Goal: Task Accomplishment & Management: Complete application form

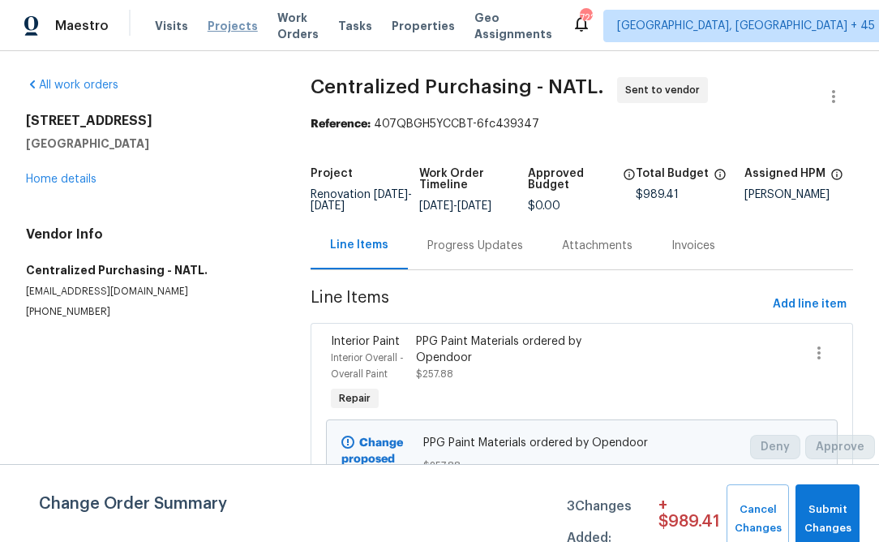
click at [208, 30] on span "Projects" at bounding box center [233, 26] width 50 height 16
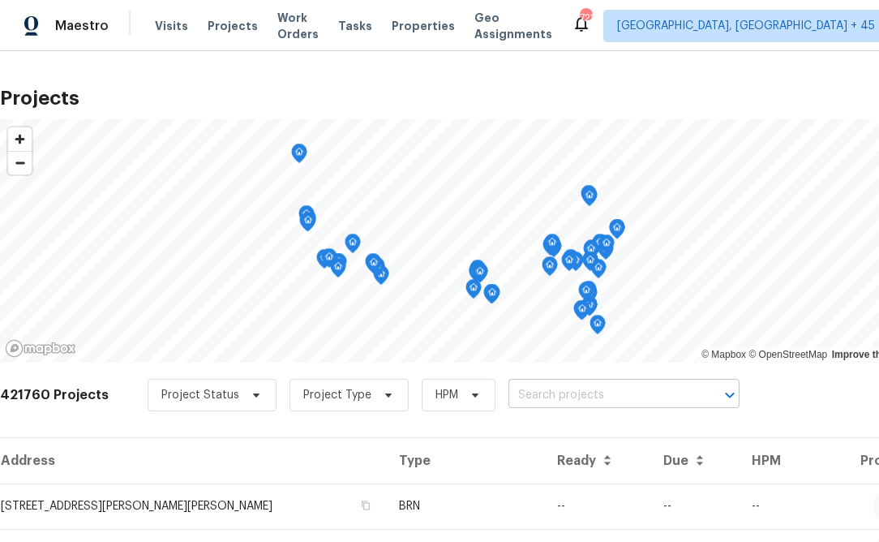
click at [522, 392] on input "text" at bounding box center [601, 395] width 186 height 25
type input "a"
type input "1207 [PERSON_NAME]"
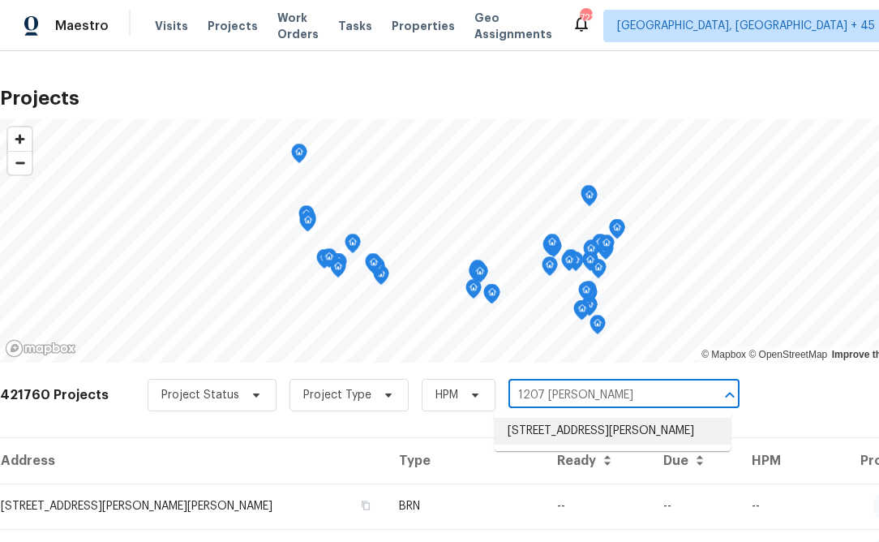
click at [577, 432] on li "[STREET_ADDRESS][PERSON_NAME]" at bounding box center [613, 431] width 236 height 27
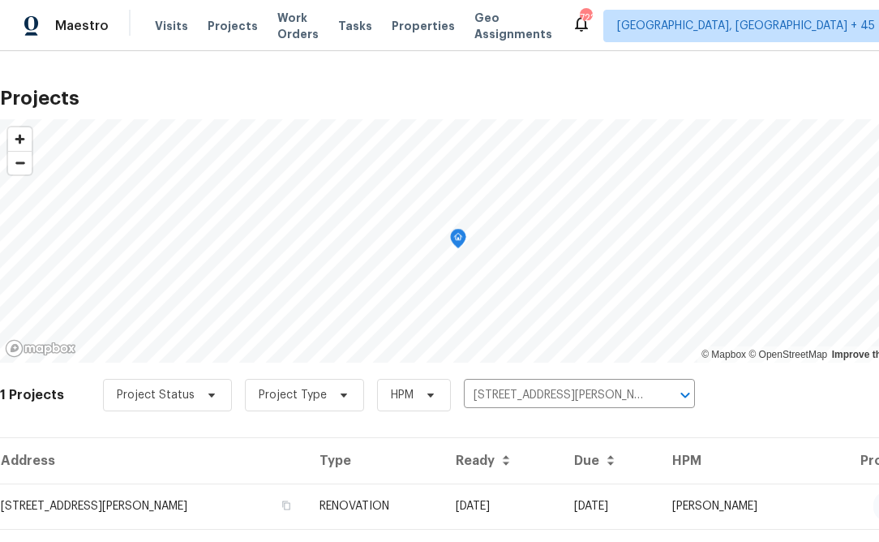
scroll to position [39, 0]
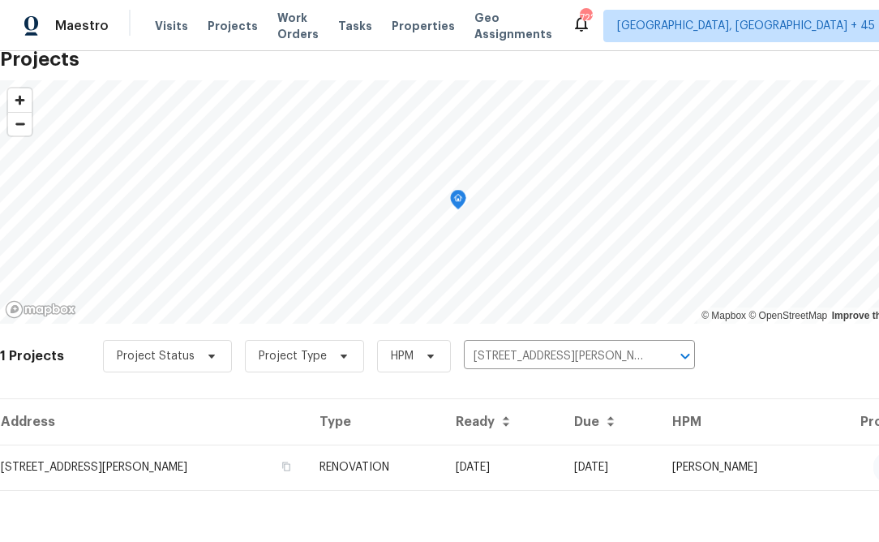
click at [125, 435] on th "Address" at bounding box center [153, 421] width 306 height 45
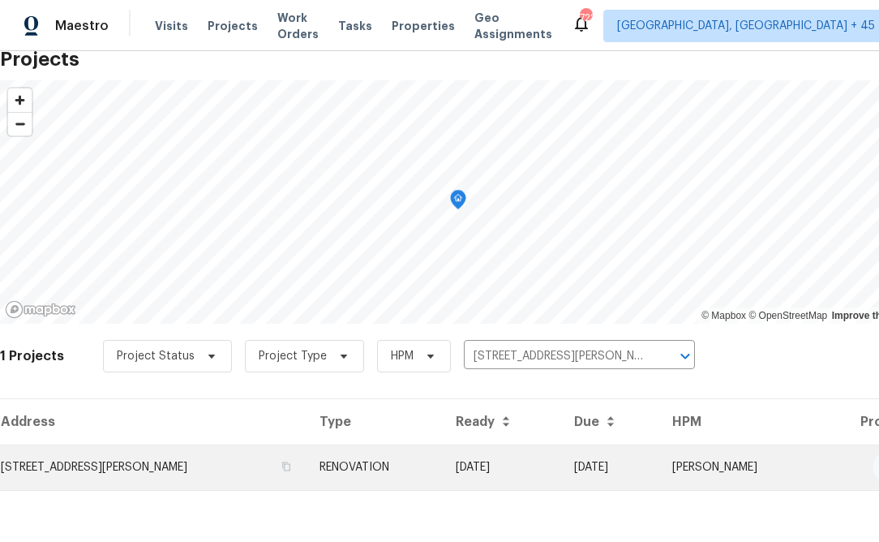
click at [122, 459] on td "[STREET_ADDRESS][PERSON_NAME]" at bounding box center [153, 466] width 306 height 45
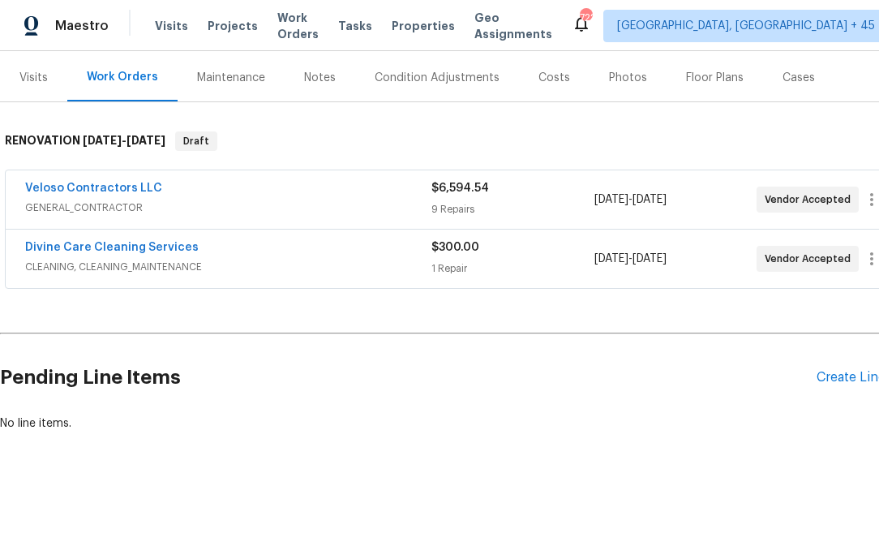
scroll to position [192, 37]
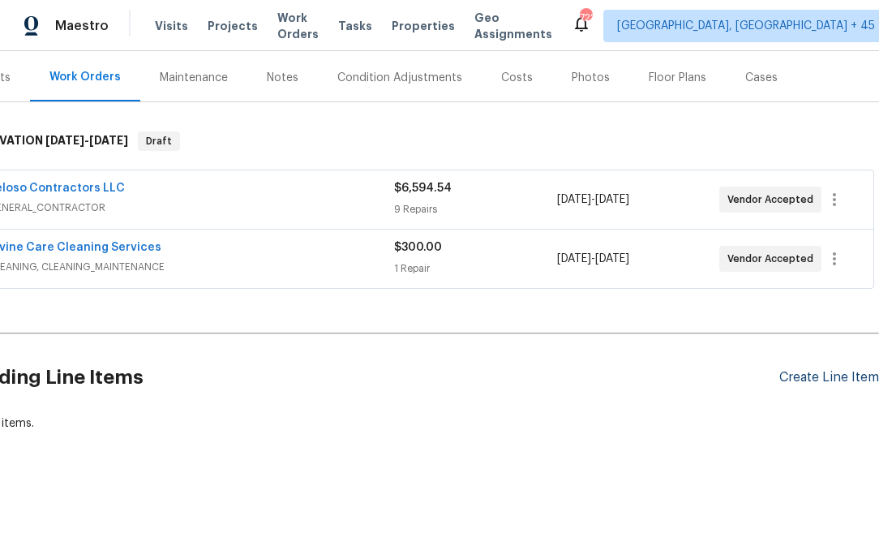
click at [821, 382] on div "Create Line Item" at bounding box center [829, 377] width 100 height 15
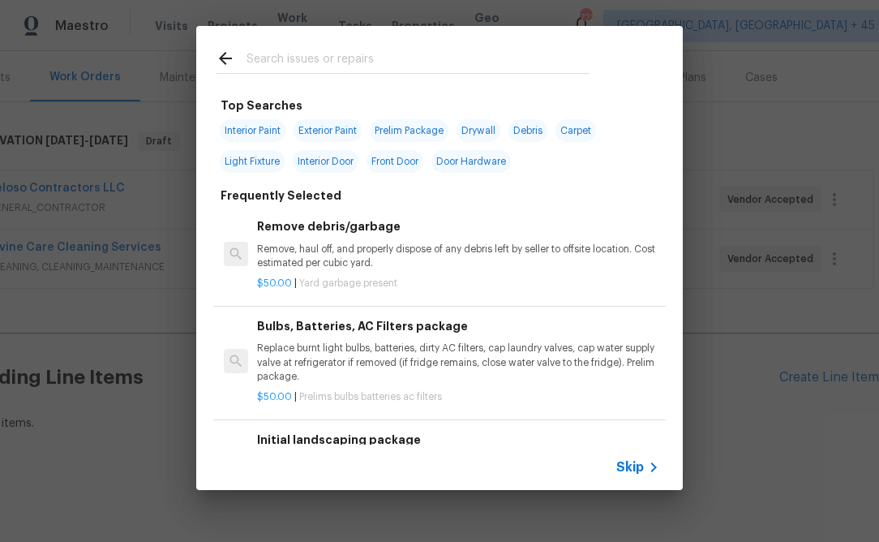
click at [637, 462] on span "Skip" at bounding box center [630, 467] width 28 height 16
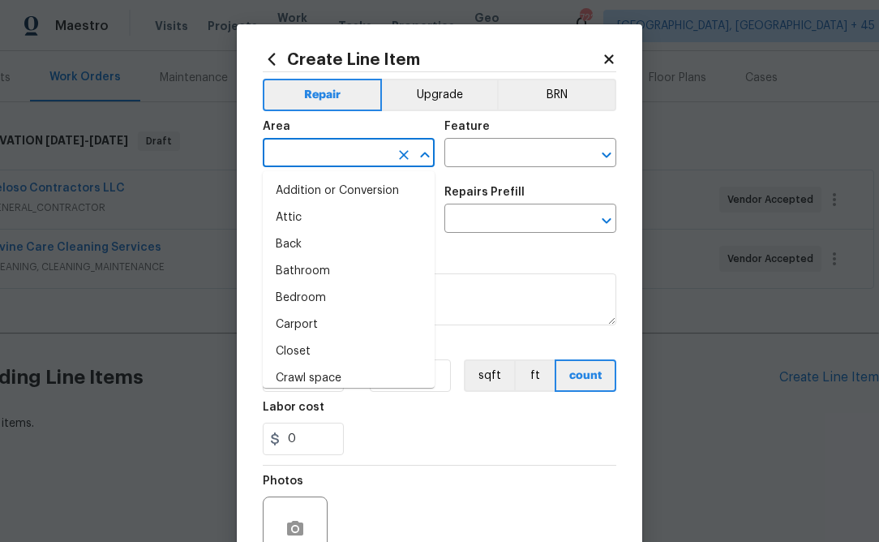
click at [356, 161] on input "text" at bounding box center [326, 154] width 126 height 25
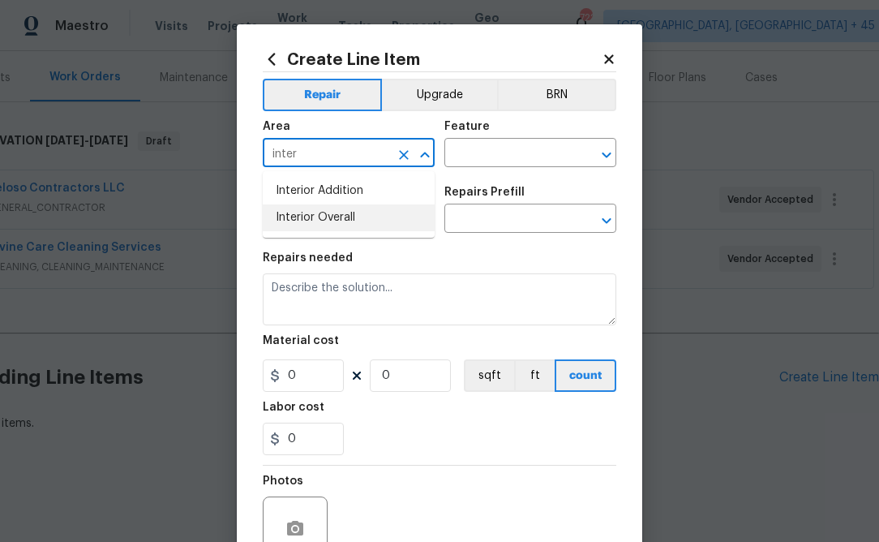
click at [285, 225] on li "Interior Overall" at bounding box center [349, 217] width 172 height 27
type input "Interior Overall"
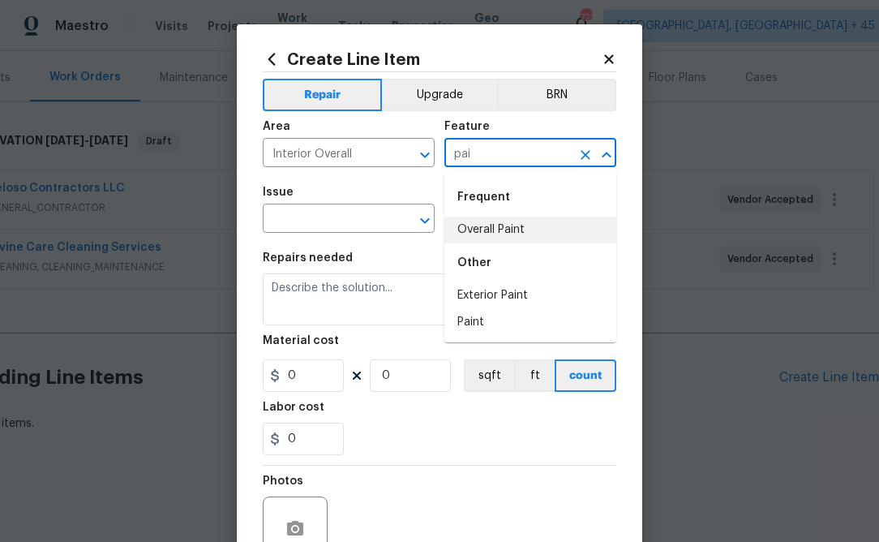
click at [489, 236] on li "Overall Paint" at bounding box center [530, 229] width 172 height 27
type input "Overall Paint"
click at [318, 236] on span "Issue ​" at bounding box center [349, 210] width 172 height 66
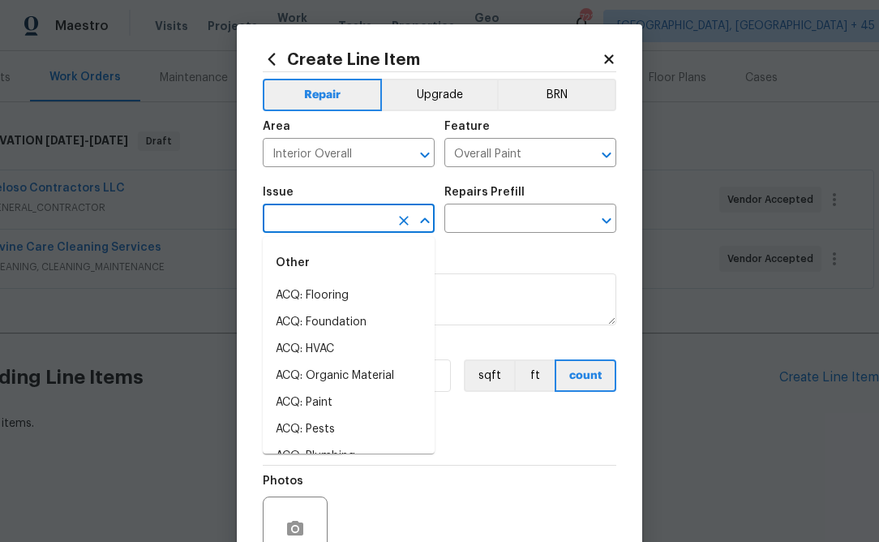
click at [318, 226] on input "text" at bounding box center [326, 220] width 126 height 25
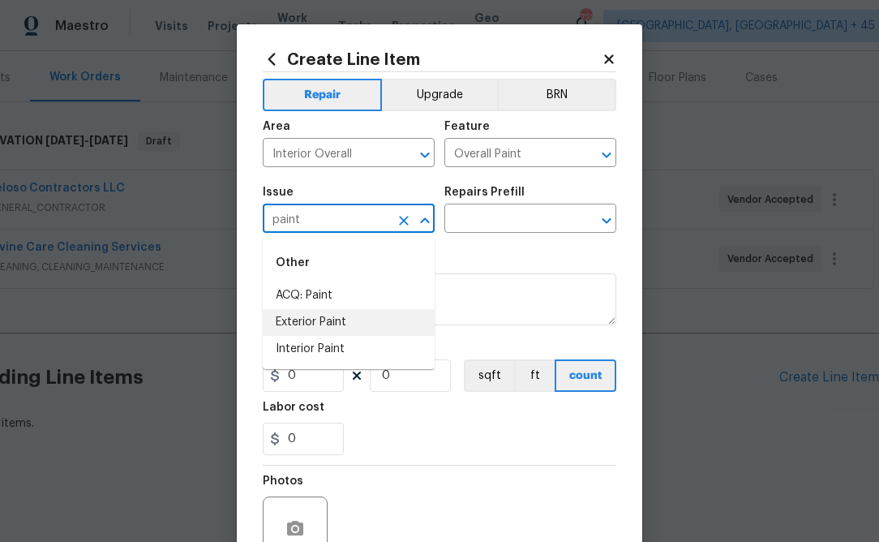
click at [294, 341] on li "Interior Paint" at bounding box center [349, 349] width 172 height 27
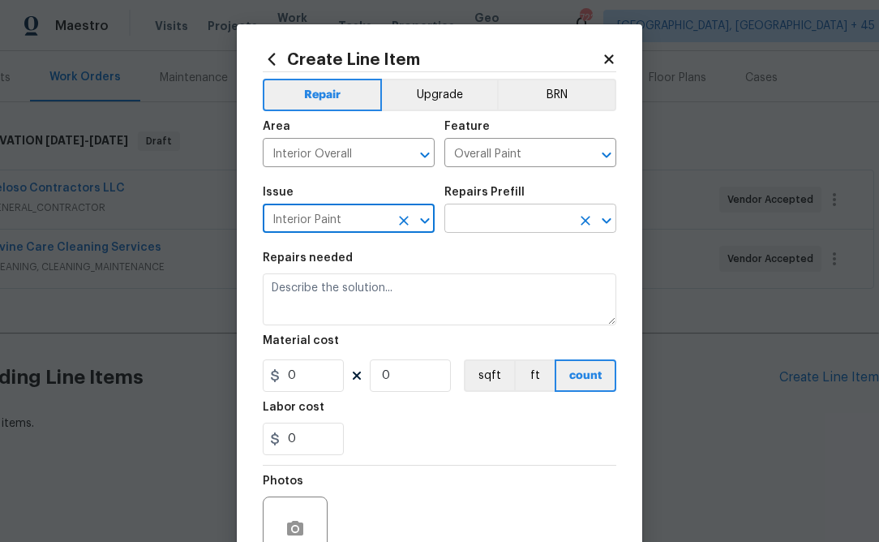
type input "Interior Paint"
click at [525, 225] on input "text" at bounding box center [507, 220] width 126 height 25
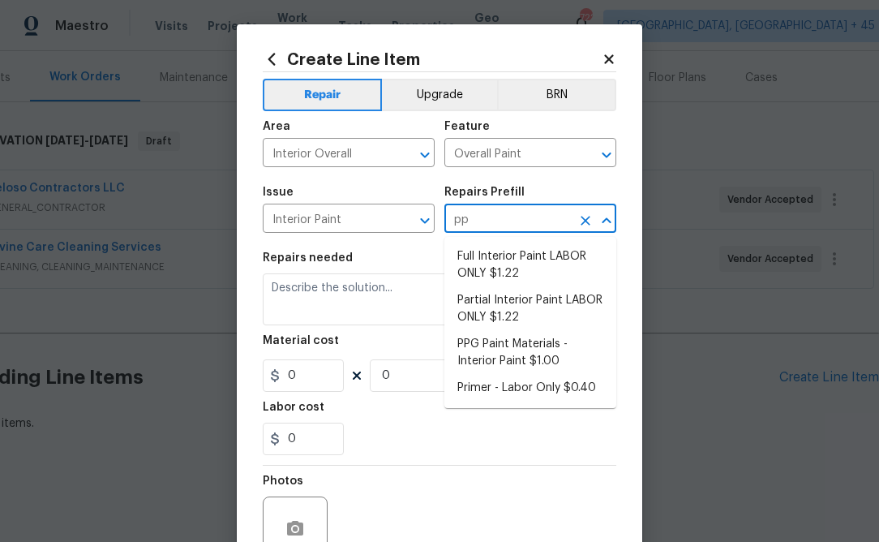
type input "ppg"
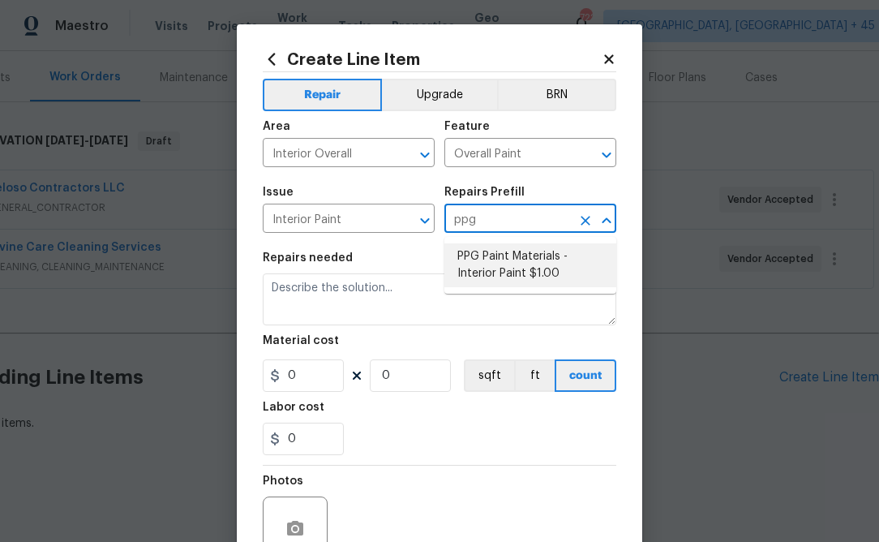
click at [489, 268] on li "PPG Paint Materials - Interior Paint $1.00" at bounding box center [530, 265] width 172 height 44
type textarea "PPG Paint Materials ordered by Opendoor"
type input "1"
type input "PPG Paint Materials - Interior Paint $1.00"
type input "1"
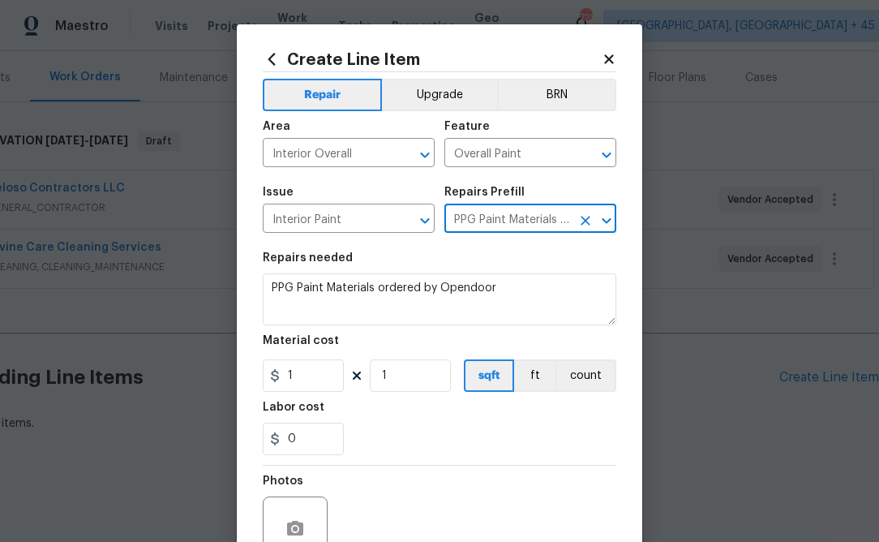
type input "PPG Paint Materials - Interior Paint $1.00"
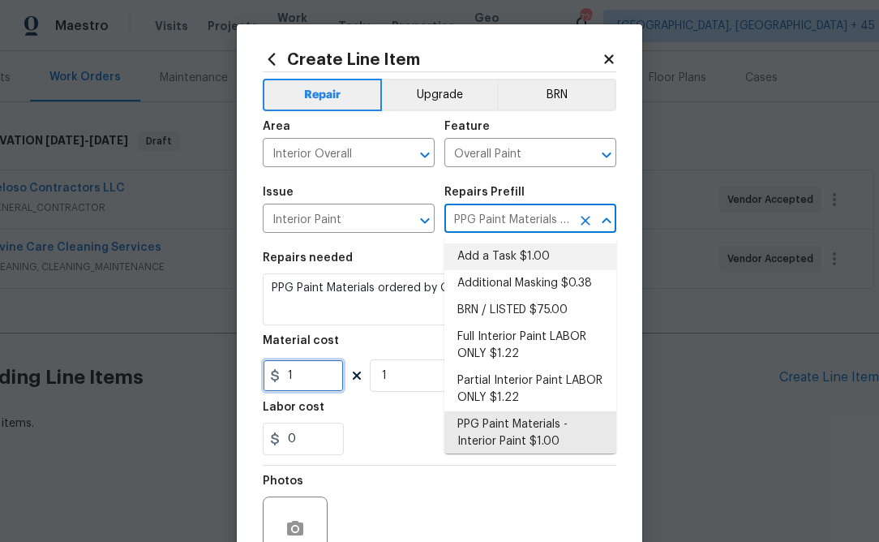
click at [309, 386] on input "1" at bounding box center [303, 375] width 81 height 32
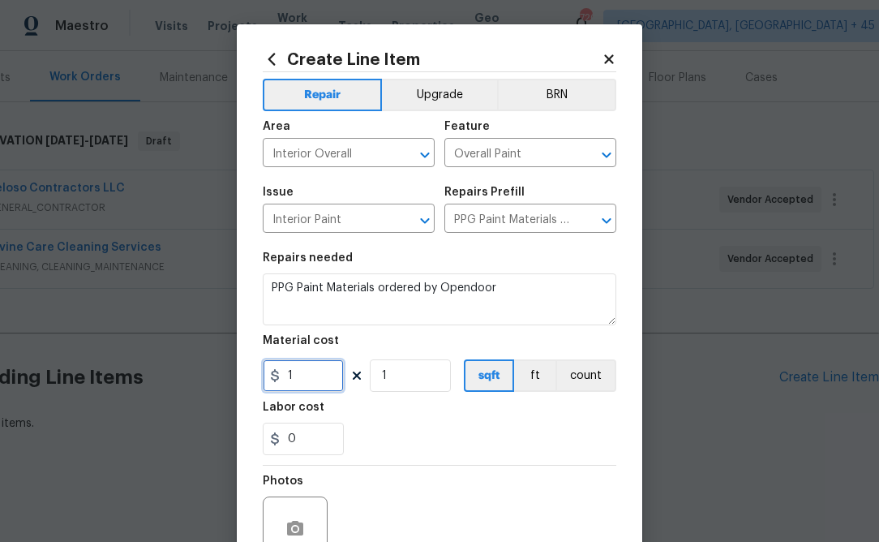
paste input "289.37"
type input "289.37"
click at [404, 465] on div "Photos" at bounding box center [440, 517] width 354 height 105
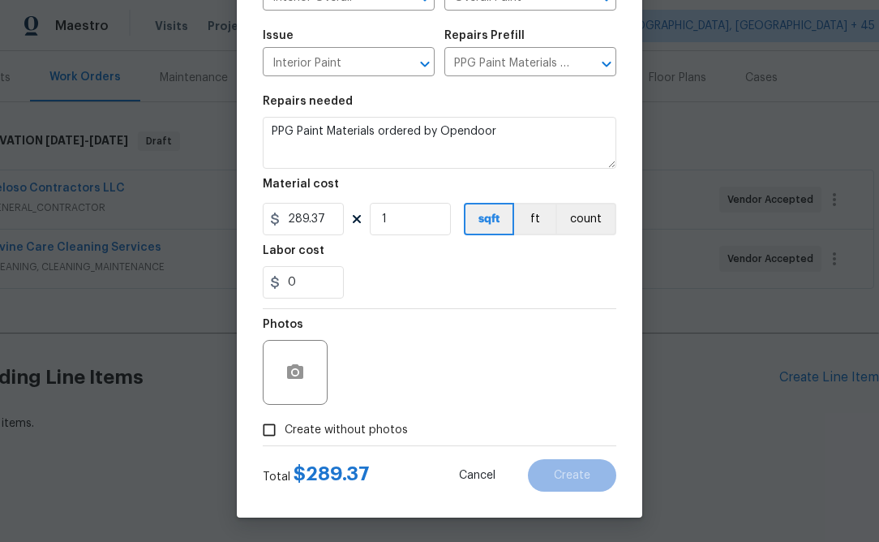
click at [365, 431] on span "Create without photos" at bounding box center [346, 430] width 123 height 17
click at [285, 431] on input "Create without photos" at bounding box center [269, 429] width 31 height 31
checkbox input "true"
click at [452, 411] on div "Reason*" at bounding box center [479, 361] width 276 height 105
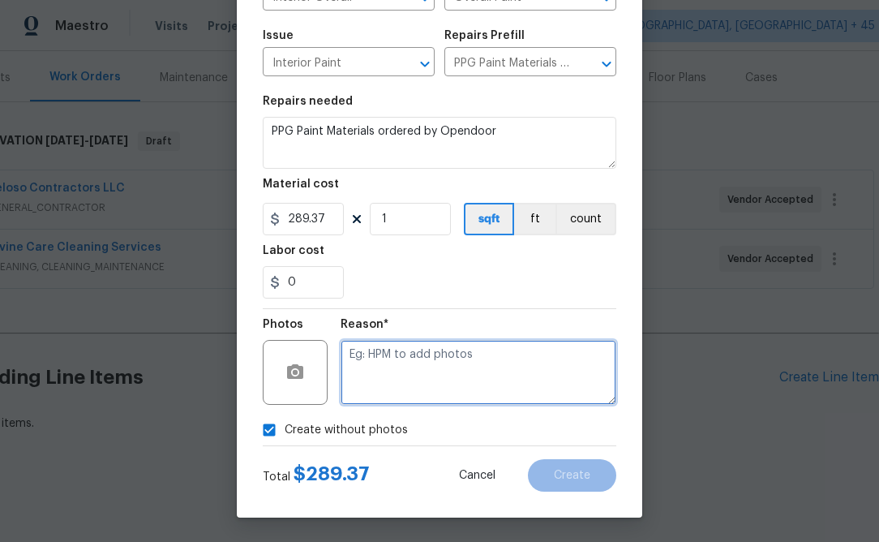
click at [450, 391] on textarea at bounding box center [479, 372] width 276 height 65
type textarea "n.a"
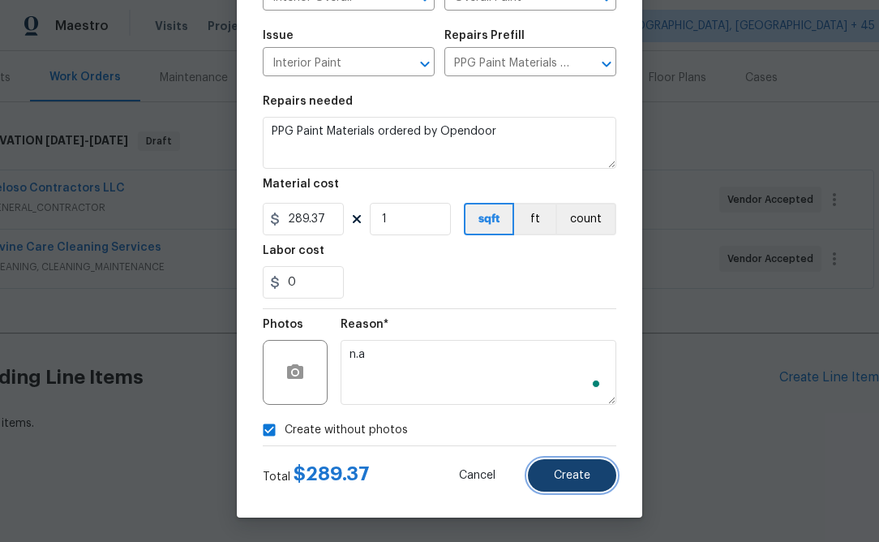
click at [578, 472] on span "Create" at bounding box center [572, 475] width 36 height 12
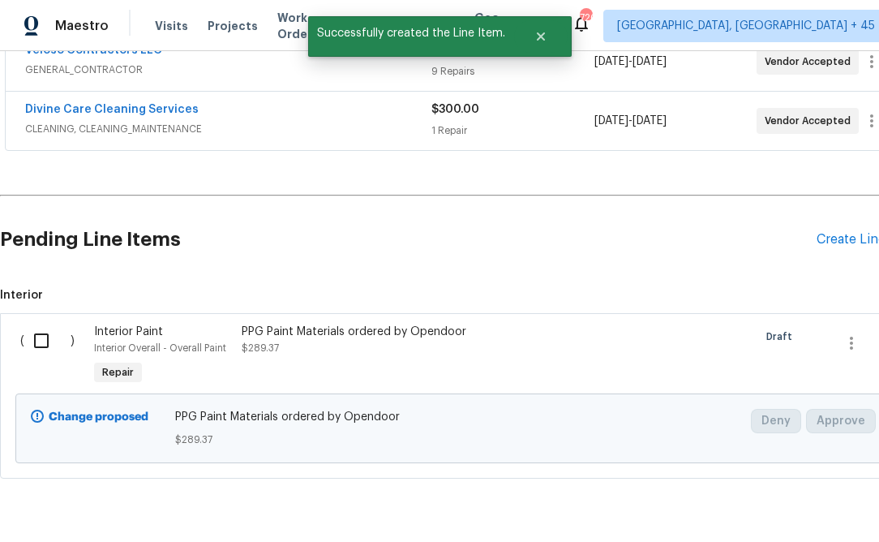
scroll to position [377, 0]
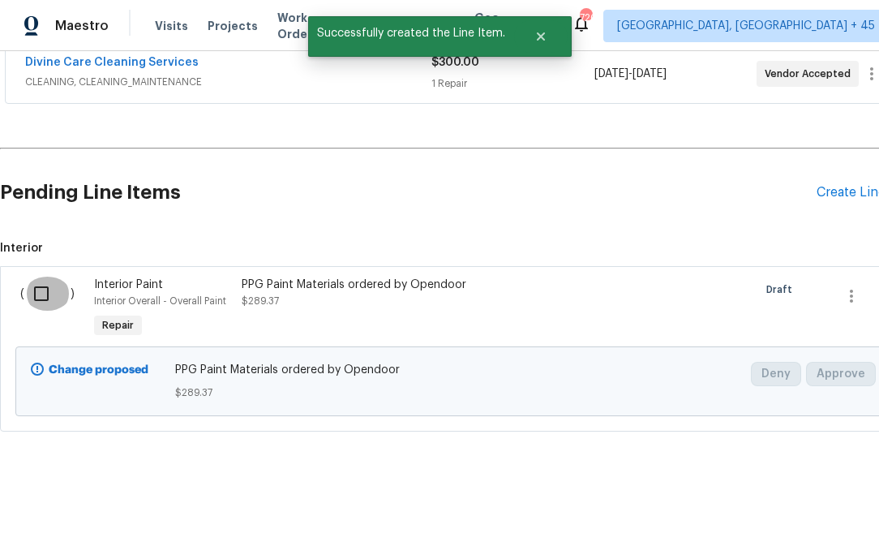
click at [35, 294] on input "checkbox" at bounding box center [47, 293] width 46 height 34
checkbox input "true"
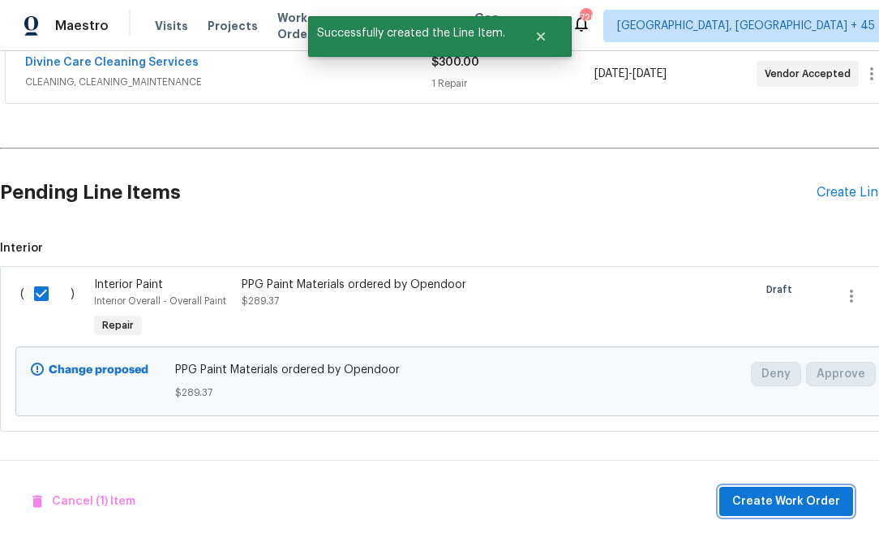
click at [782, 486] on button "Create Work Order" at bounding box center [786, 501] width 134 height 30
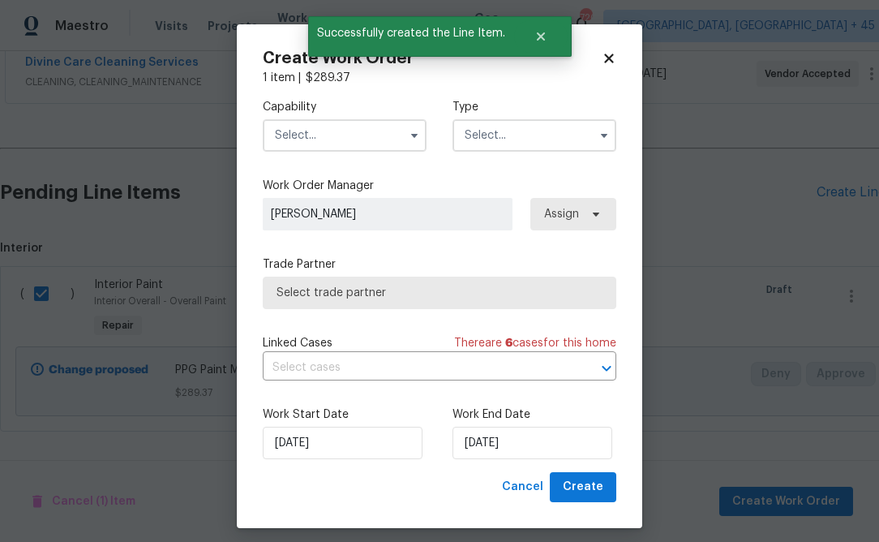
click at [356, 143] on input "text" at bounding box center [345, 135] width 164 height 32
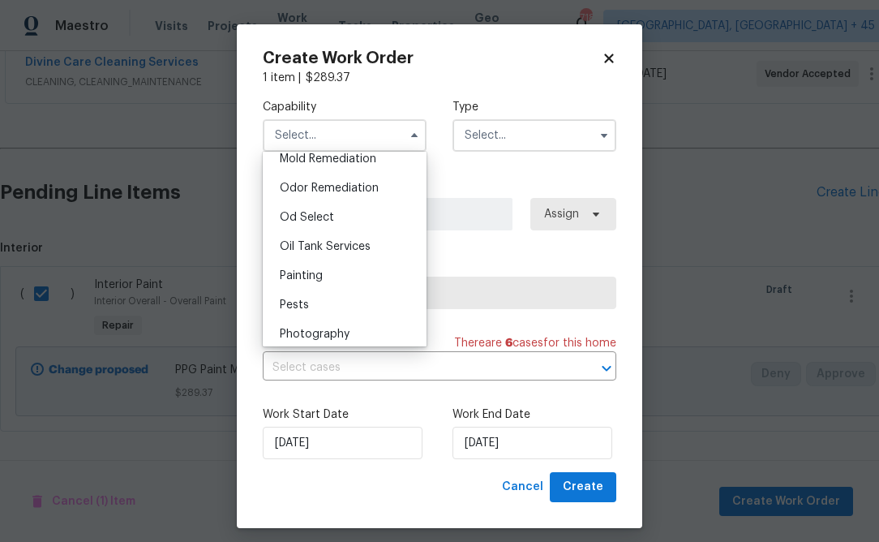
scroll to position [1292, 0]
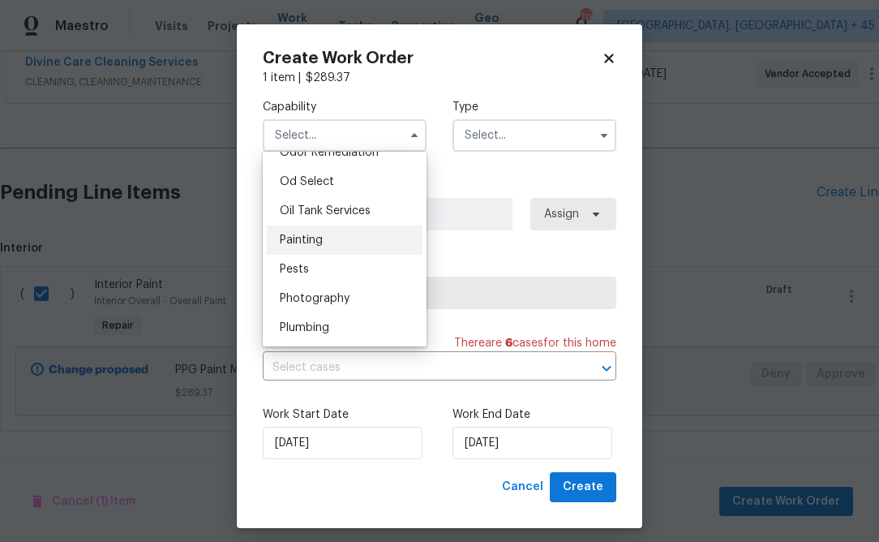
click at [354, 242] on div "Painting" at bounding box center [345, 239] width 156 height 29
type input "Painting"
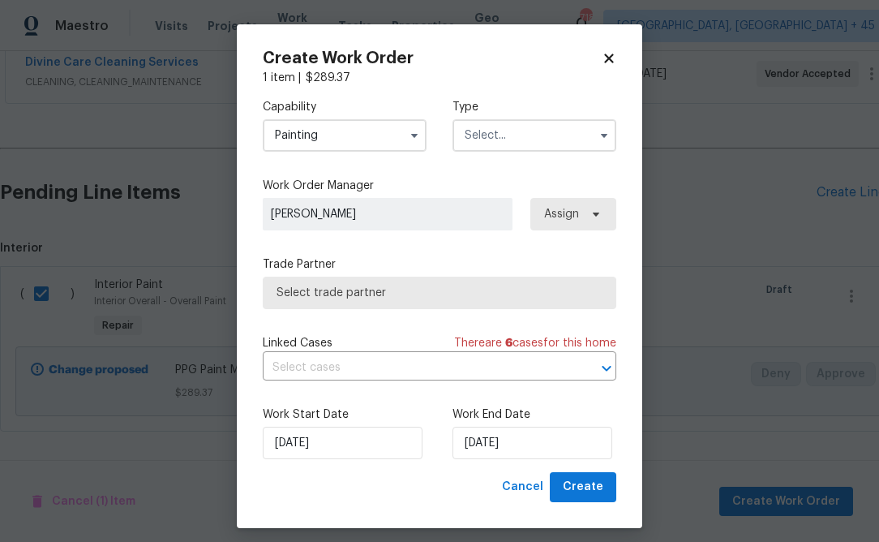
click at [542, 122] on input "text" at bounding box center [534, 135] width 164 height 32
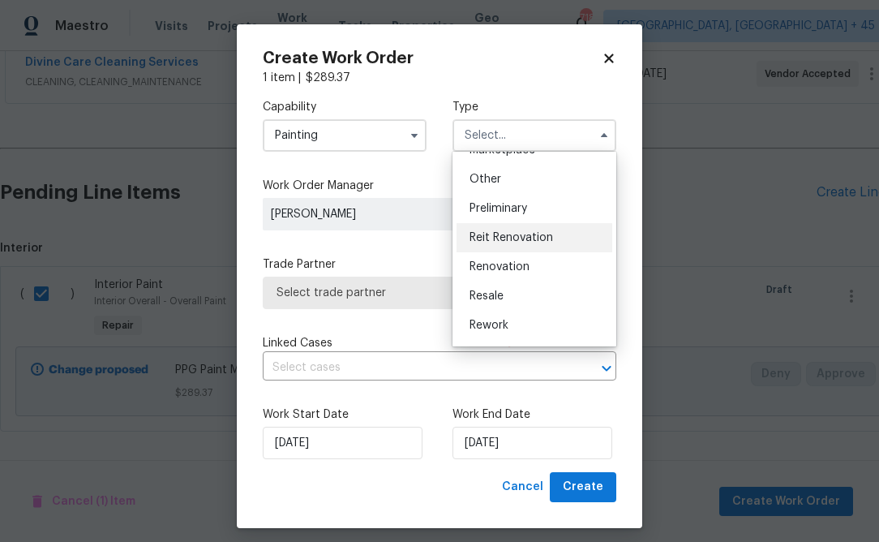
scroll to position [313, 0]
click at [502, 256] on div "Renovation" at bounding box center [534, 265] width 156 height 29
type input "Renovation"
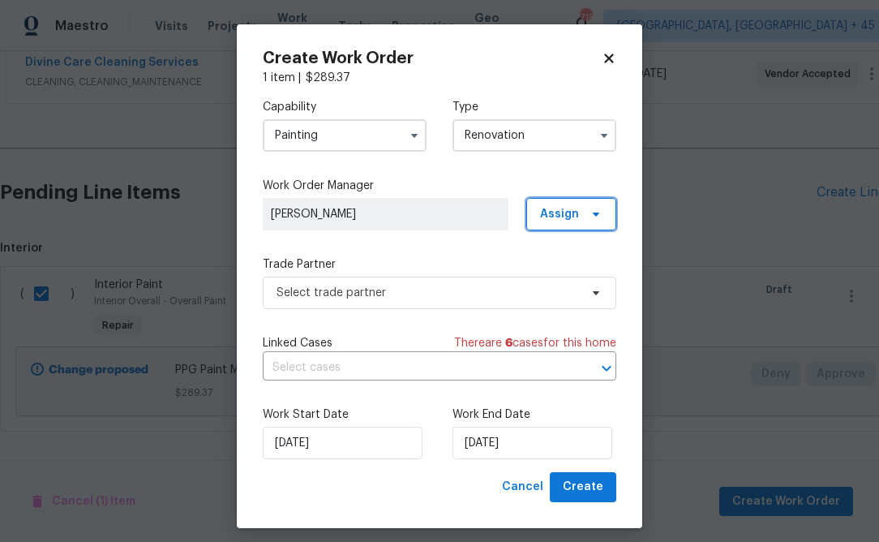
click at [566, 206] on span "Assign" at bounding box center [559, 214] width 39 height 16
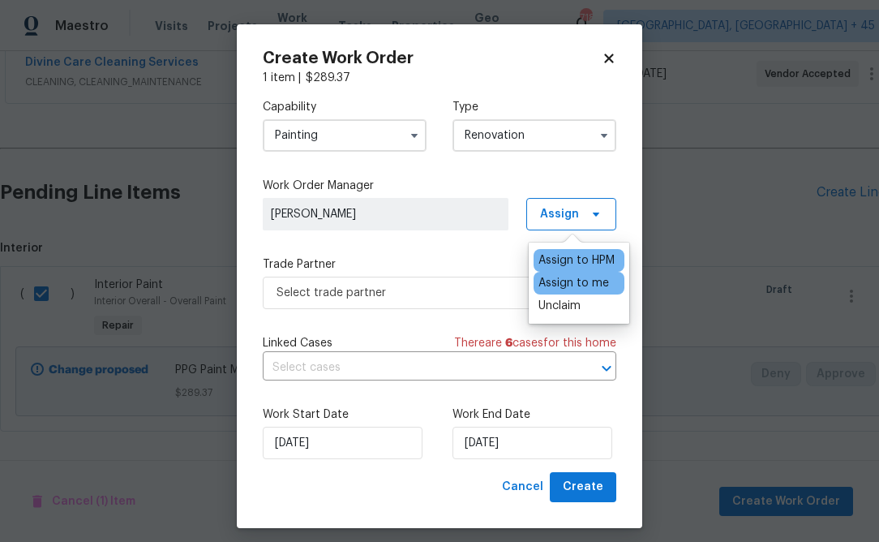
click at [564, 279] on div "Assign to me" at bounding box center [573, 283] width 71 height 16
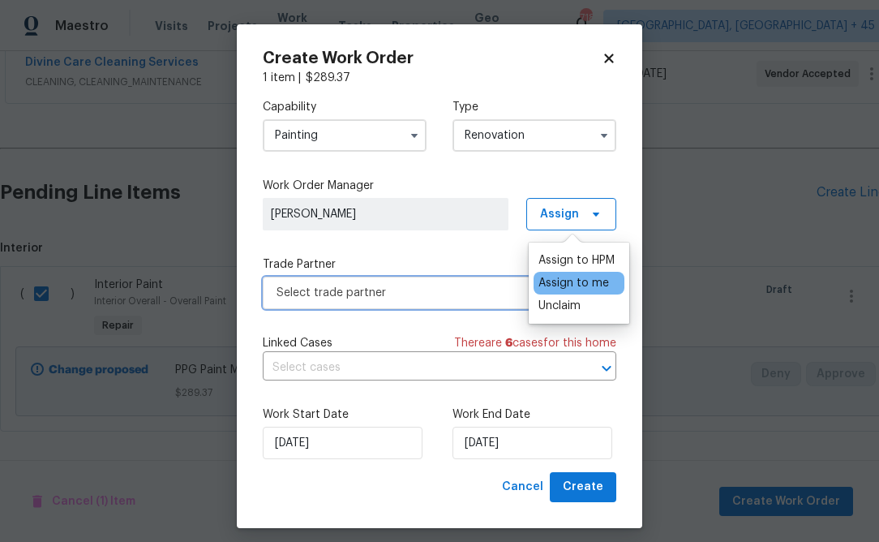
click at [455, 294] on span "Select trade partner" at bounding box center [427, 293] width 302 height 16
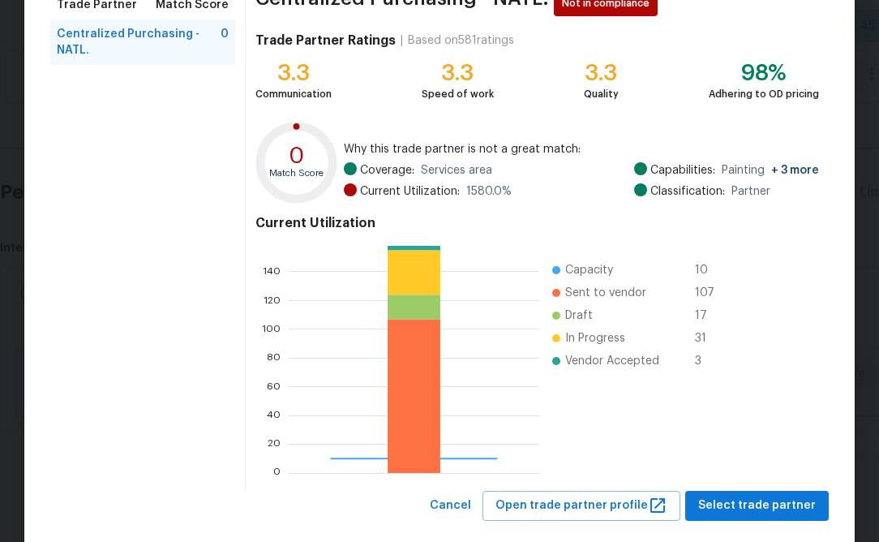
scroll to position [174, 0]
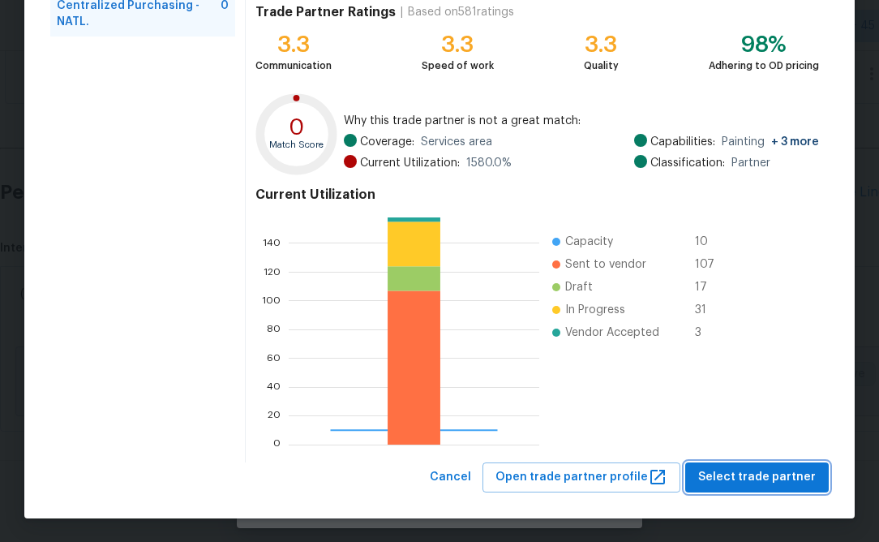
click at [731, 463] on button "Select trade partner" at bounding box center [757, 477] width 144 height 30
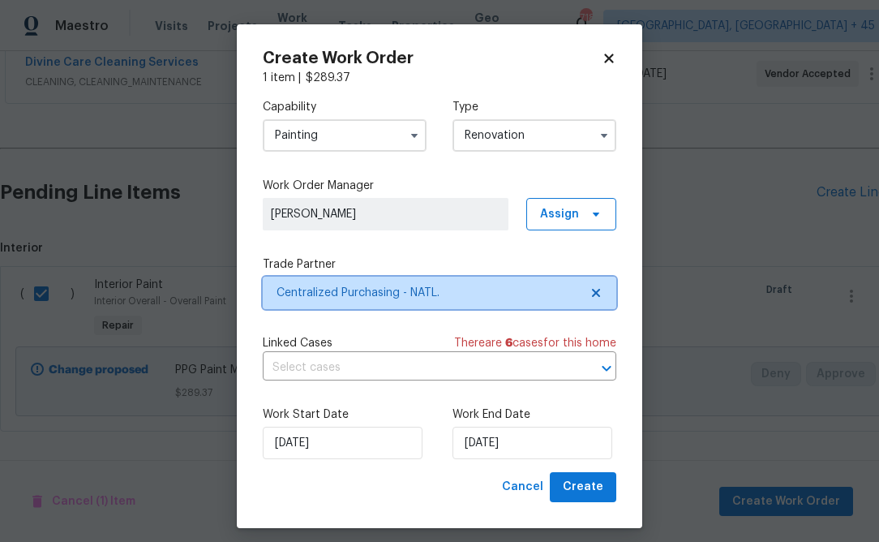
scroll to position [0, 0]
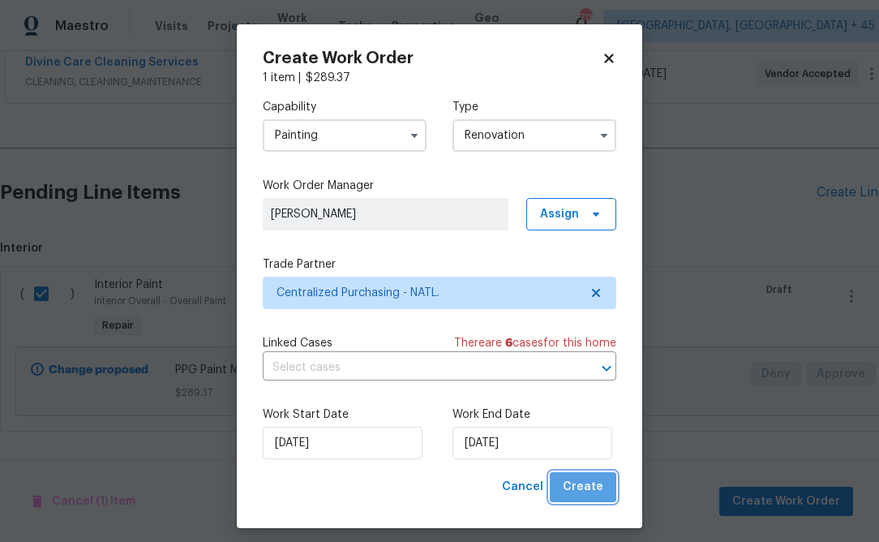
click at [598, 490] on span "Create" at bounding box center [583, 487] width 41 height 20
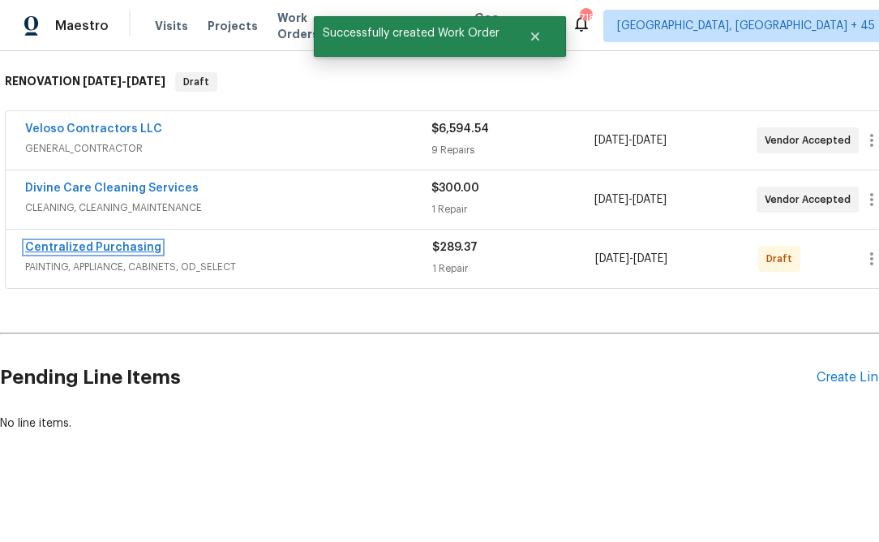
click at [117, 250] on link "Centralized Purchasing" at bounding box center [93, 247] width 136 height 11
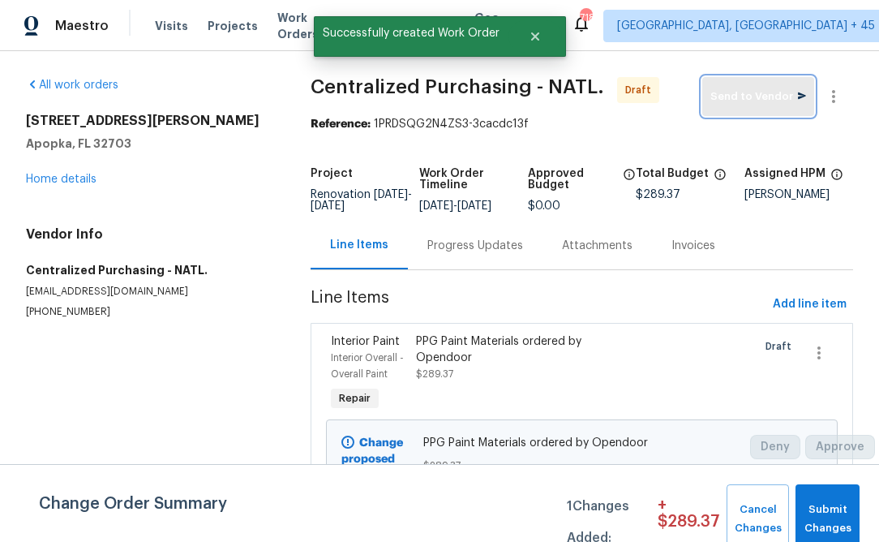
click at [758, 111] on button "Send to Vendor" at bounding box center [758, 96] width 112 height 39
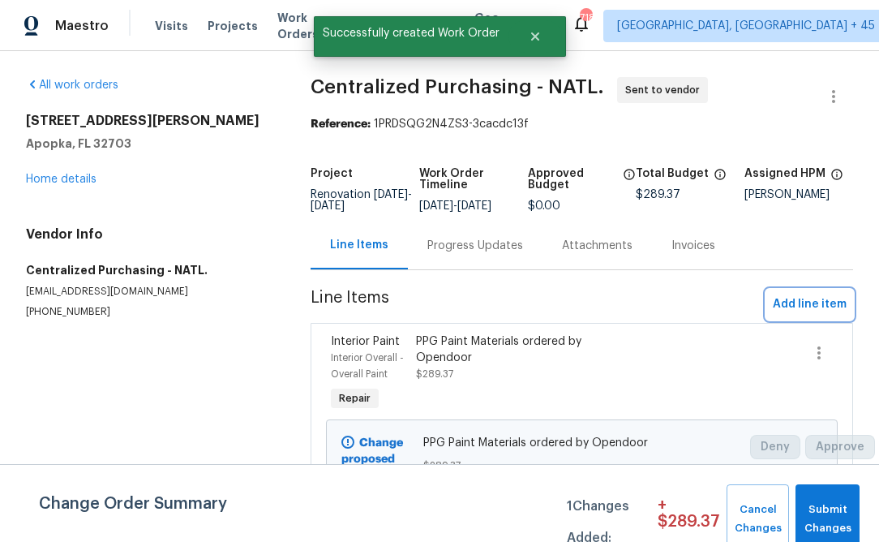
click at [793, 314] on span "Add line item" at bounding box center [810, 304] width 74 height 20
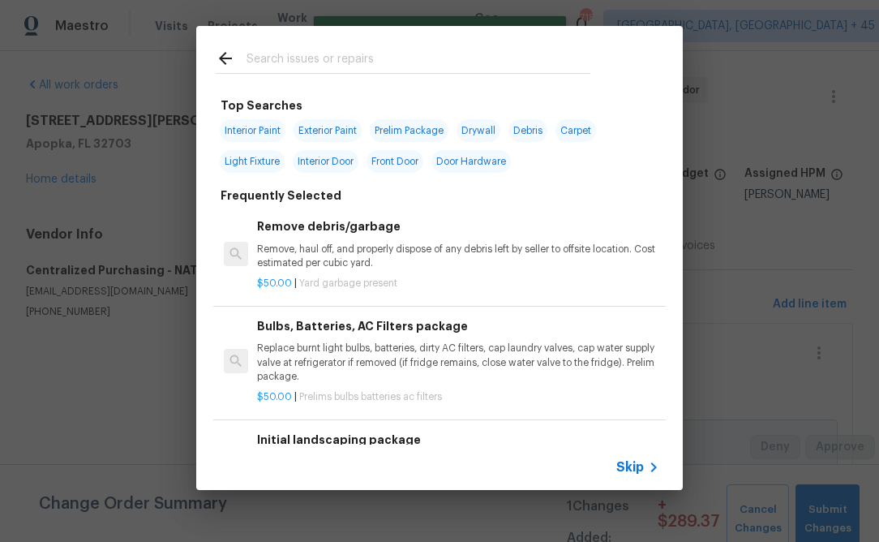
click at [628, 468] on span "Skip" at bounding box center [630, 467] width 28 height 16
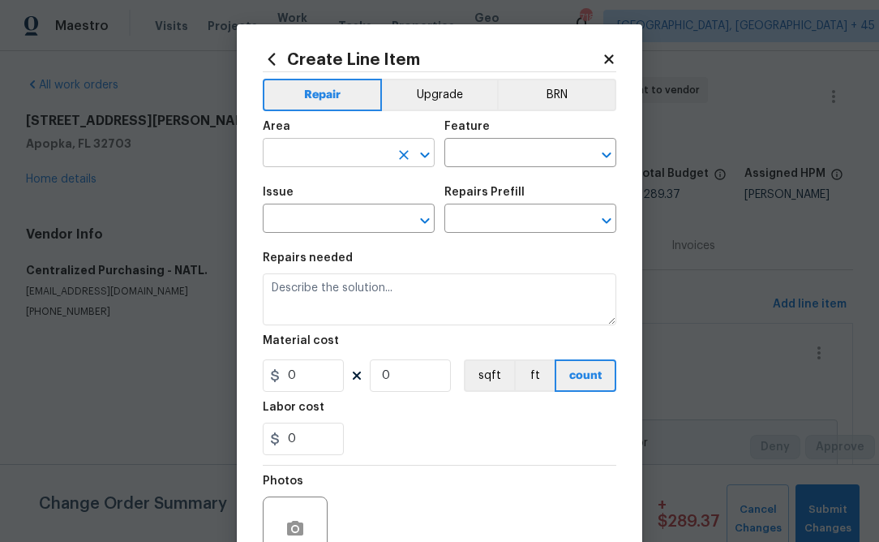
click at [364, 161] on input "text" at bounding box center [326, 154] width 126 height 25
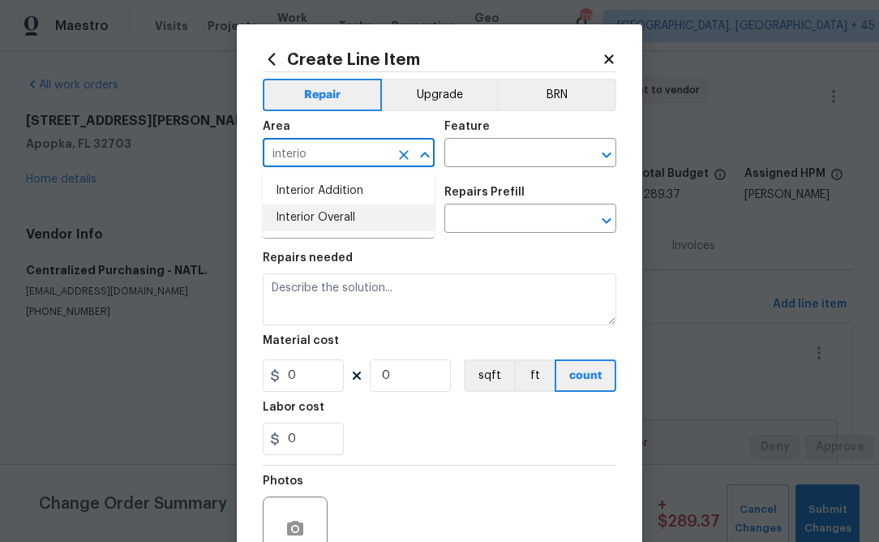
click at [314, 217] on li "Interior Overall" at bounding box center [349, 217] width 172 height 27
click at [362, 148] on input "Interior Overall" at bounding box center [326, 154] width 126 height 25
click at [350, 214] on li "Exterior Overall" at bounding box center [349, 217] width 172 height 27
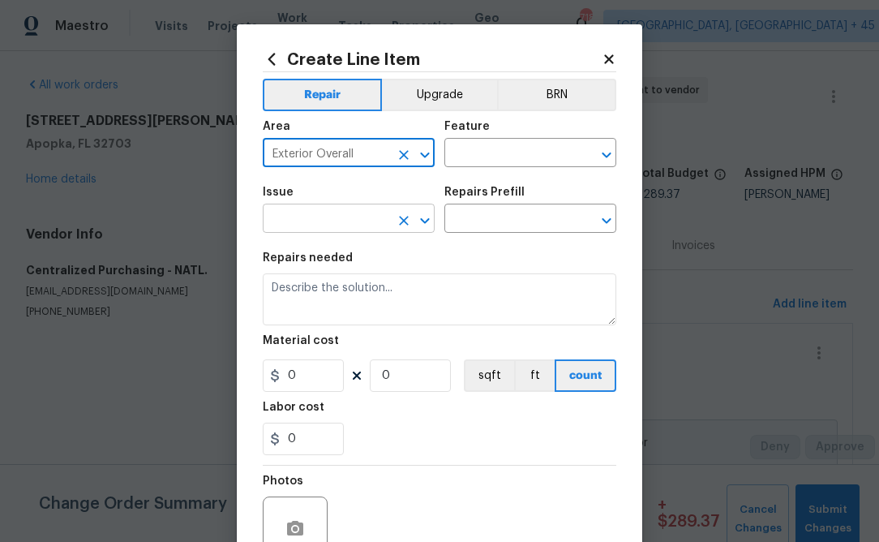
type input "Exterior Overall"
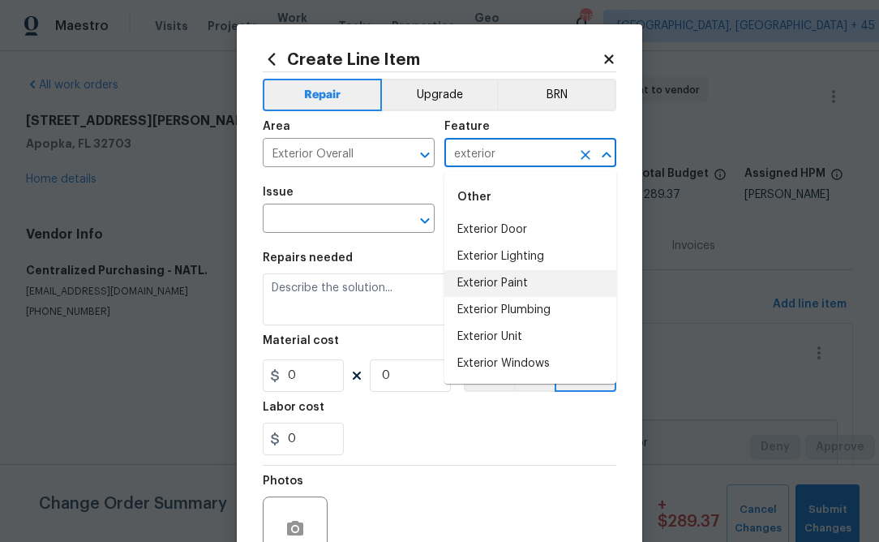
drag, startPoint x: 464, startPoint y: 282, endPoint x: 411, endPoint y: 245, distance: 64.6
click at [464, 283] on li "Exterior Paint" at bounding box center [530, 283] width 172 height 27
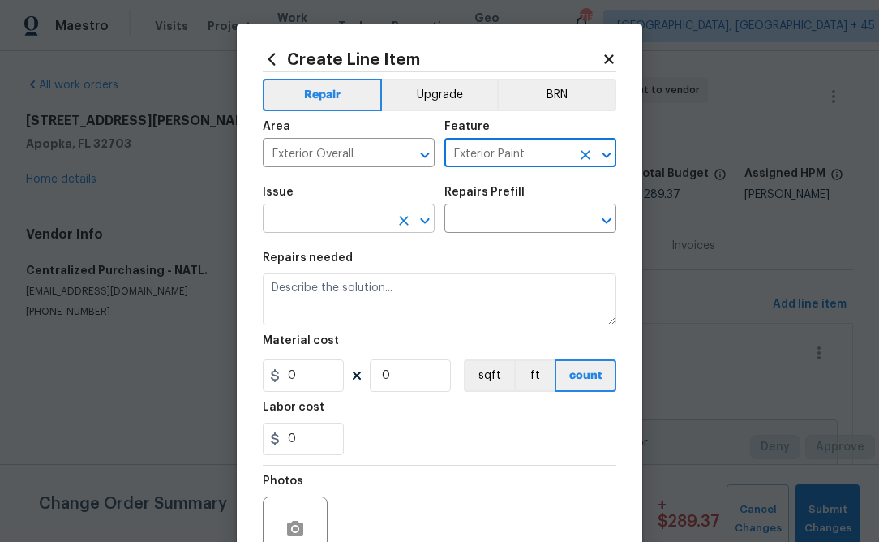
type input "Exterior Paint"
click at [370, 228] on input "text" at bounding box center [326, 220] width 126 height 25
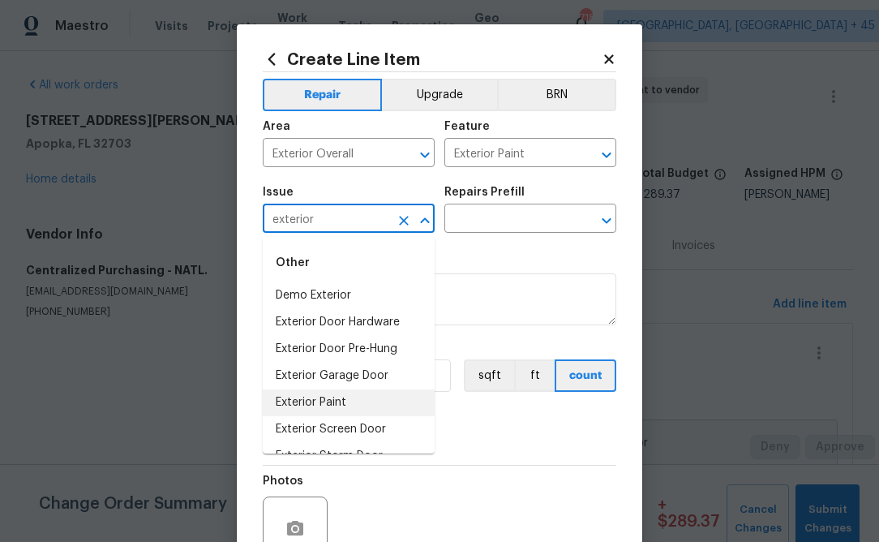
click at [321, 401] on li "Exterior Paint" at bounding box center [349, 402] width 172 height 27
type input "Exterior Paint"
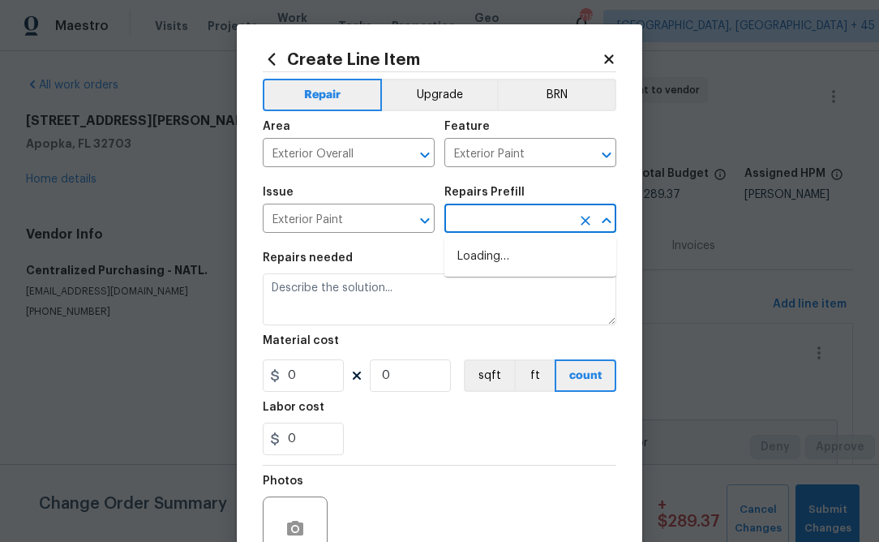
type input "e"
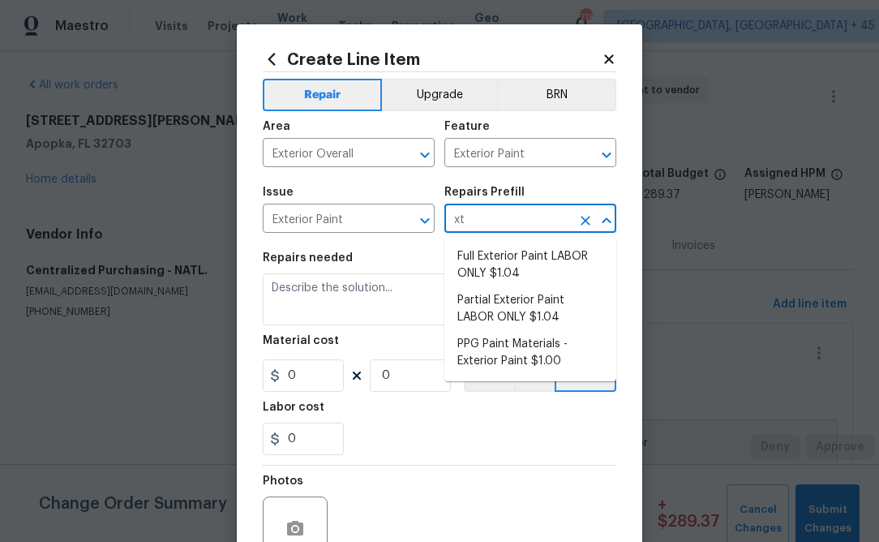
type input "x"
type input "exterior"
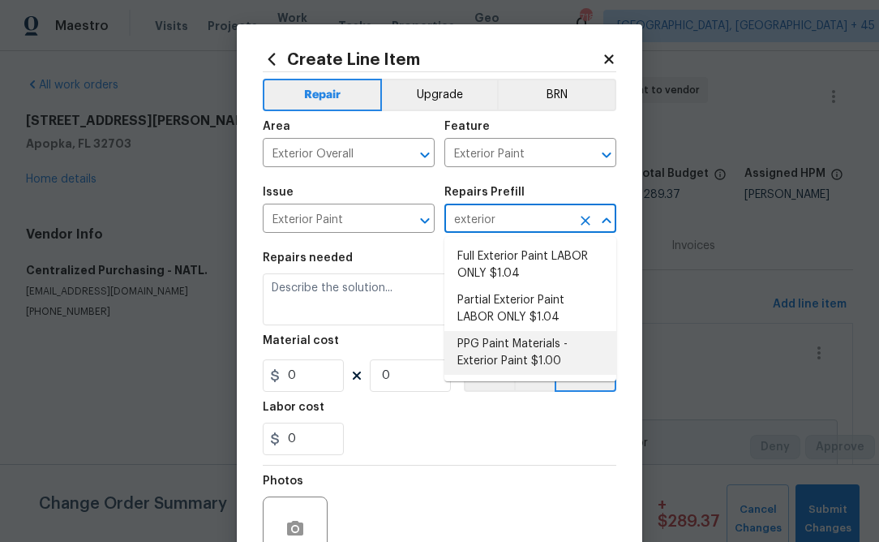
click at [497, 366] on li "PPG Paint Materials - Exterior Paint $1.00" at bounding box center [530, 353] width 172 height 44
type input "Overall Paint"
type input "PPG Paint Materials - Exterior Paint $1.00"
type textarea "PPG Paint Materials ordered by Opendoor"
type input "1"
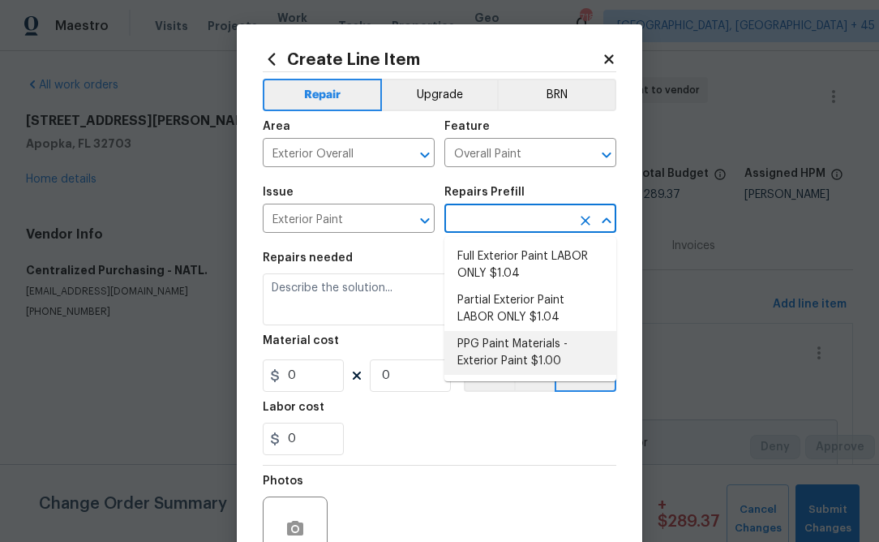
type input "1"
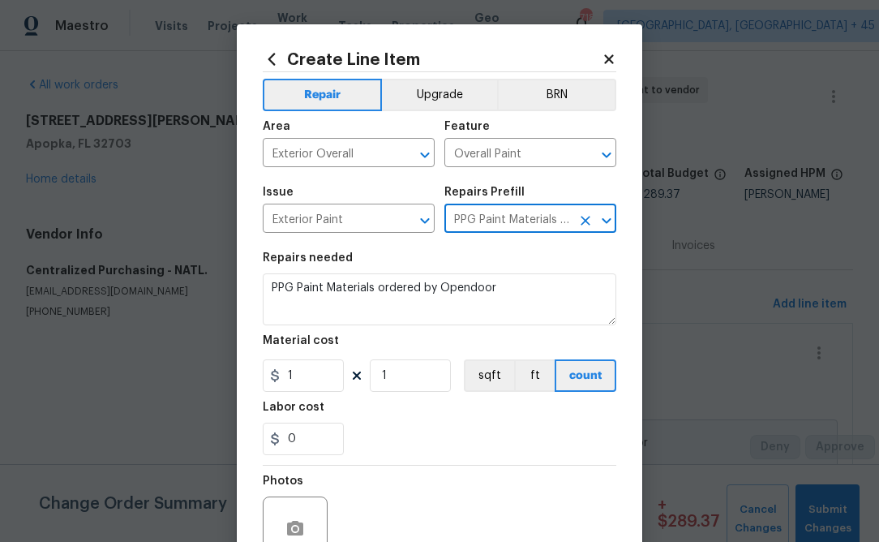
type input "PPG Paint Materials - Exterior Paint $1.00"
click at [351, 256] on div "Repairs needed" at bounding box center [440, 262] width 354 height 21
click at [313, 388] on input "1" at bounding box center [303, 375] width 81 height 32
paste input "466.28"
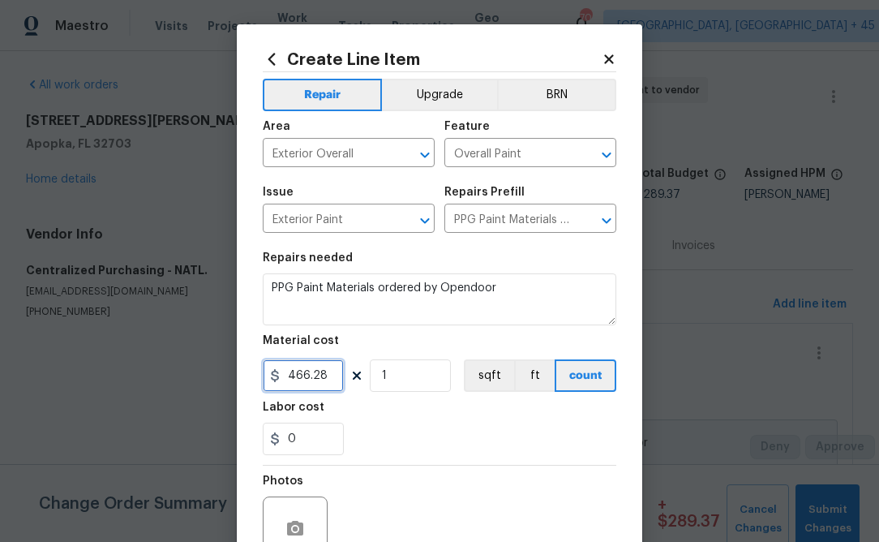
scroll to position [157, 0]
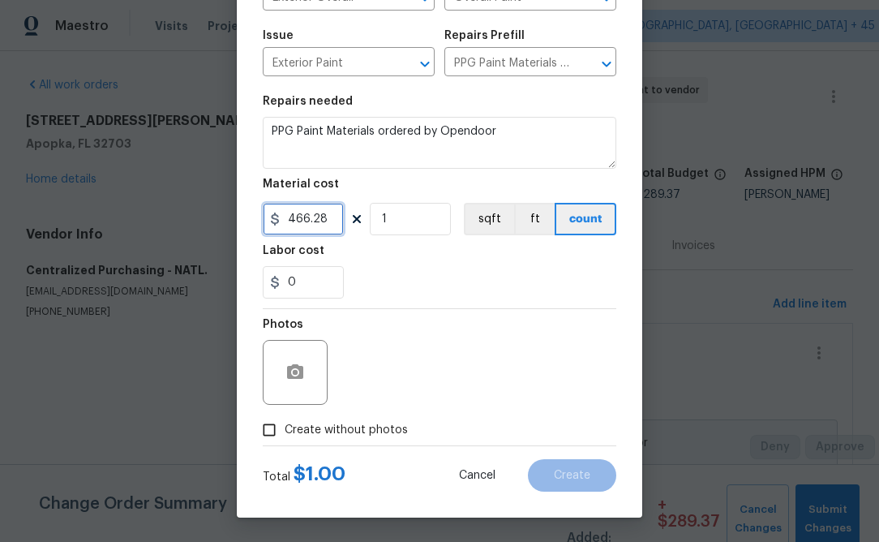
type input "466.28"
click at [381, 429] on span "Create without photos" at bounding box center [346, 430] width 123 height 17
click at [285, 429] on input "Create without photos" at bounding box center [269, 429] width 31 height 31
checkbox input "true"
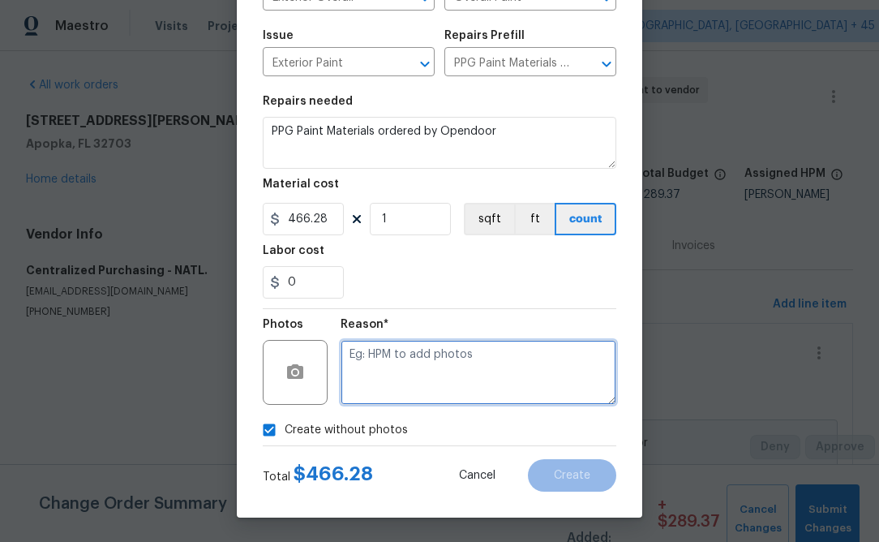
click at [532, 393] on textarea at bounding box center [479, 372] width 276 height 65
type textarea "n.a"
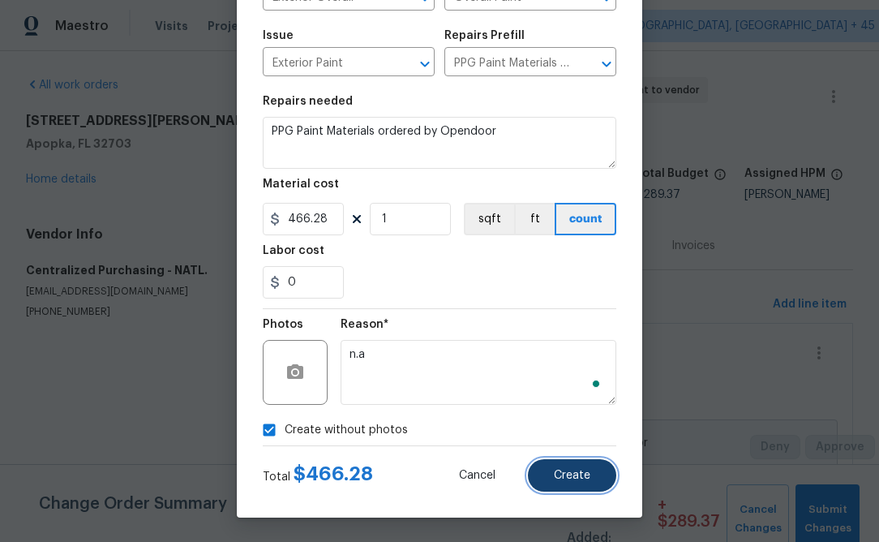
click at [568, 471] on span "Create" at bounding box center [572, 475] width 36 height 12
click at [572, 479] on div "Change Order Summary 1 Changes Added: + $ 289.37 Cancel Changes Submit Changes" at bounding box center [439, 503] width 879 height 78
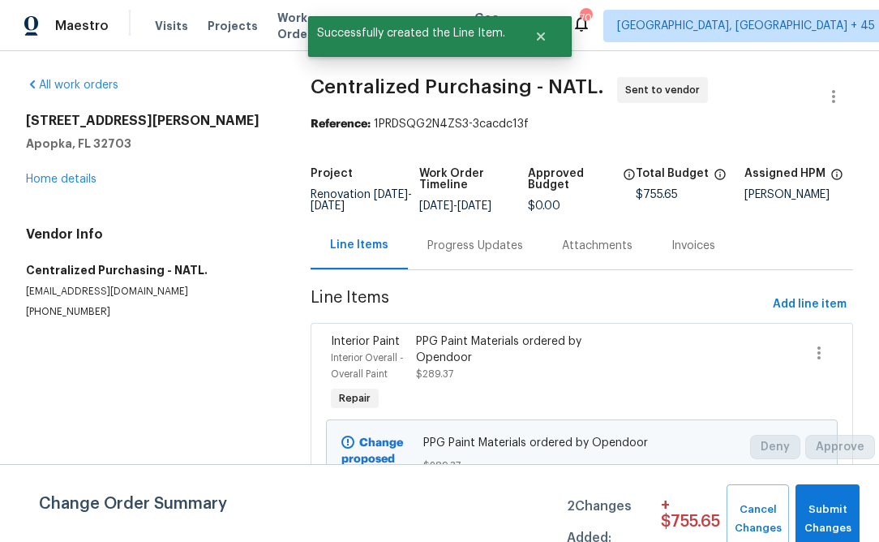
scroll to position [202, 0]
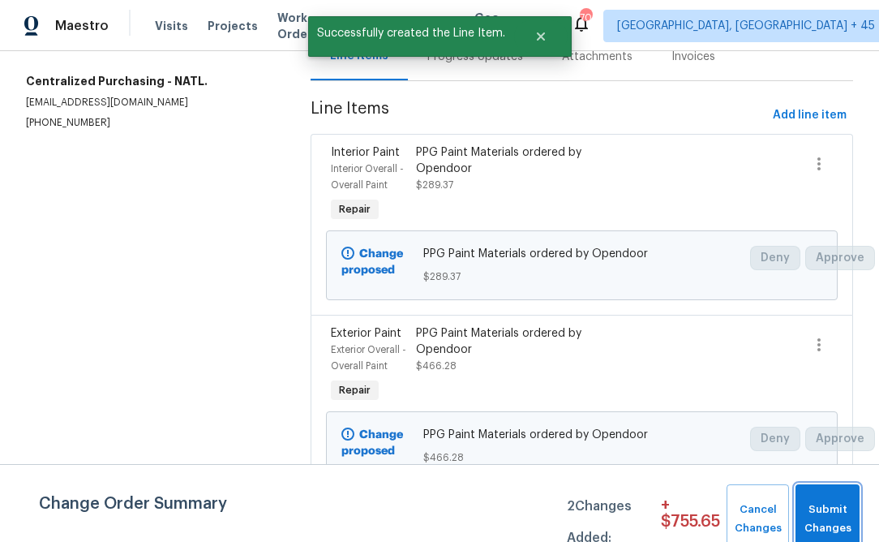
click at [821, 511] on span "Submit Changes" at bounding box center [828, 518] width 48 height 37
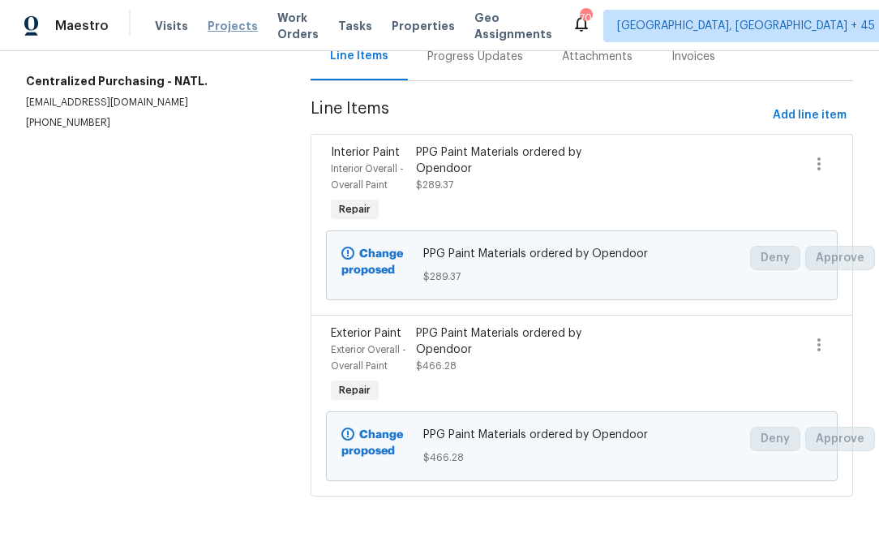
click at [216, 31] on span "Projects" at bounding box center [233, 26] width 50 height 16
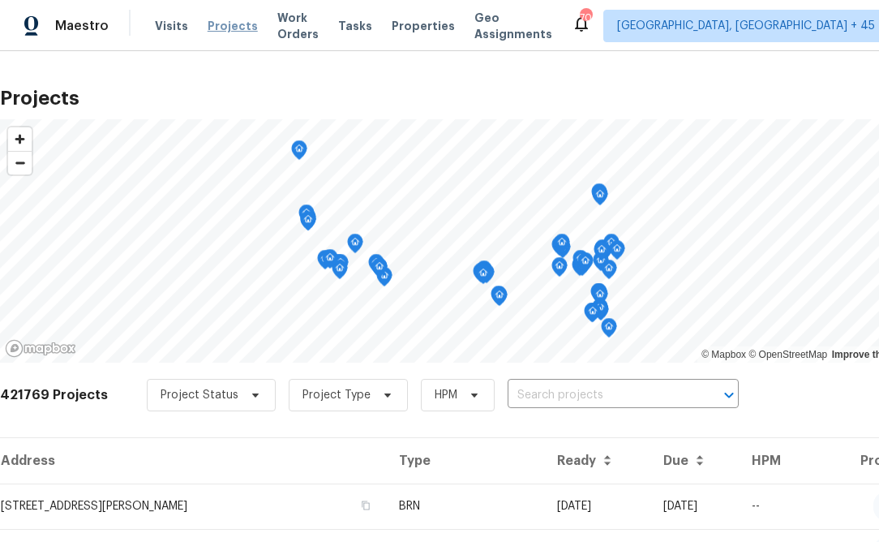
click at [237, 28] on span "Projects" at bounding box center [233, 26] width 50 height 16
click at [574, 409] on div "Project Status Project Type HPM ​" at bounding box center [443, 395] width 592 height 32
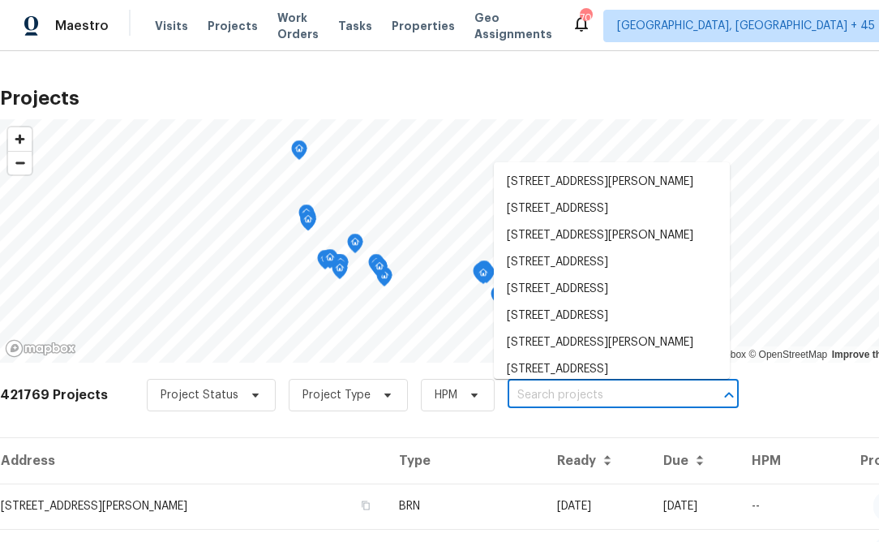
click at [574, 402] on input "text" at bounding box center [601, 395] width 186 height 25
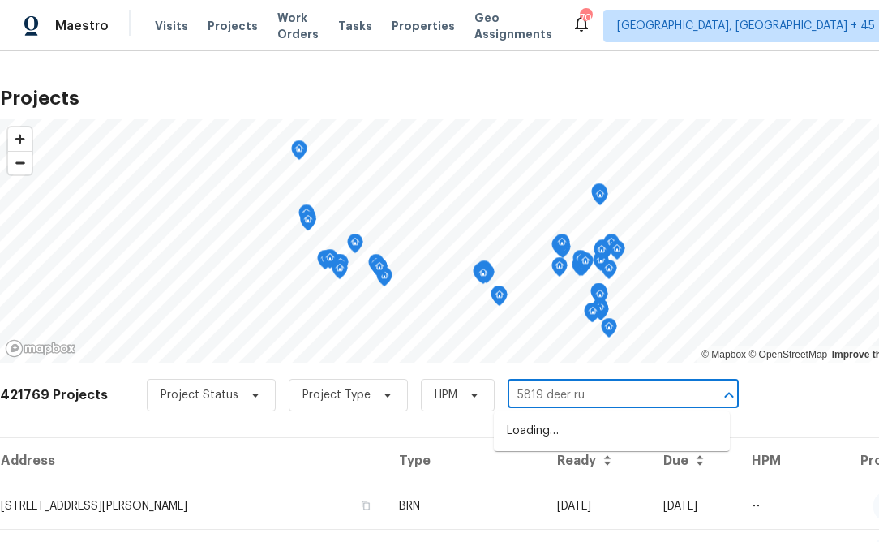
type input "5819 deer run"
click at [523, 423] on li "[STREET_ADDRESS][PERSON_NAME]" at bounding box center [612, 431] width 236 height 27
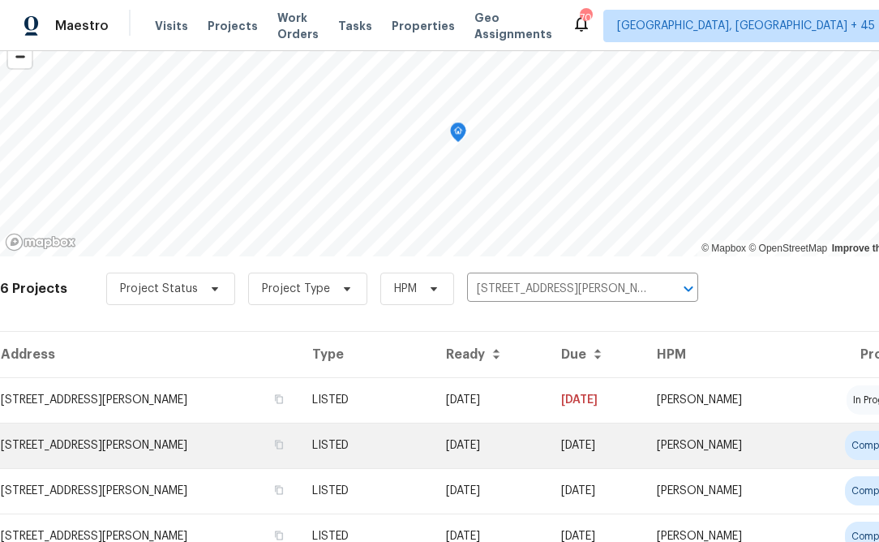
scroll to position [118, 0]
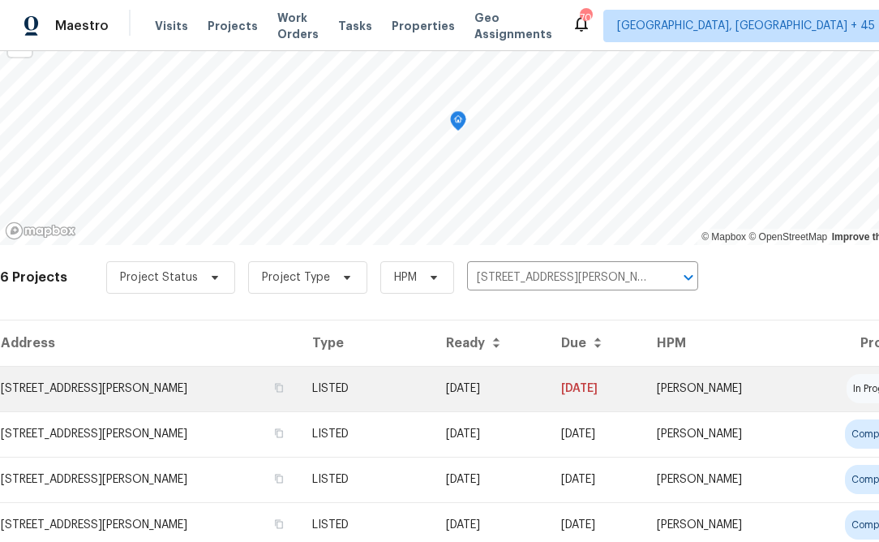
click at [157, 403] on td "[STREET_ADDRESS][PERSON_NAME]" at bounding box center [149, 388] width 299 height 45
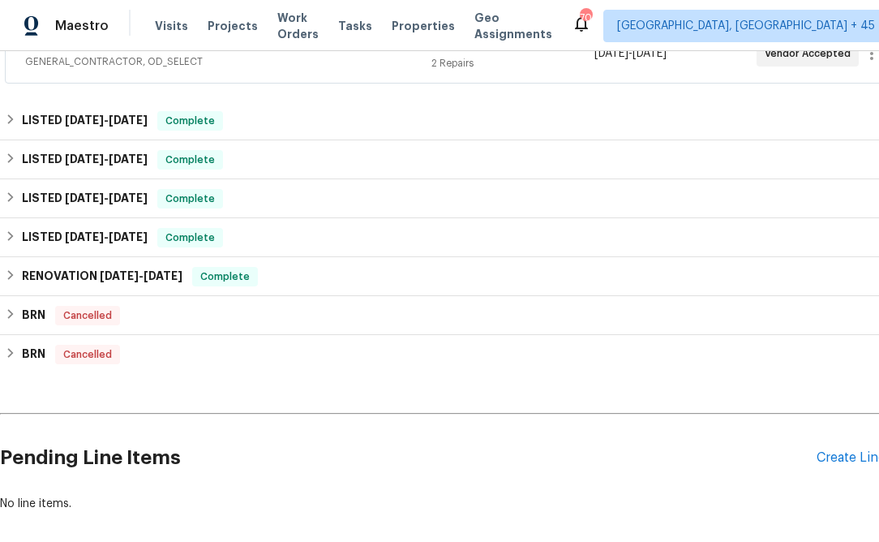
scroll to position [478, 0]
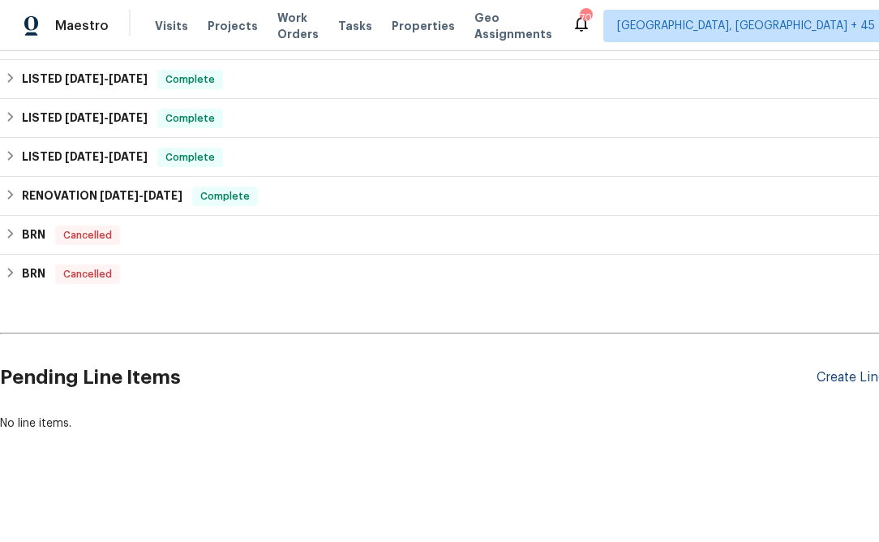
click at [846, 374] on div "Create Line Item" at bounding box center [866, 377] width 100 height 15
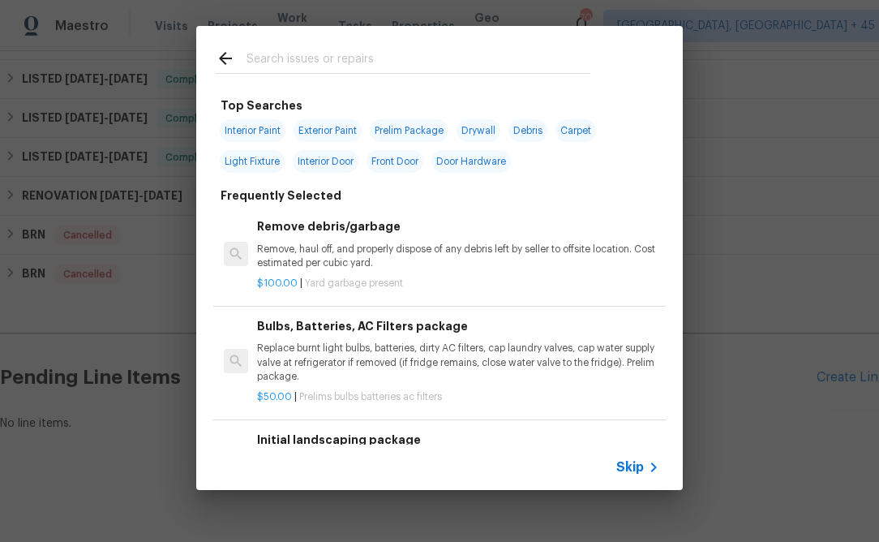
click at [626, 469] on span "Skip" at bounding box center [630, 467] width 28 height 16
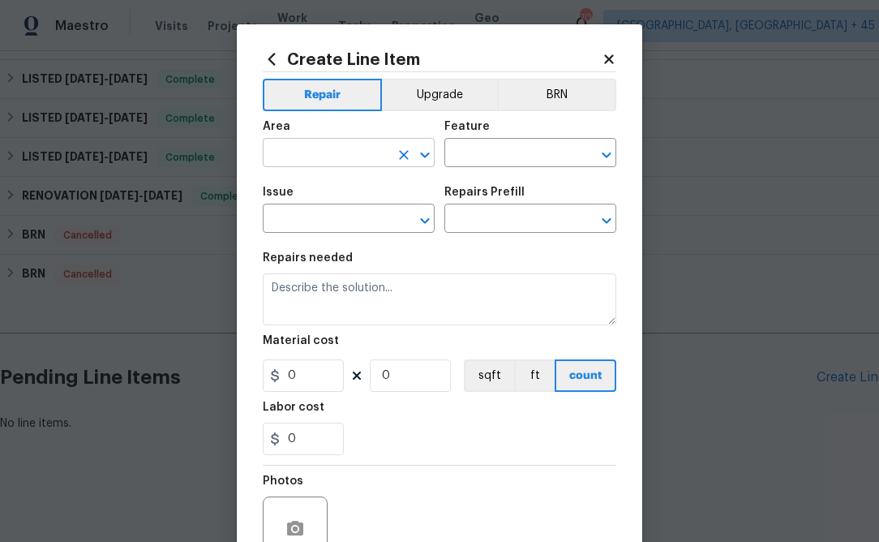
click at [313, 152] on input "text" at bounding box center [326, 154] width 126 height 25
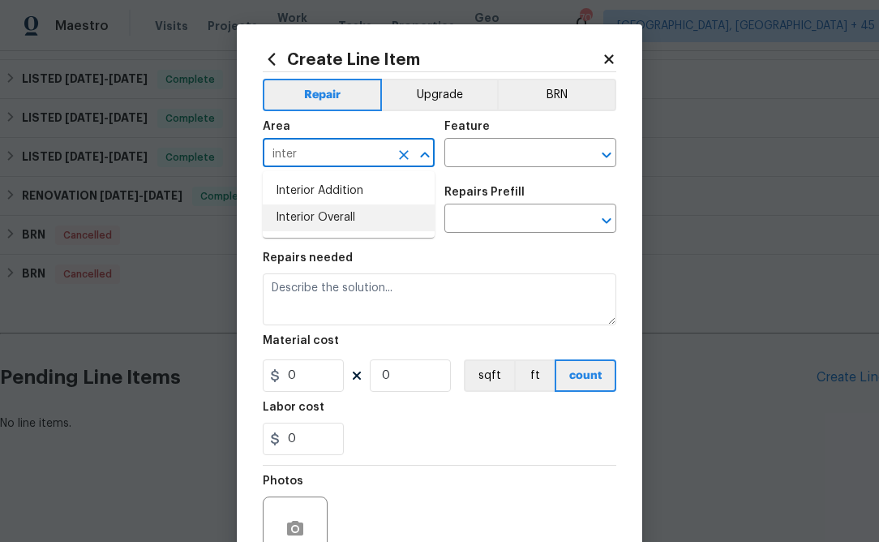
click at [285, 205] on li "Interior Overall" at bounding box center [349, 217] width 172 height 27
type input "Interior Overall"
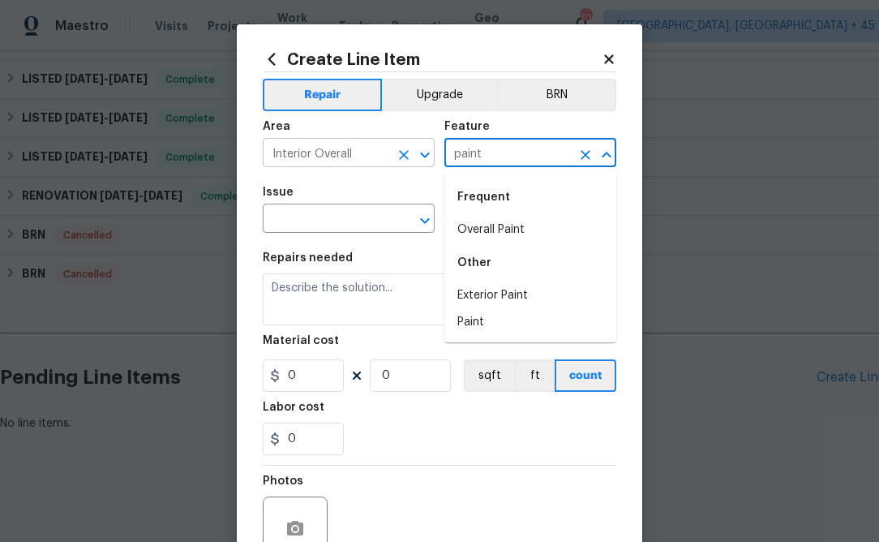
type input "paint"
click at [314, 157] on input "Interior Overall" at bounding box center [326, 154] width 126 height 25
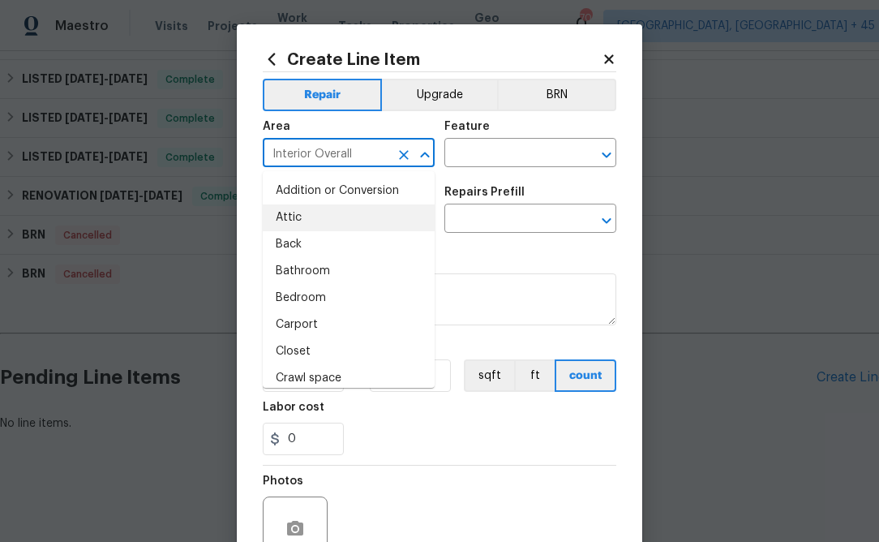
click at [314, 157] on input "Interior Overall" at bounding box center [326, 154] width 126 height 25
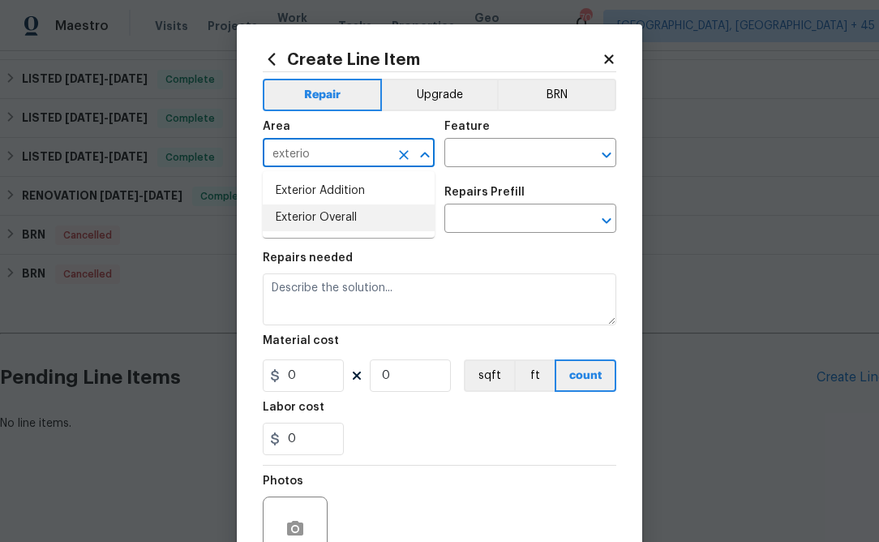
click at [371, 214] on li "Exterior Overall" at bounding box center [349, 217] width 172 height 27
type input "Exterior Overall"
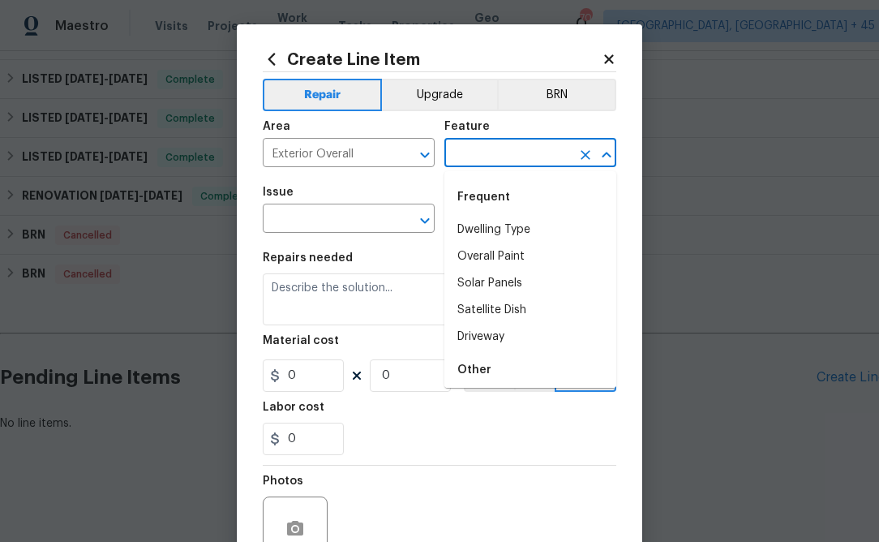
type input "p"
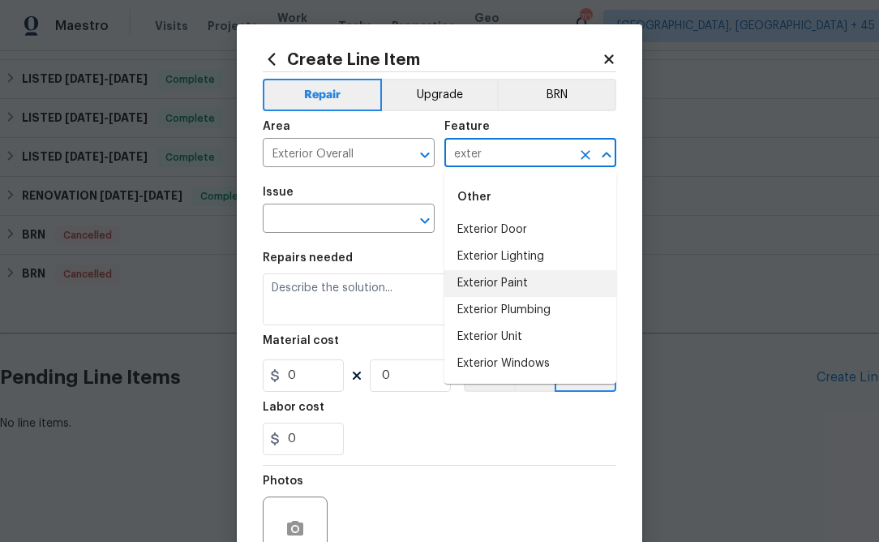
click at [507, 285] on li "Exterior Paint" at bounding box center [530, 283] width 172 height 27
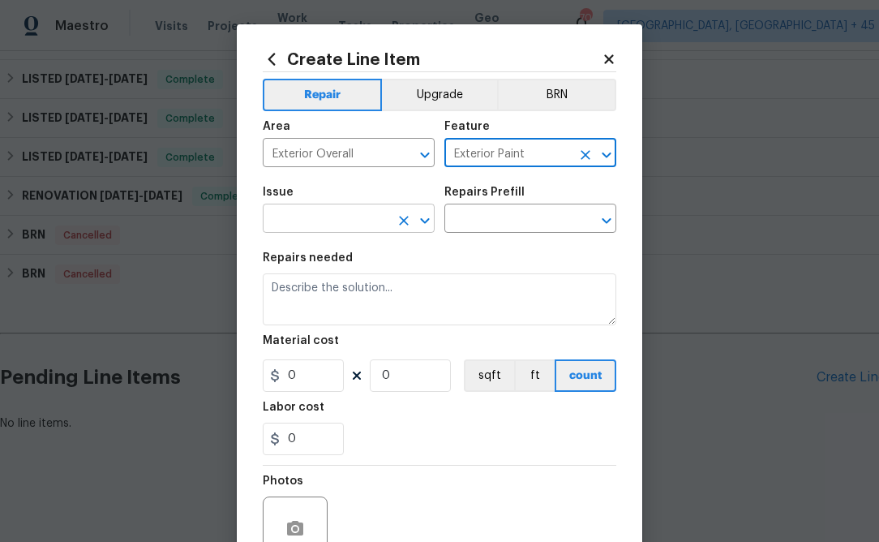
type input "Exterior Paint"
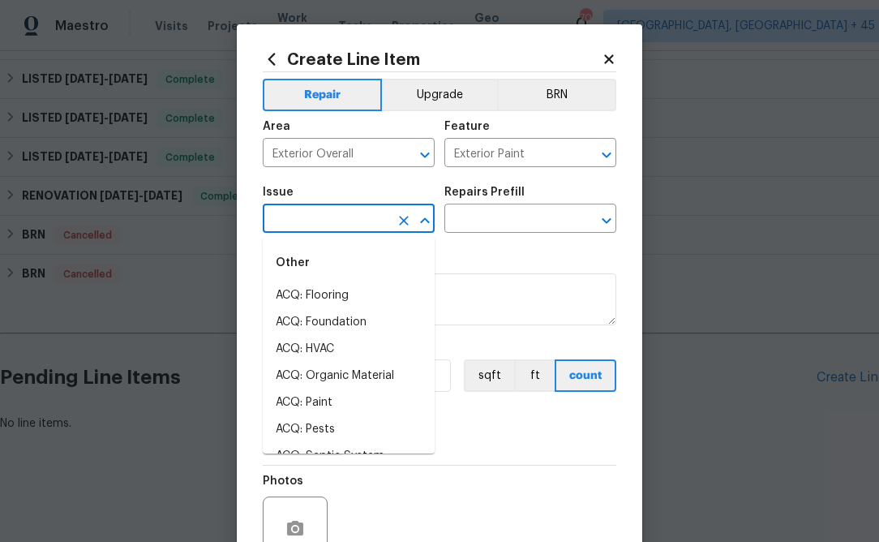
click at [363, 222] on input "text" at bounding box center [326, 220] width 126 height 25
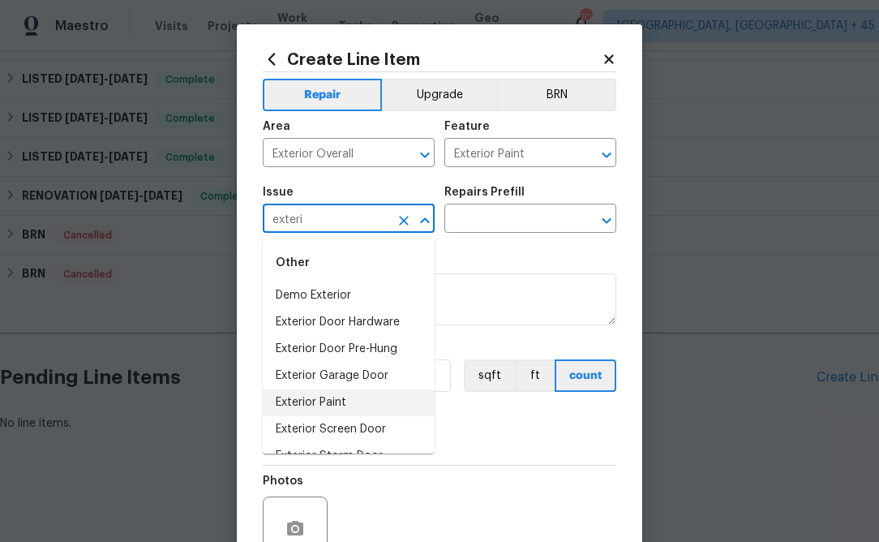
click at [358, 396] on li "Exterior Paint" at bounding box center [349, 402] width 172 height 27
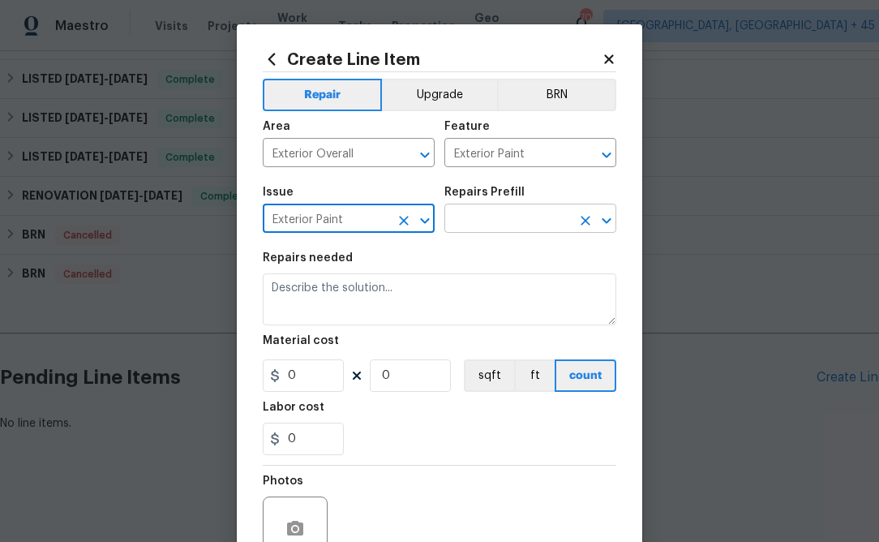
type input "Exterior Paint"
click at [521, 229] on input "text" at bounding box center [507, 220] width 126 height 25
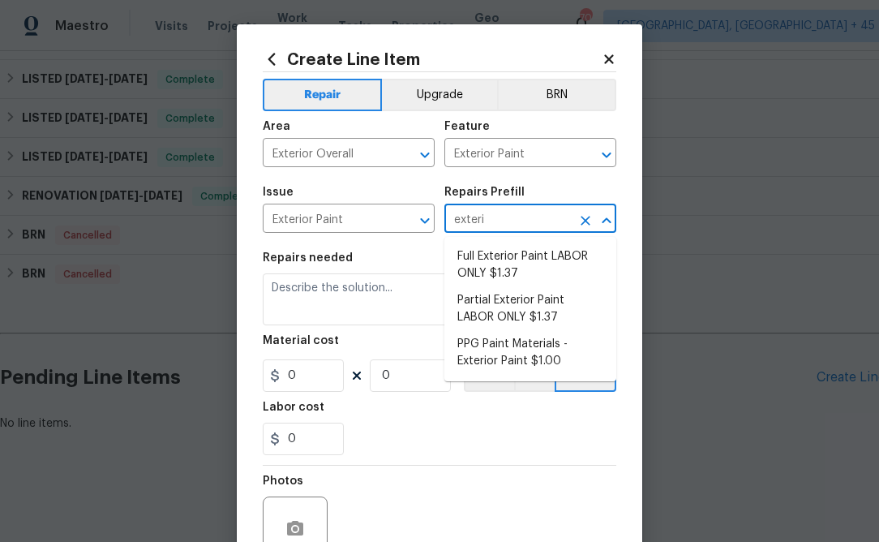
type input "exterio"
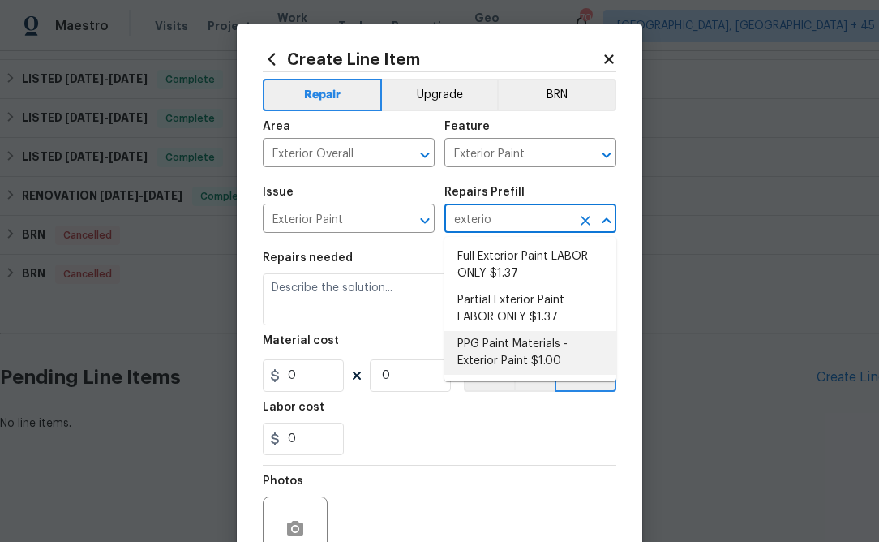
click at [548, 365] on li "PPG Paint Materials - Exterior Paint $1.00" at bounding box center [530, 353] width 172 height 44
type input "Overall Paint"
type input "PPG Paint Materials - Exterior Paint $1.00"
type textarea "PPG Paint Materials ordered by Opendoor"
type input "1"
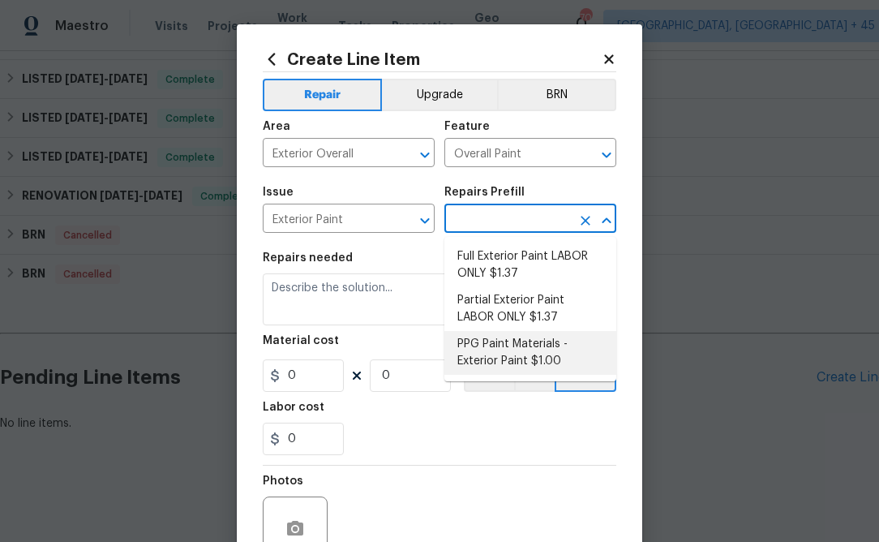
type input "1"
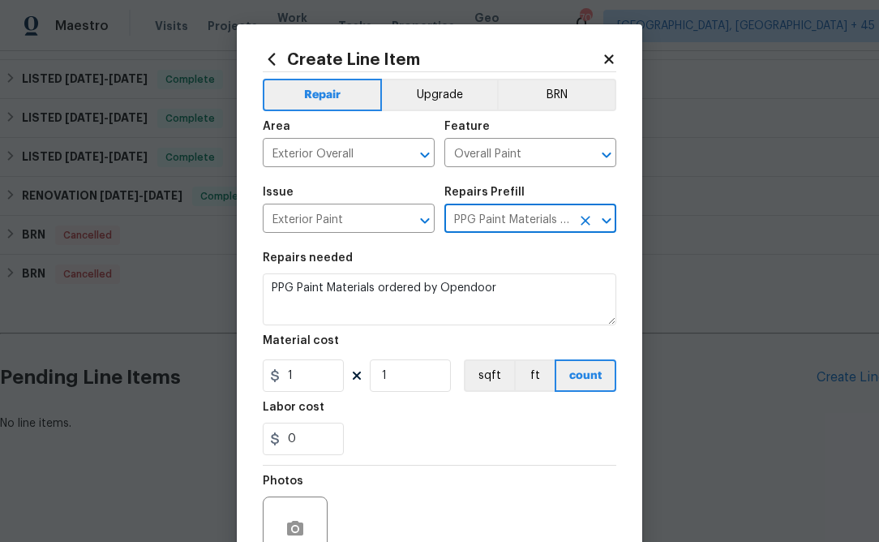
type input "PPG Paint Materials - Exterior Paint $1.00"
click at [311, 375] on input "1" at bounding box center [303, 375] width 81 height 32
paste input "text"
click at [319, 377] on input "1" at bounding box center [303, 375] width 81 height 32
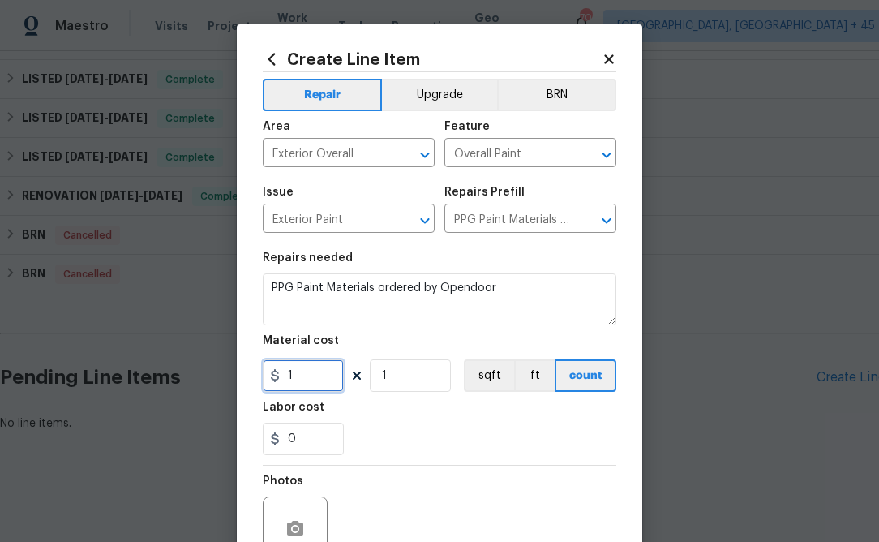
click at [319, 377] on input "1" at bounding box center [303, 375] width 81 height 32
paste input "569.6"
type input "569.61"
click at [422, 474] on div "Photos" at bounding box center [440, 517] width 354 height 105
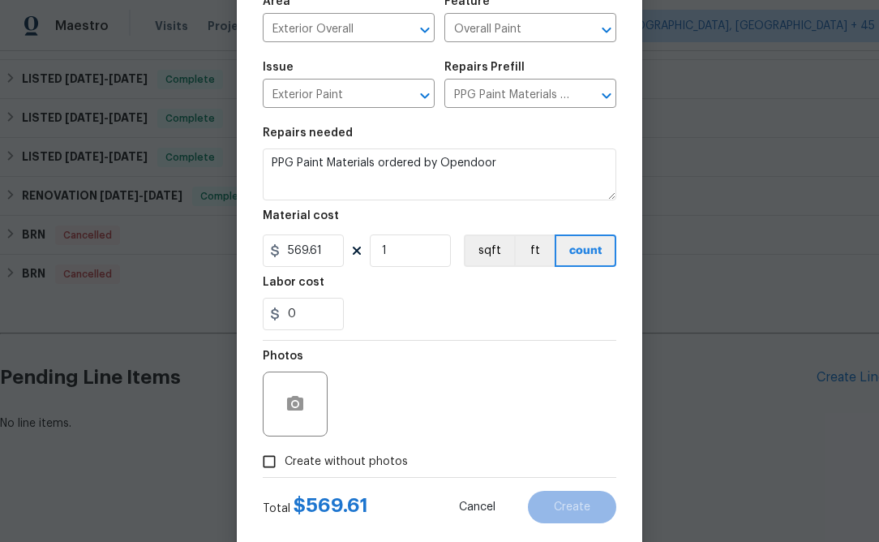
scroll to position [157, 0]
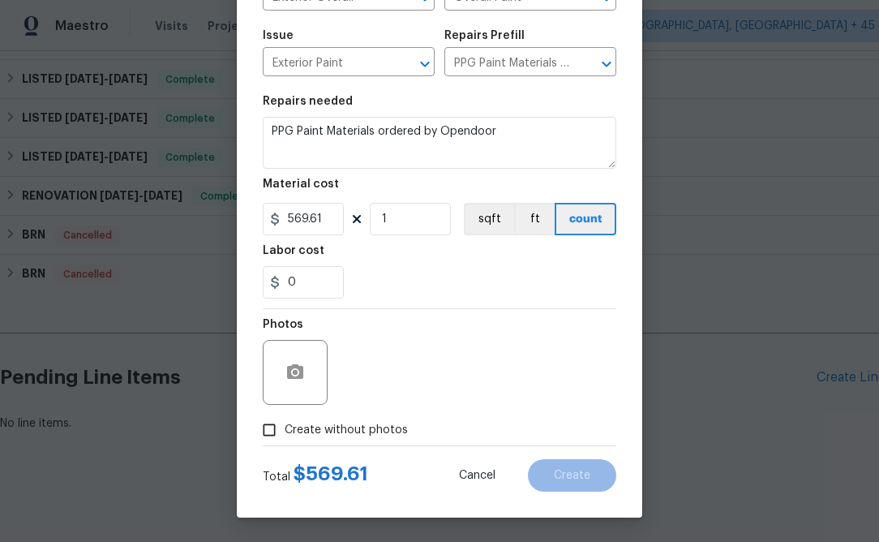
click at [343, 431] on span "Create without photos" at bounding box center [346, 430] width 123 height 17
click at [285, 431] on input "Create without photos" at bounding box center [269, 429] width 31 height 31
checkbox input "true"
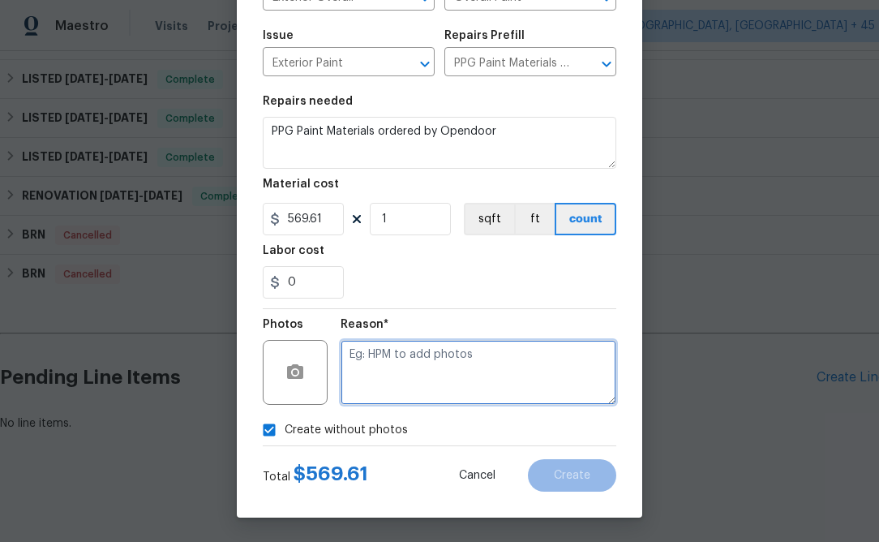
click at [428, 384] on textarea at bounding box center [479, 372] width 276 height 65
type textarea "n.a"
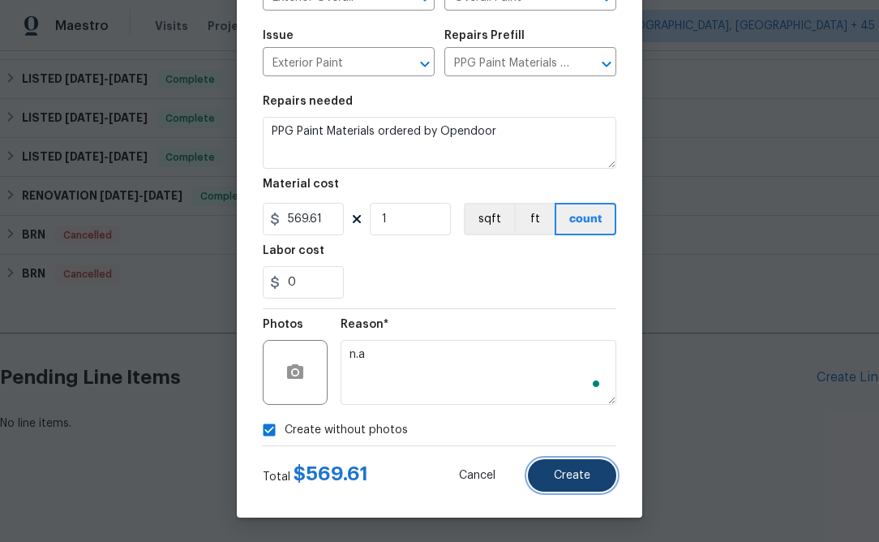
click at [568, 465] on button "Create" at bounding box center [572, 475] width 88 height 32
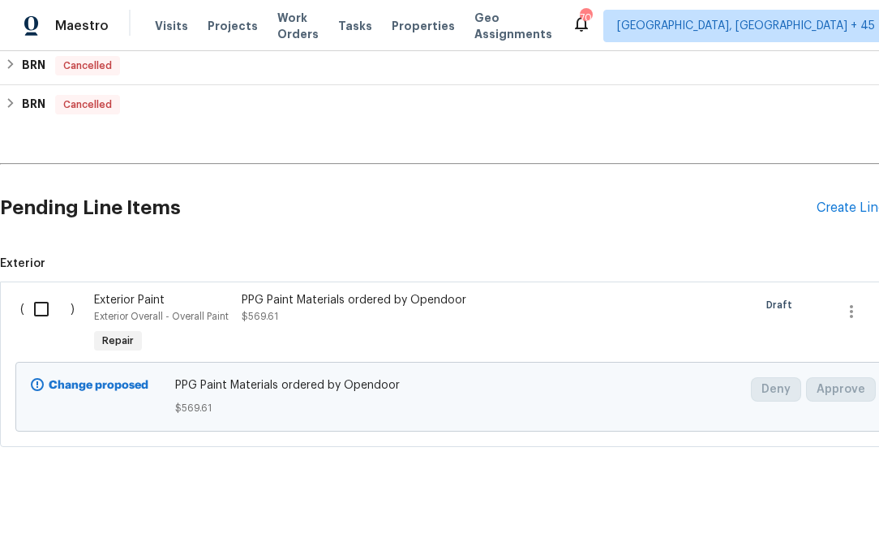
scroll to position [650, 0]
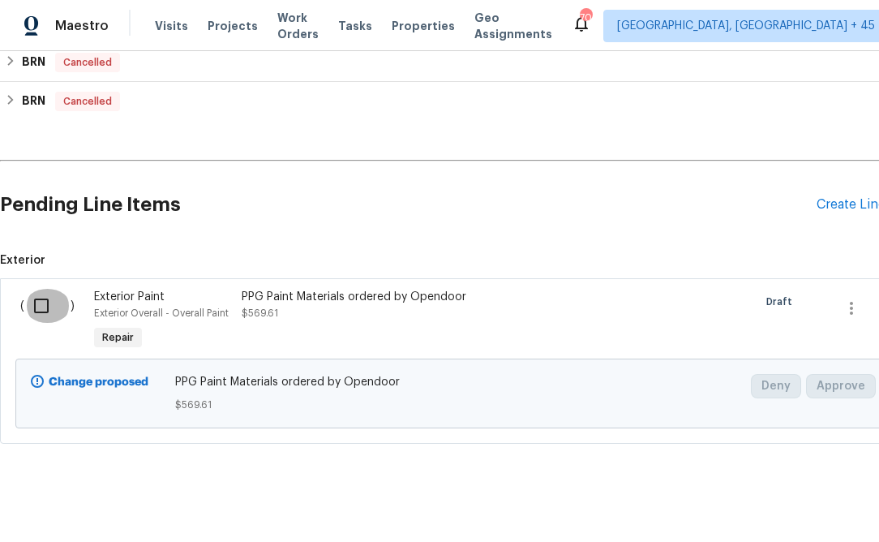
click at [40, 308] on input "checkbox" at bounding box center [47, 306] width 46 height 34
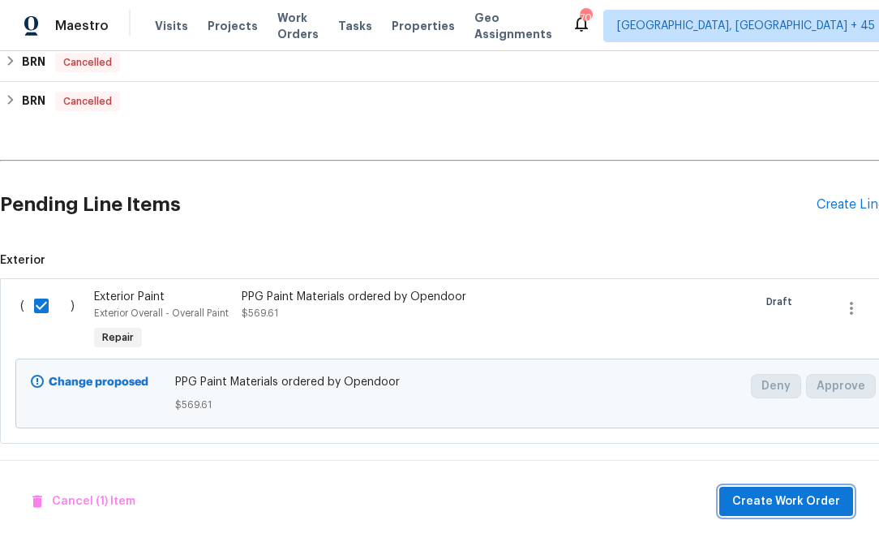
click at [787, 506] on span "Create Work Order" at bounding box center [786, 501] width 108 height 20
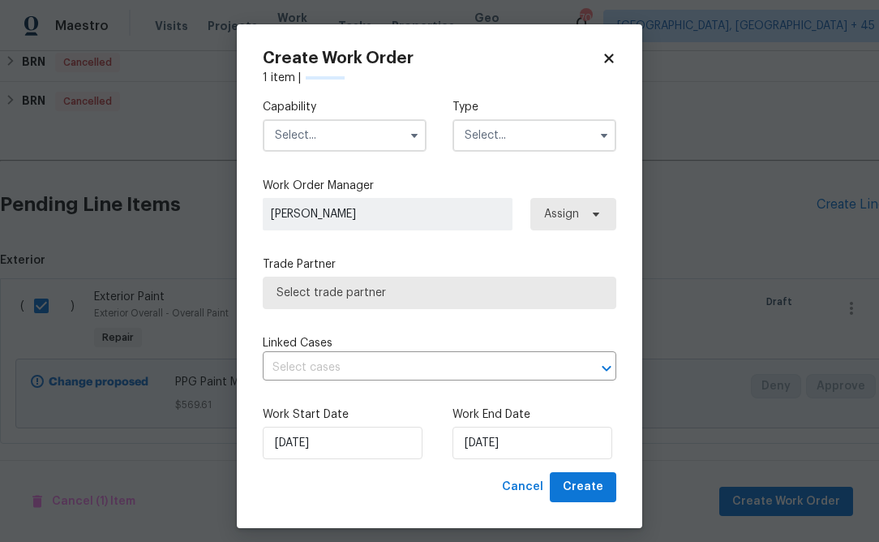
checkbox input "false"
click at [387, 131] on input "text" at bounding box center [345, 135] width 164 height 32
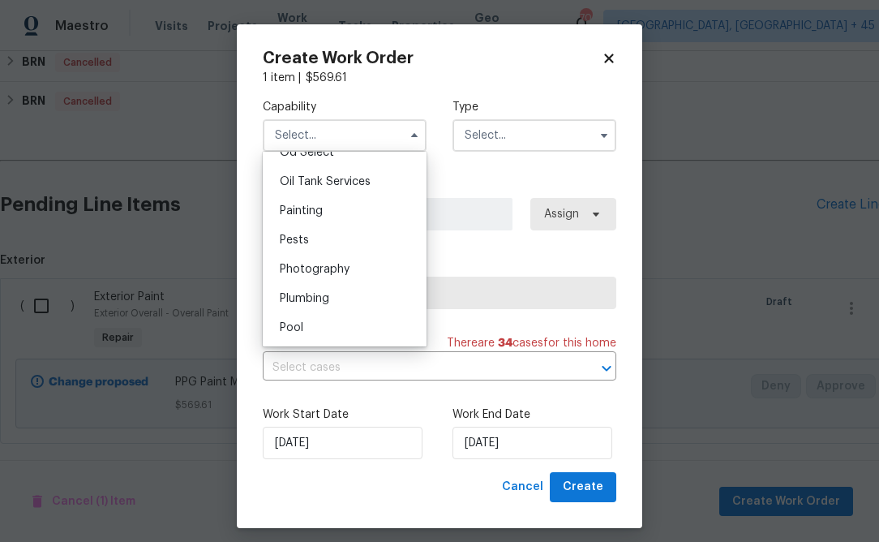
scroll to position [1337, 0]
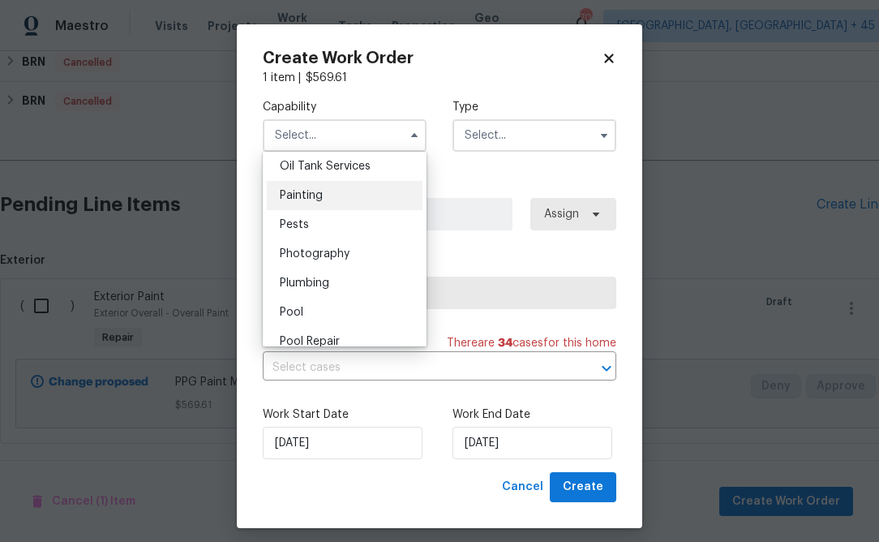
click at [352, 199] on div "Painting" at bounding box center [345, 195] width 156 height 29
type input "Painting"
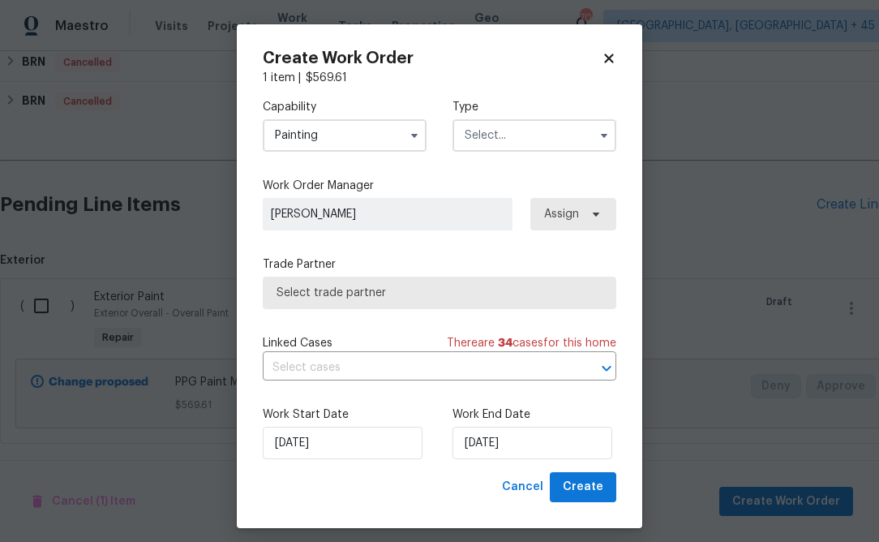
click at [517, 155] on div "Capability Painting Type" at bounding box center [440, 125] width 354 height 79
click at [520, 140] on input "text" at bounding box center [534, 135] width 164 height 32
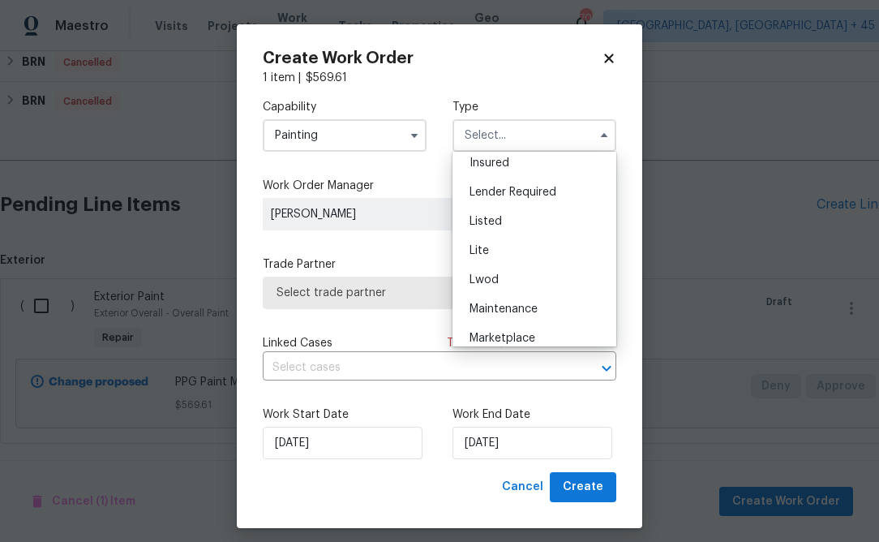
scroll to position [126, 0]
click at [516, 219] on div "Listed" at bounding box center [534, 218] width 156 height 29
type input "Listed"
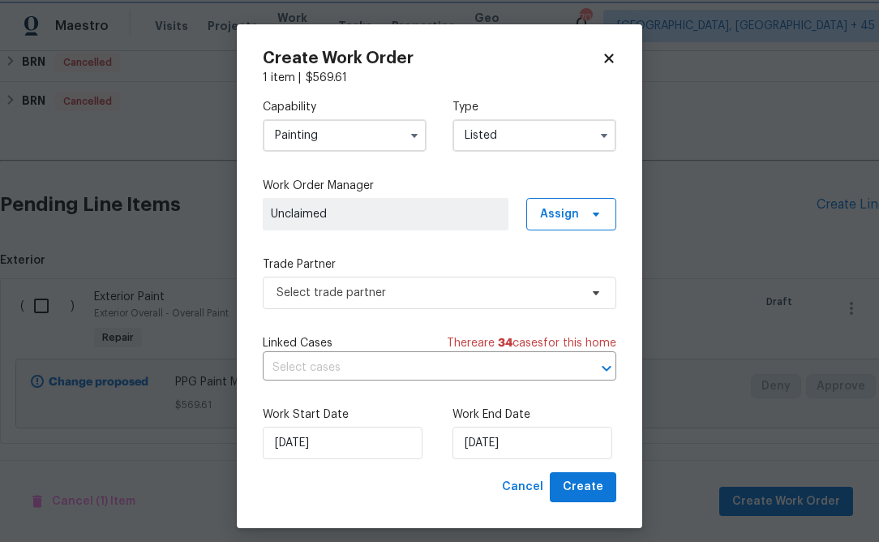
scroll to position [0, 0]
click at [556, 226] on span "Assign" at bounding box center [571, 214] width 90 height 32
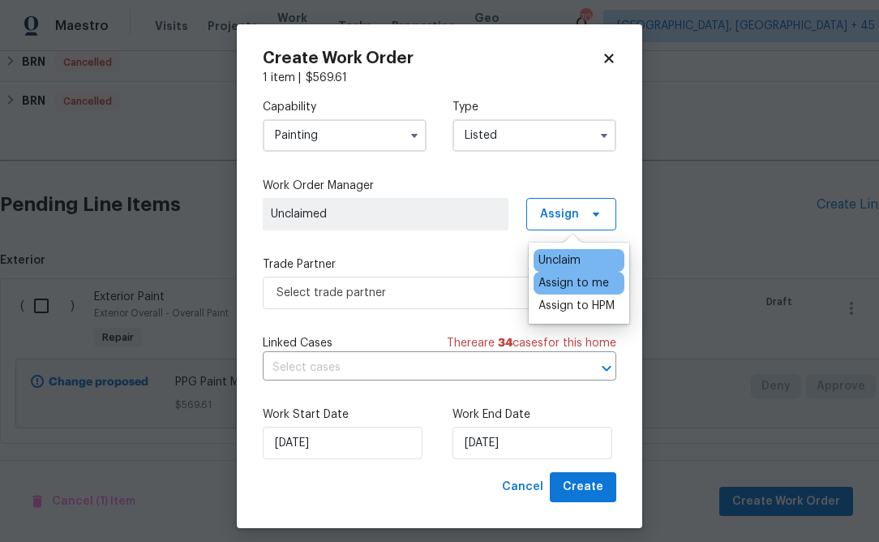
click at [556, 280] on div "Assign to me" at bounding box center [573, 283] width 71 height 16
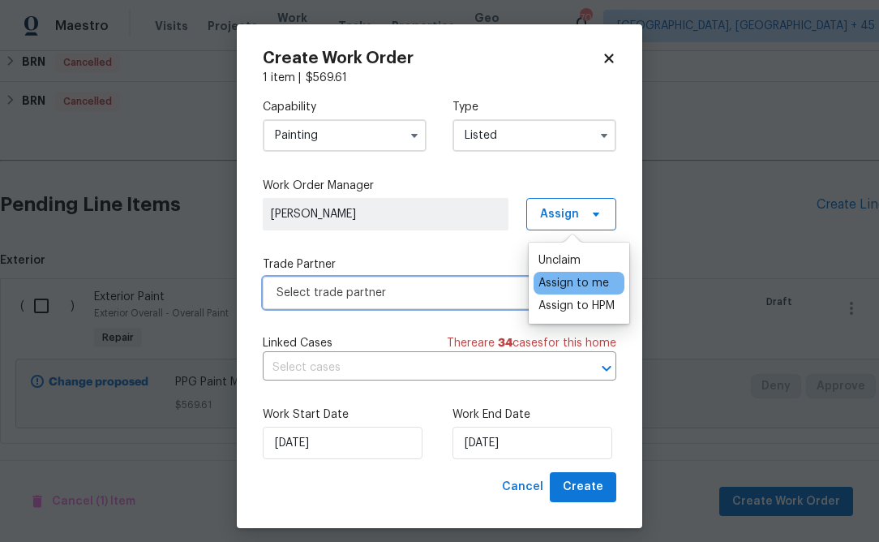
click at [450, 288] on span "Select trade partner" at bounding box center [427, 293] width 302 height 16
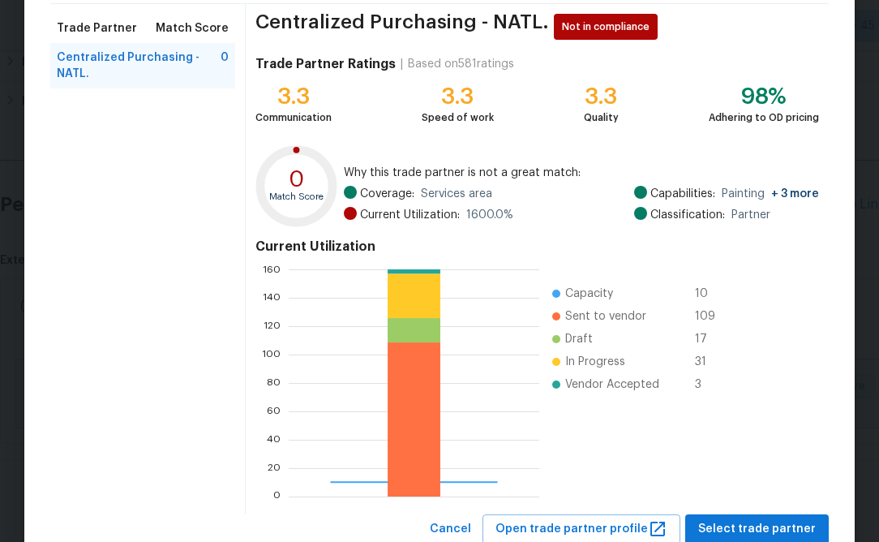
scroll to position [174, 0]
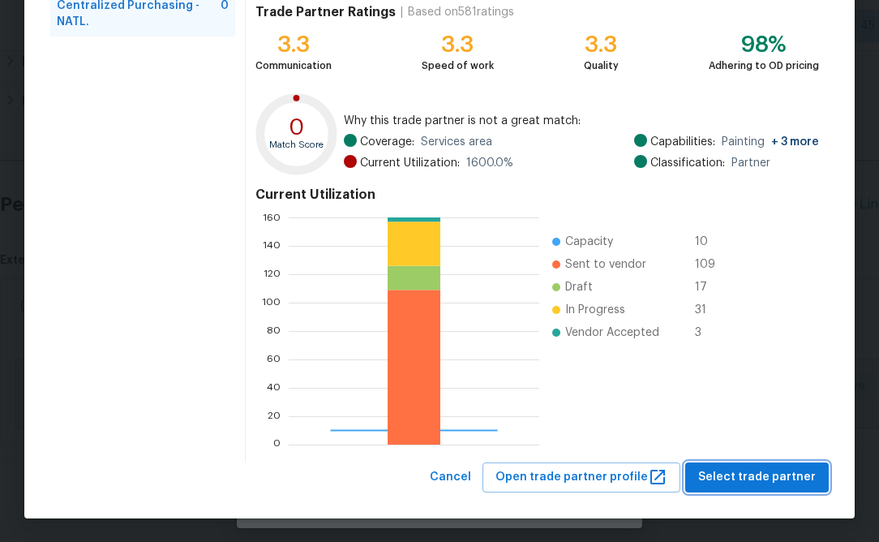
click at [725, 482] on span "Select trade partner" at bounding box center [757, 477] width 118 height 20
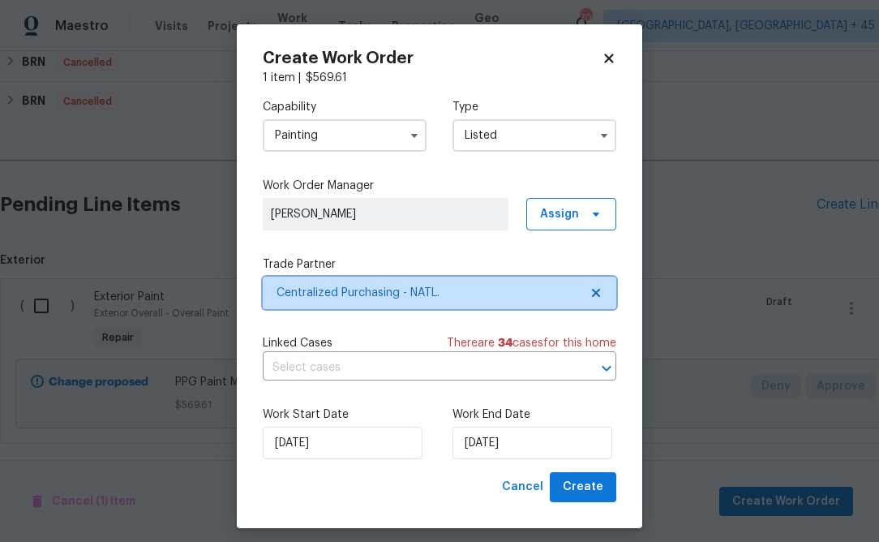
scroll to position [0, 0]
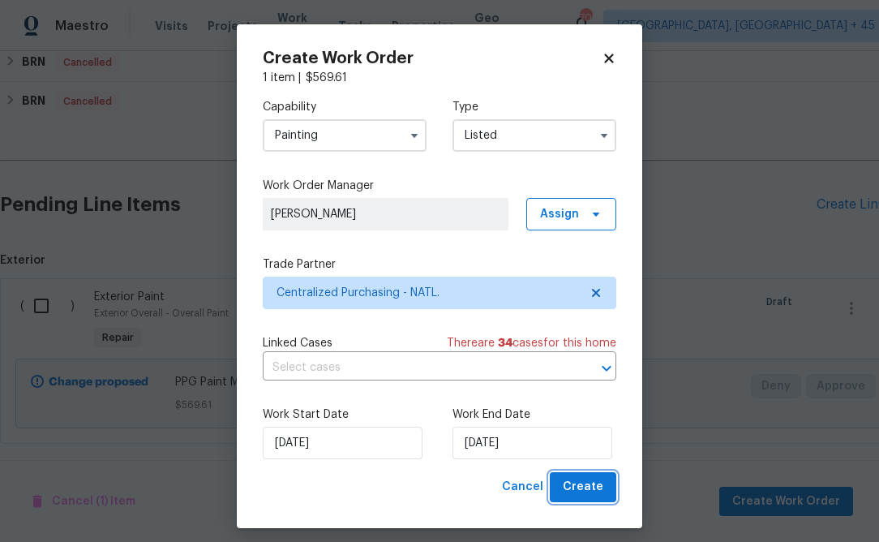
click at [576, 483] on span "Create" at bounding box center [583, 487] width 41 height 20
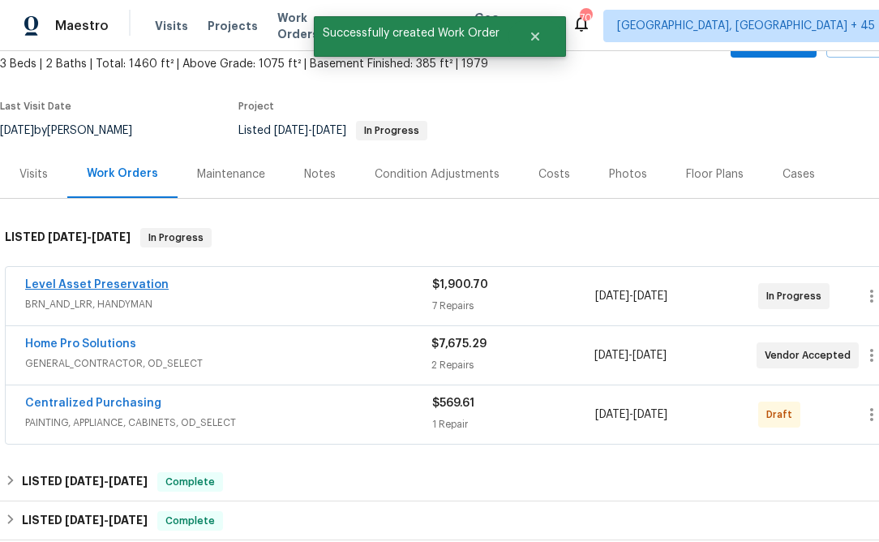
scroll to position [100, 0]
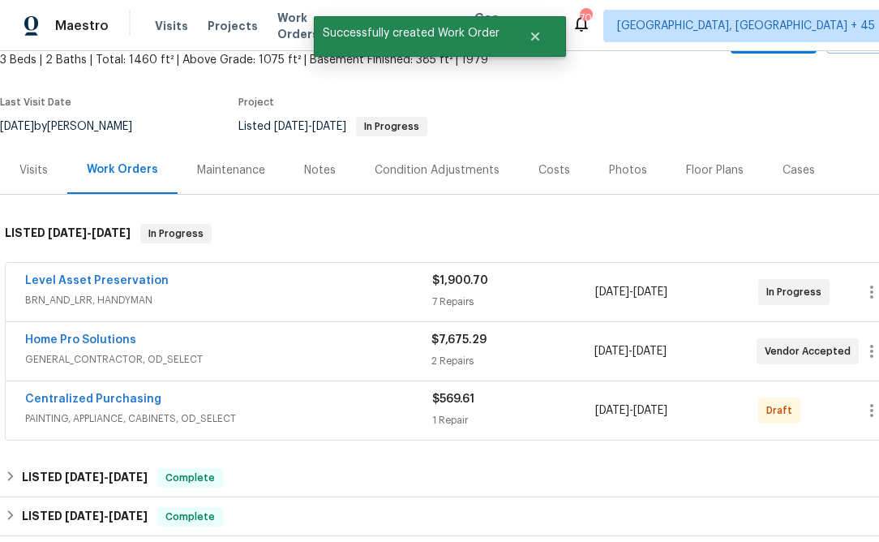
click at [128, 390] on div "Centralized Purchasing PAINTING, APPLIANCE, CABINETS, OD_SELECT $569.61 1 Repai…" at bounding box center [458, 410] width 905 height 58
click at [121, 393] on link "Centralized Purchasing" at bounding box center [93, 398] width 136 height 11
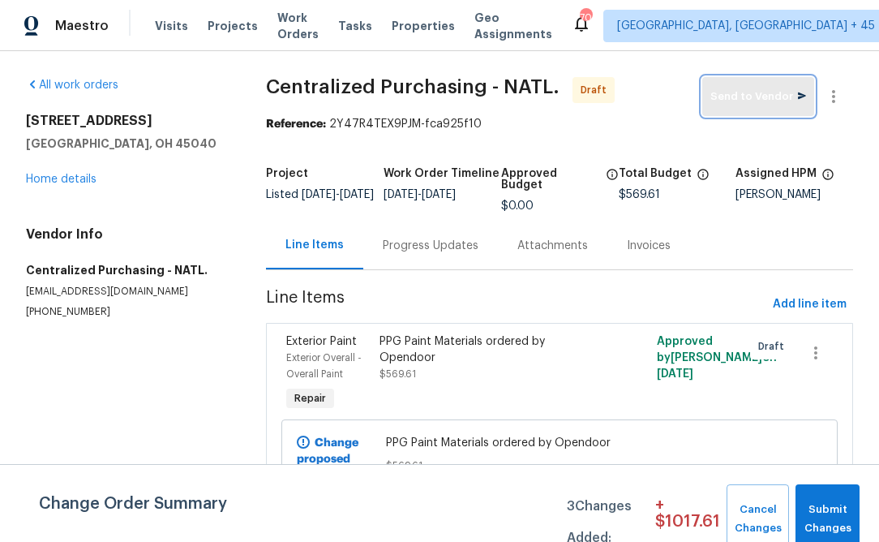
click at [732, 98] on span "Send to Vendor" at bounding box center [758, 97] width 96 height 19
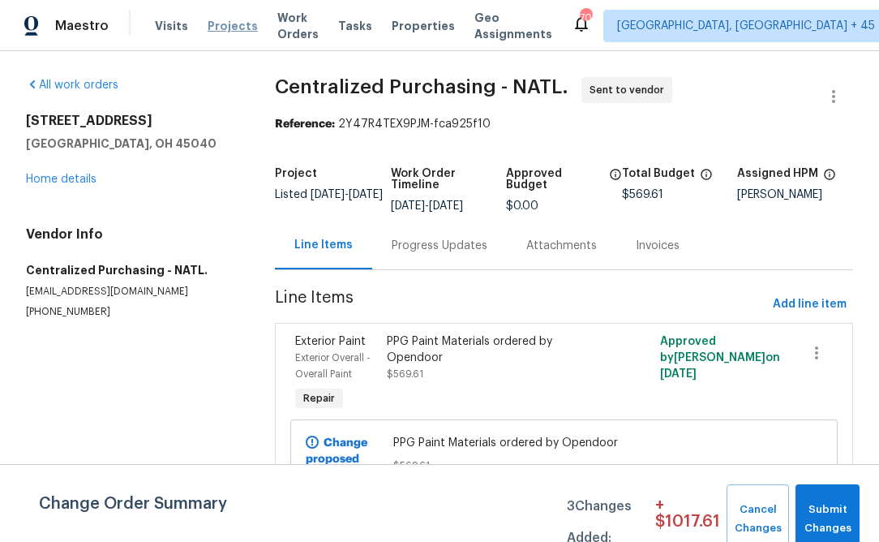
click at [221, 25] on span "Projects" at bounding box center [233, 26] width 50 height 16
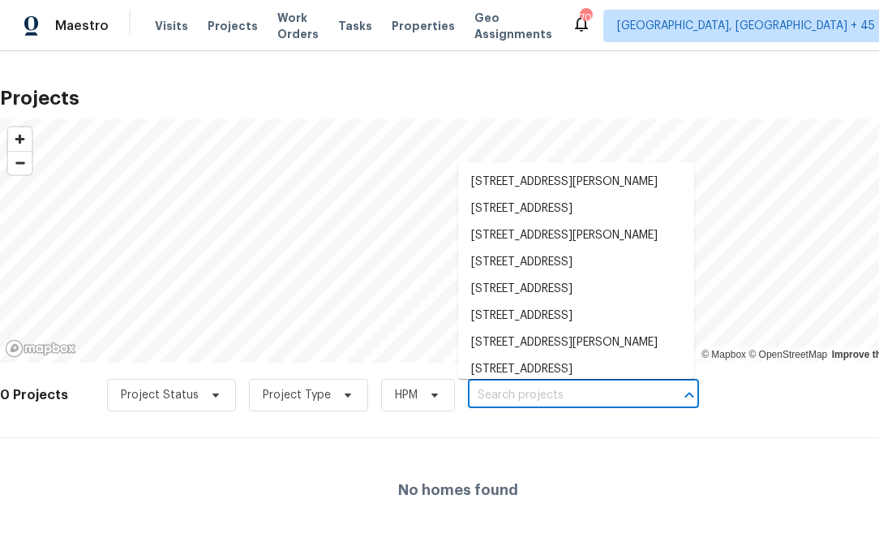
click at [551, 385] on input "text" at bounding box center [561, 395] width 186 height 25
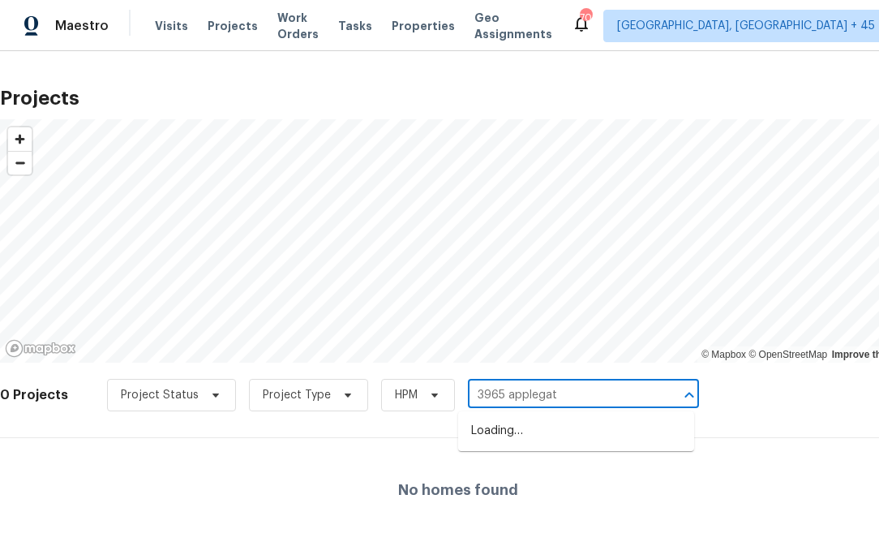
type input "3965 applegate"
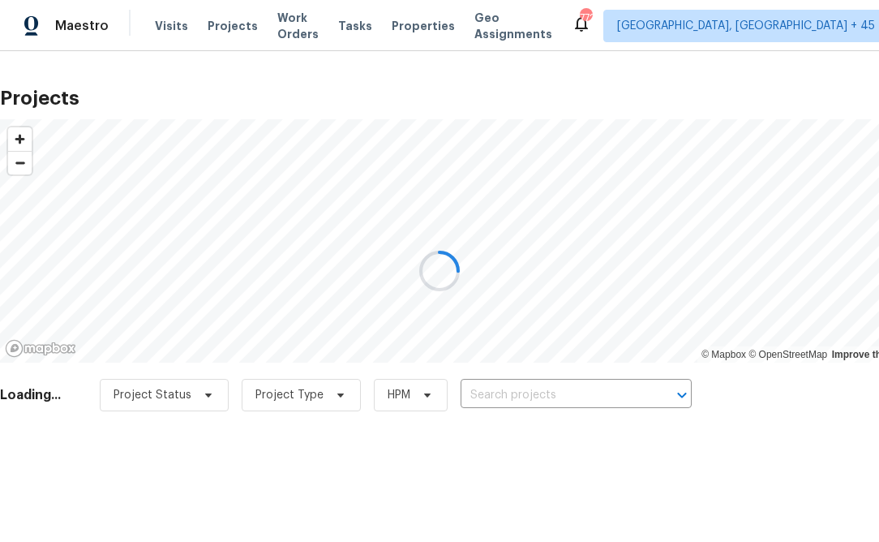
click at [532, 392] on div at bounding box center [439, 271] width 879 height 542
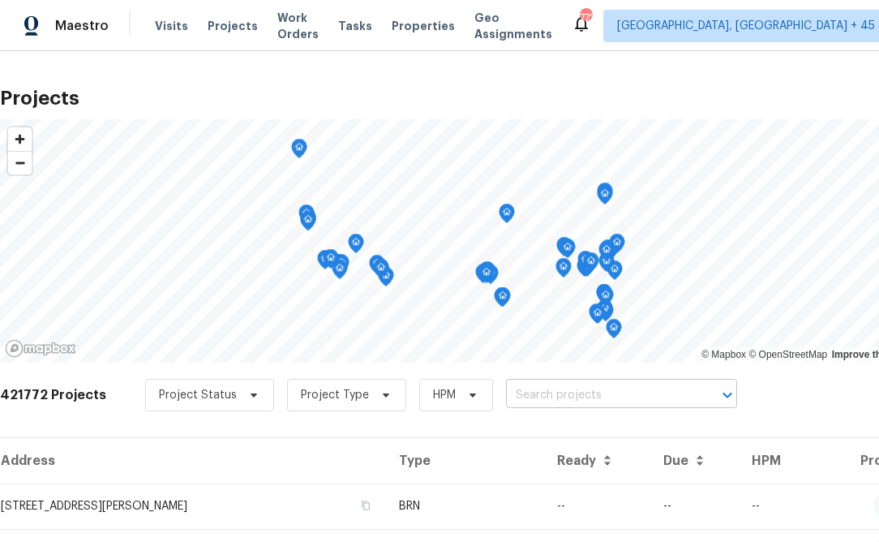
click at [514, 394] on input "text" at bounding box center [599, 395] width 186 height 25
type input "3965 applegate"
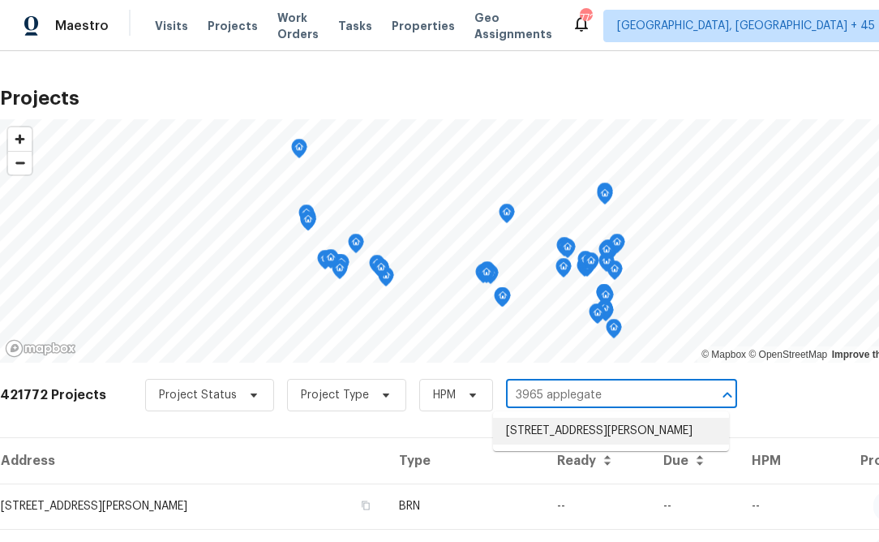
click at [616, 441] on li "3965 Applegate Ct, Amelia, OH 45102" at bounding box center [611, 431] width 236 height 27
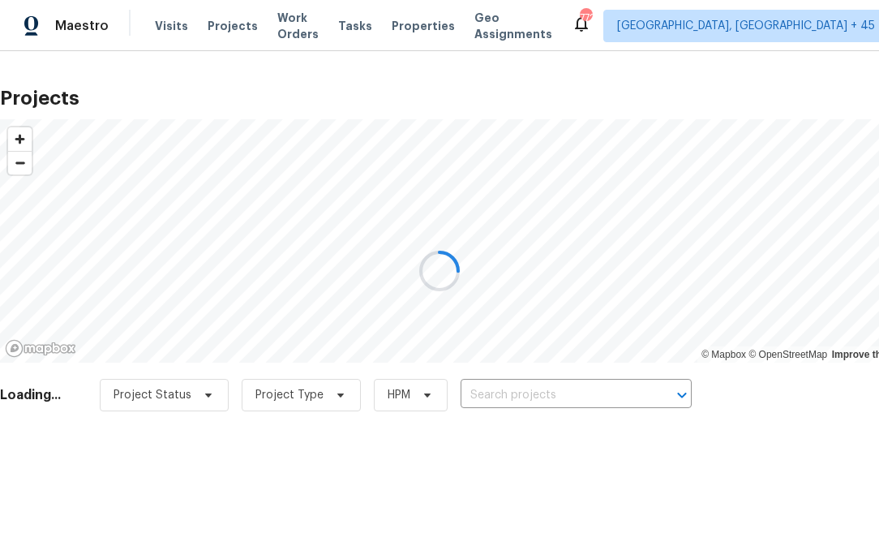
type input "3965 Applegate Ct, Amelia, OH 45102"
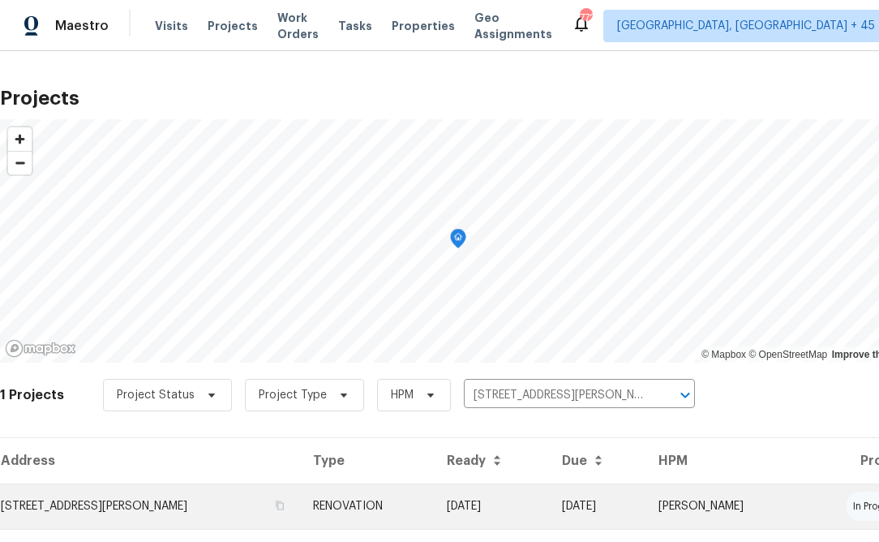
click at [178, 497] on td "3965 Applegate Ct, Amelia, OH 45102" at bounding box center [150, 505] width 300 height 45
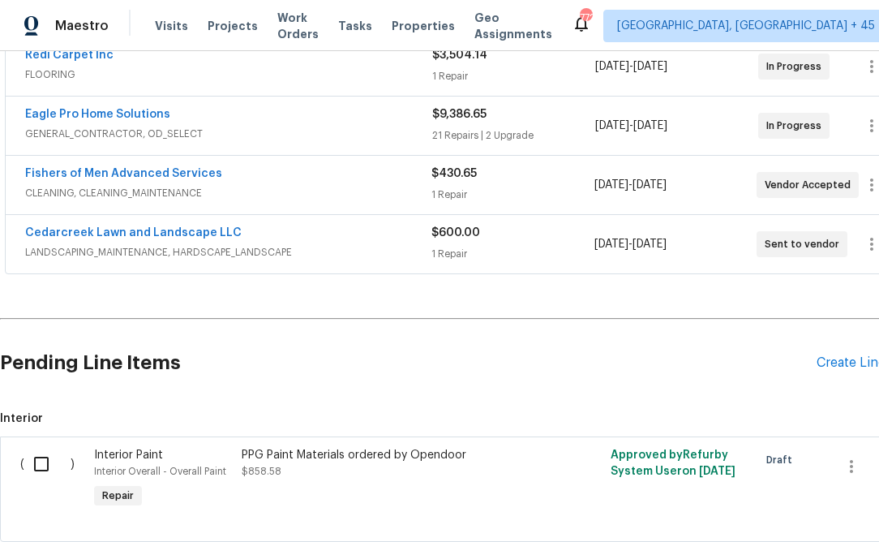
scroll to position [435, 0]
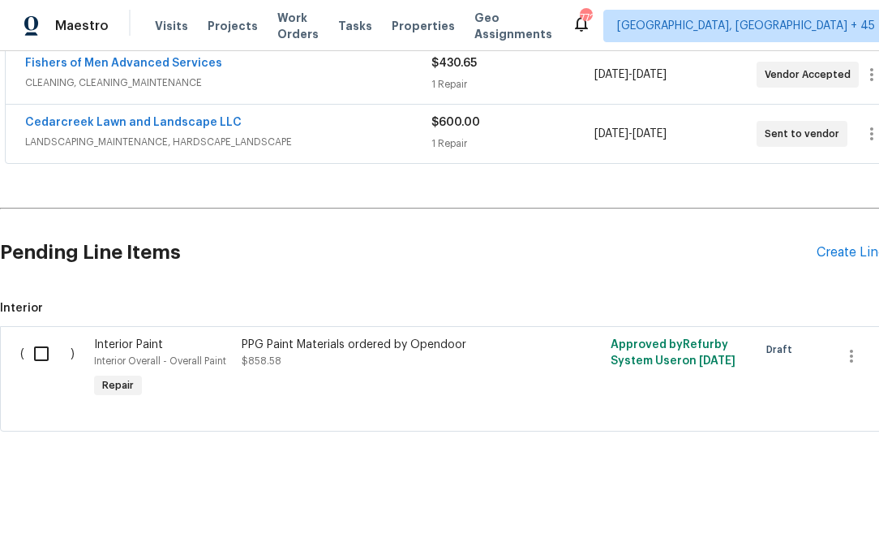
click at [251, 336] on div "PPG Paint Materials ordered by Opendoor" at bounding box center [384, 344] width 285 height 16
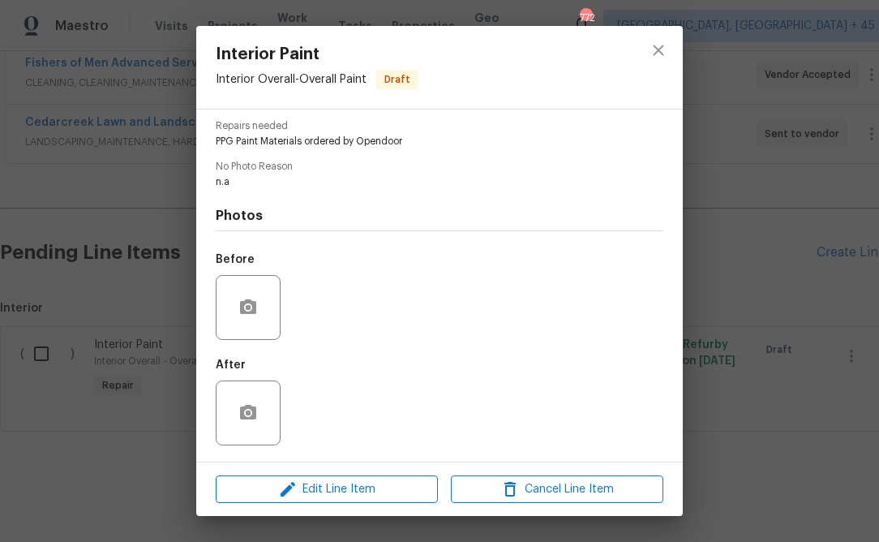
scroll to position [0, 0]
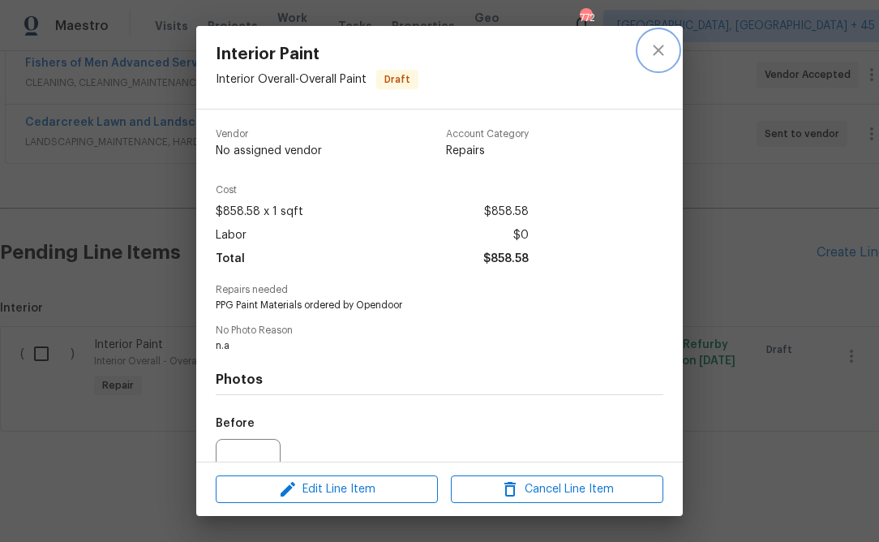
click at [658, 52] on icon "close" at bounding box center [658, 50] width 19 height 19
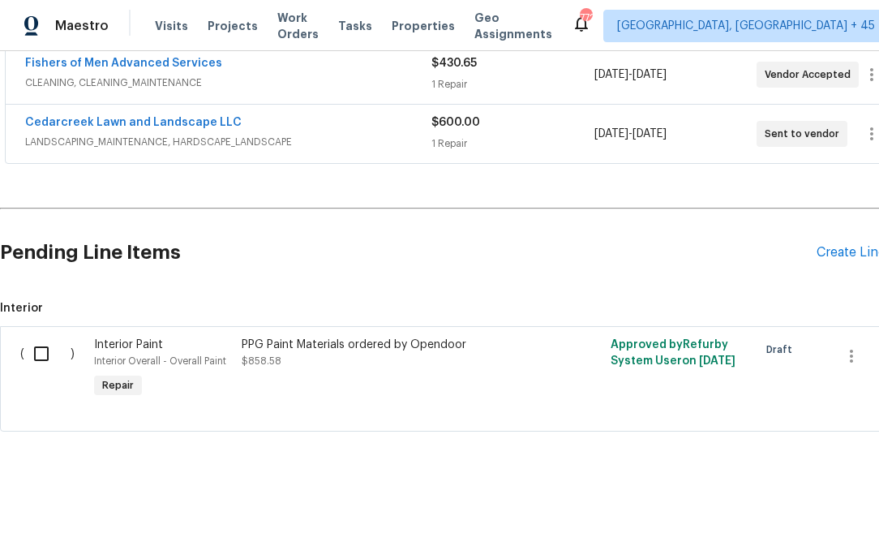
click at [137, 337] on div "Interior Paint" at bounding box center [163, 344] width 138 height 16
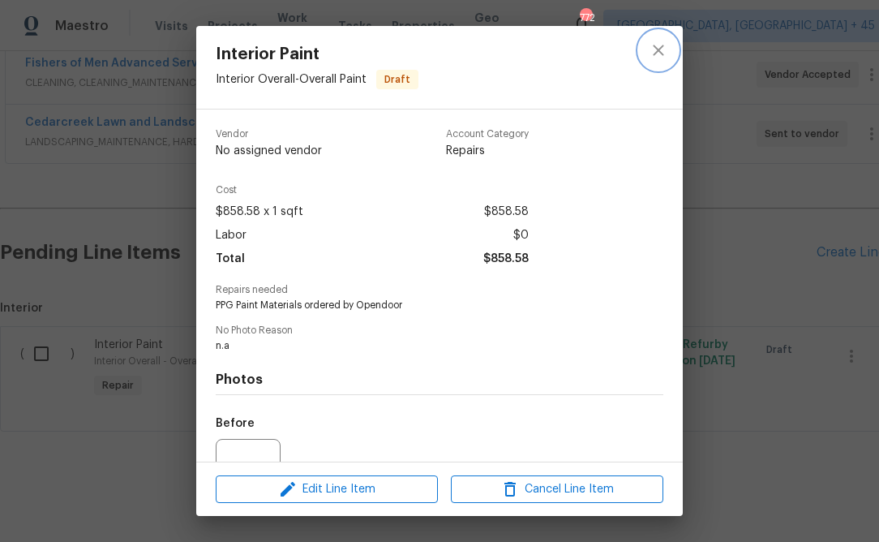
click at [659, 48] on icon "close" at bounding box center [658, 50] width 11 height 11
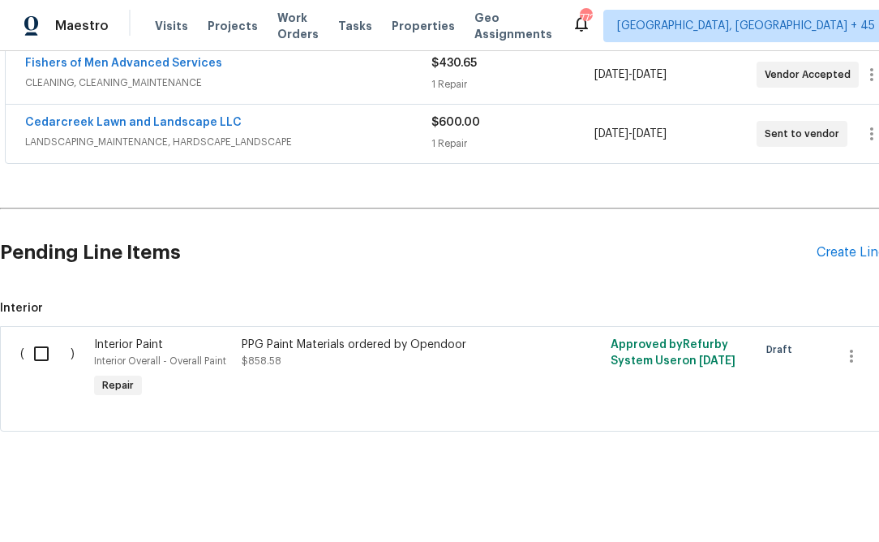
click at [54, 349] on input "checkbox" at bounding box center [47, 353] width 46 height 34
checkbox input "true"
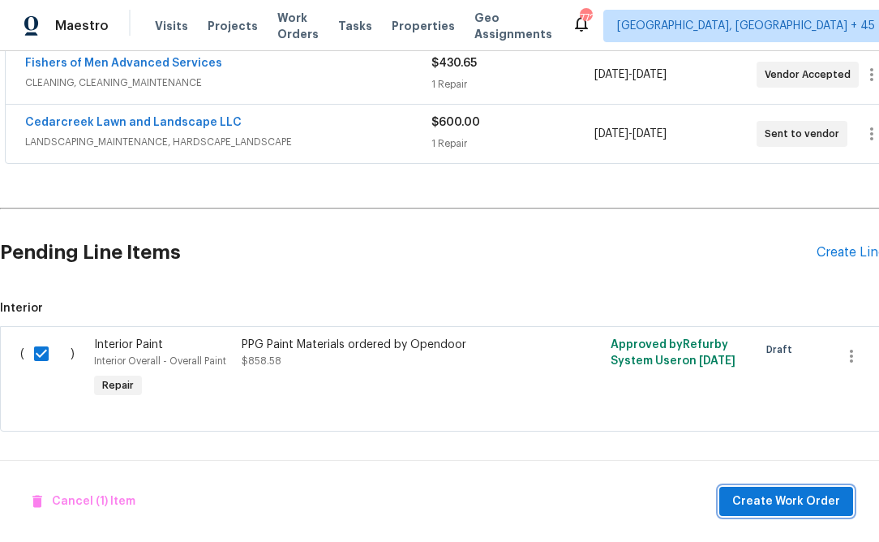
click at [770, 497] on span "Create Work Order" at bounding box center [786, 501] width 108 height 20
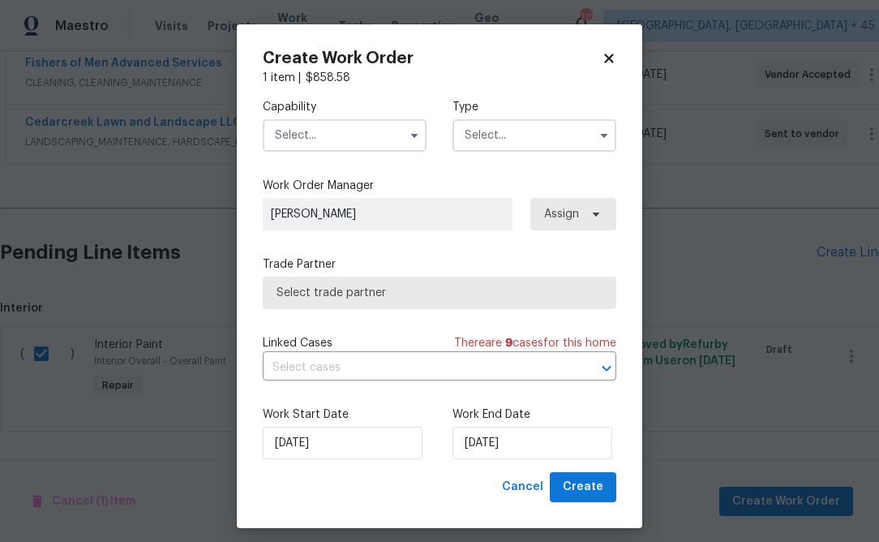
click at [344, 141] on input "text" at bounding box center [345, 135] width 164 height 32
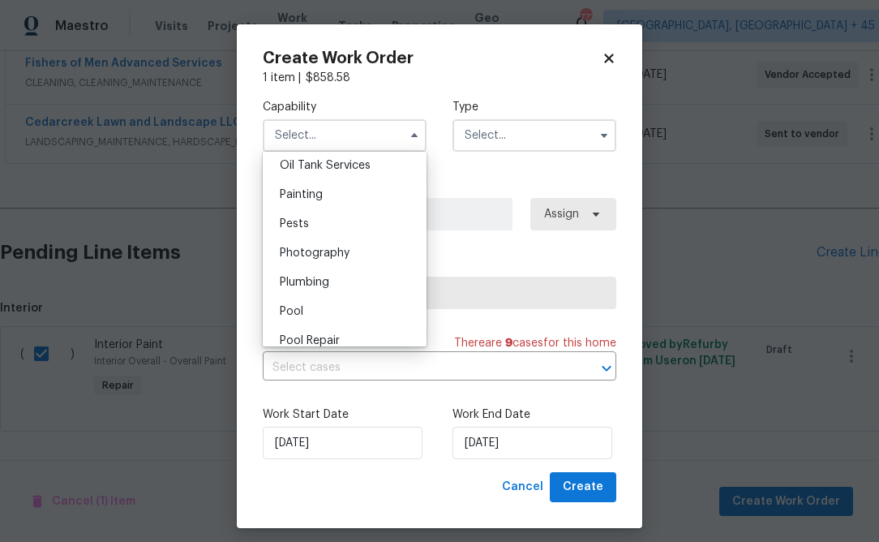
scroll to position [1333, 0]
click at [341, 188] on div "Painting" at bounding box center [345, 199] width 156 height 29
type input "Painting"
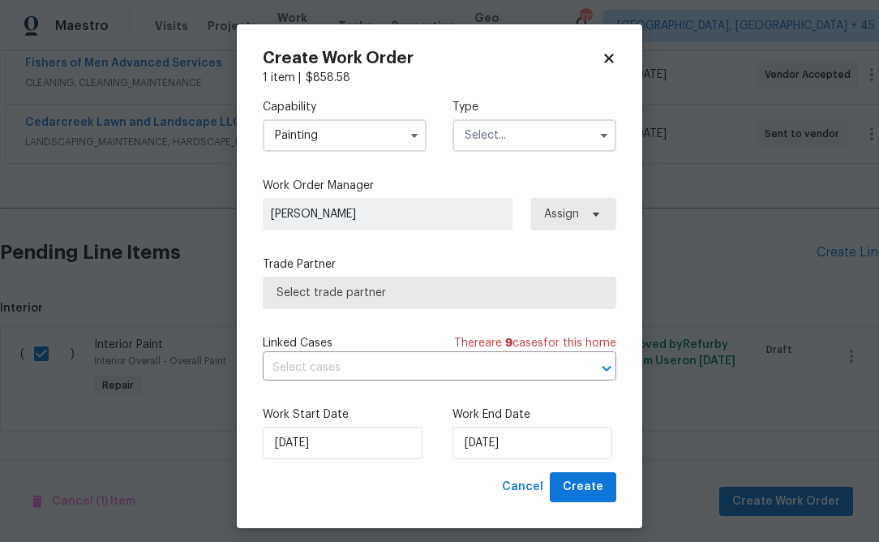
click at [491, 125] on input "text" at bounding box center [534, 135] width 164 height 32
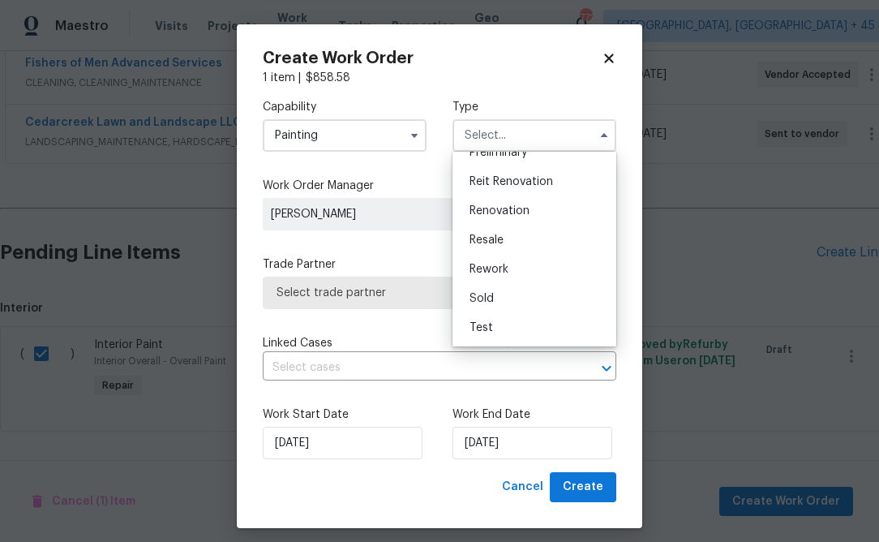
scroll to position [11, 0]
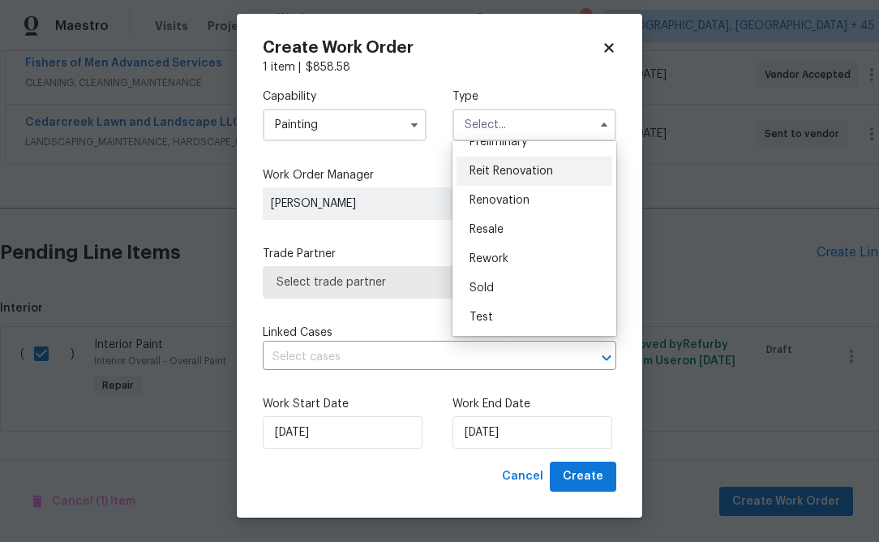
click at [496, 184] on div "Reit Renovation" at bounding box center [534, 170] width 156 height 29
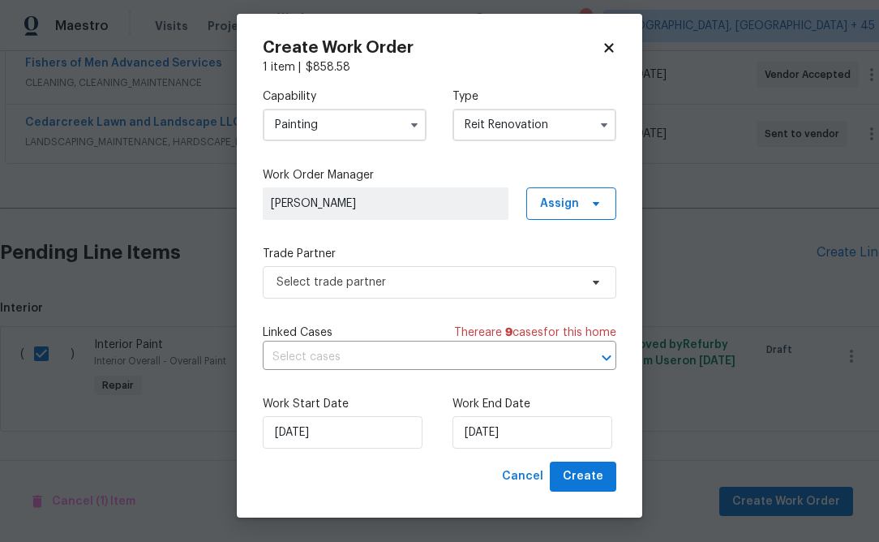
click at [516, 127] on input "Reit Renovation" at bounding box center [534, 125] width 164 height 32
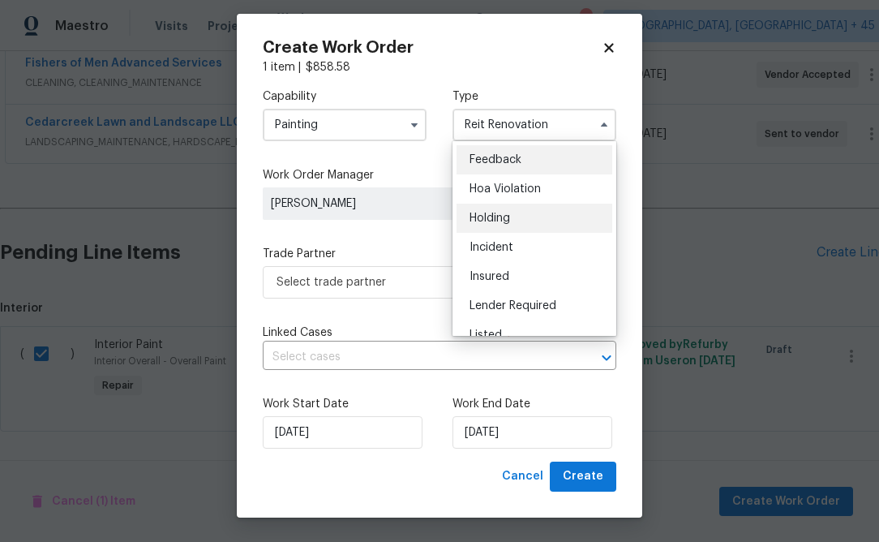
scroll to position [368, 0]
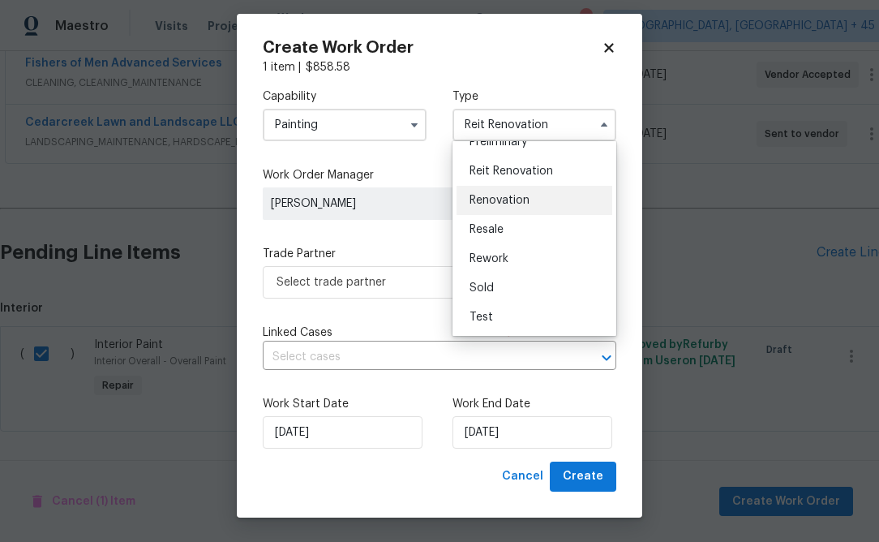
click at [513, 195] on span "Renovation" at bounding box center [499, 200] width 60 height 11
type input "Renovation"
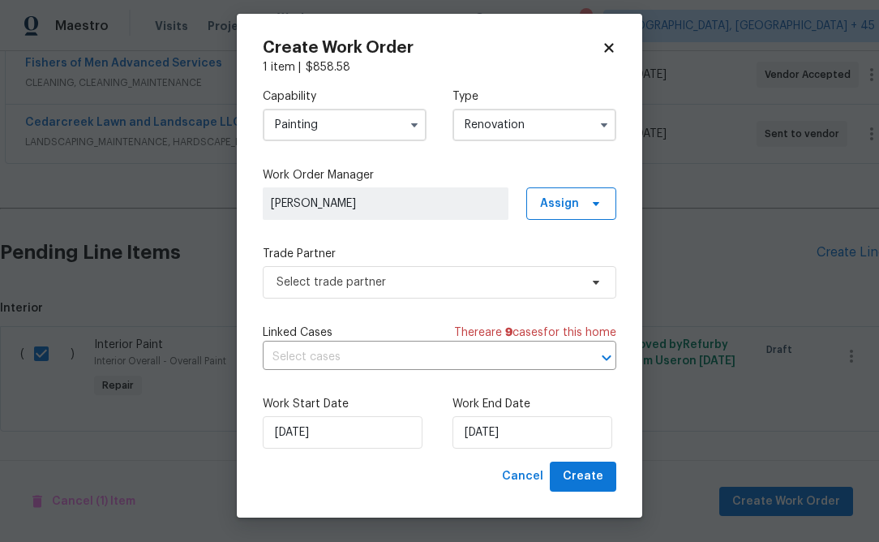
click at [526, 213] on div "Alison Brice Assign" at bounding box center [440, 203] width 354 height 32
click at [543, 213] on span "Assign" at bounding box center [571, 203] width 90 height 32
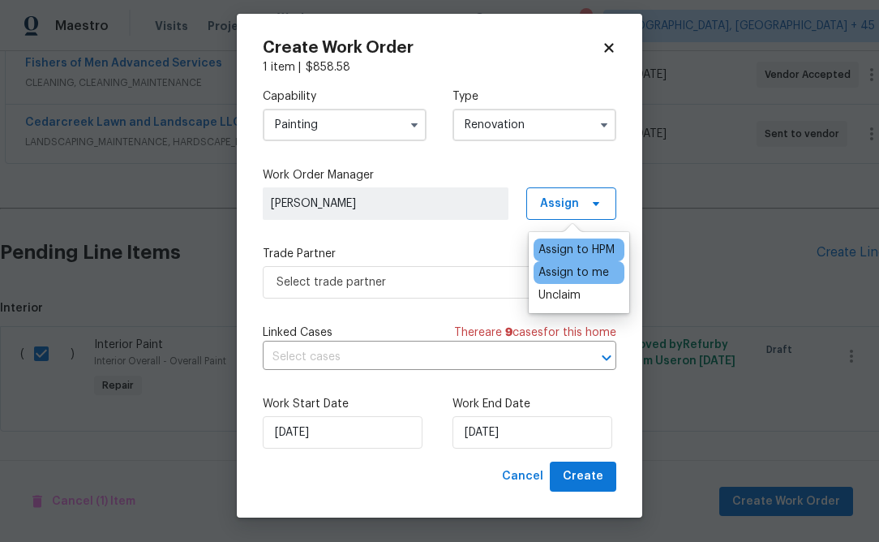
click at [547, 269] on div "Assign to me" at bounding box center [573, 272] width 71 height 16
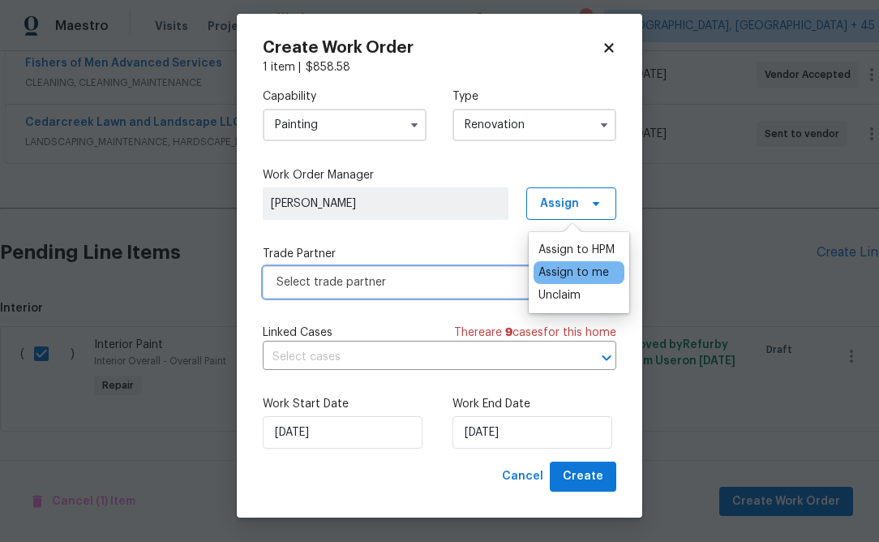
click at [476, 269] on span "Select trade partner" at bounding box center [440, 282] width 354 height 32
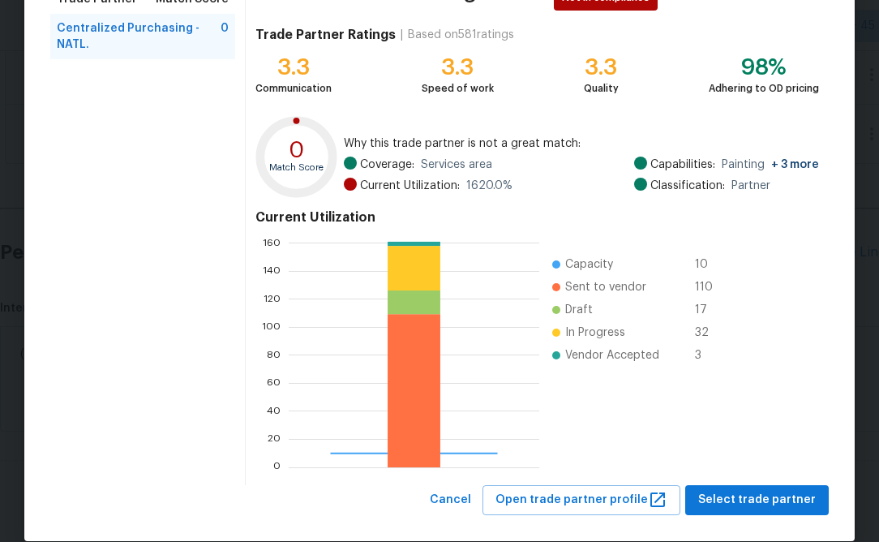
scroll to position [174, 0]
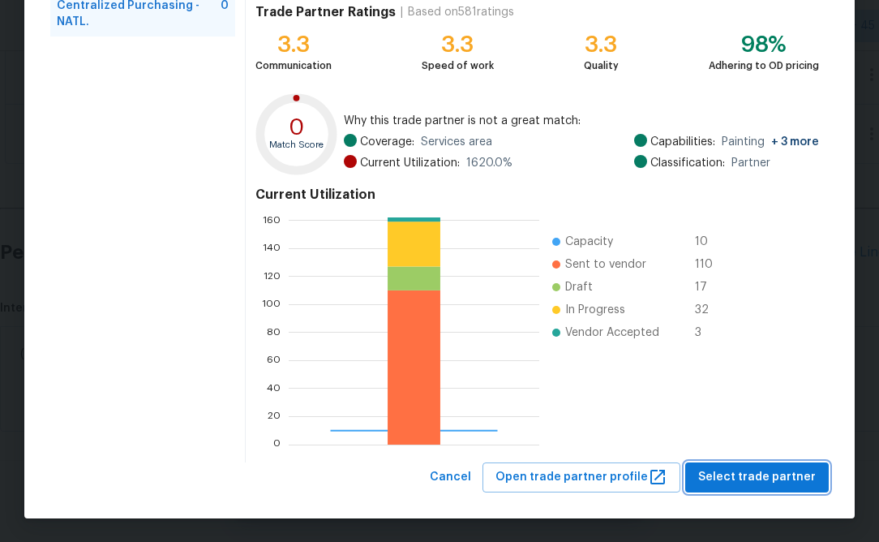
click at [763, 469] on span "Select trade partner" at bounding box center [757, 477] width 118 height 20
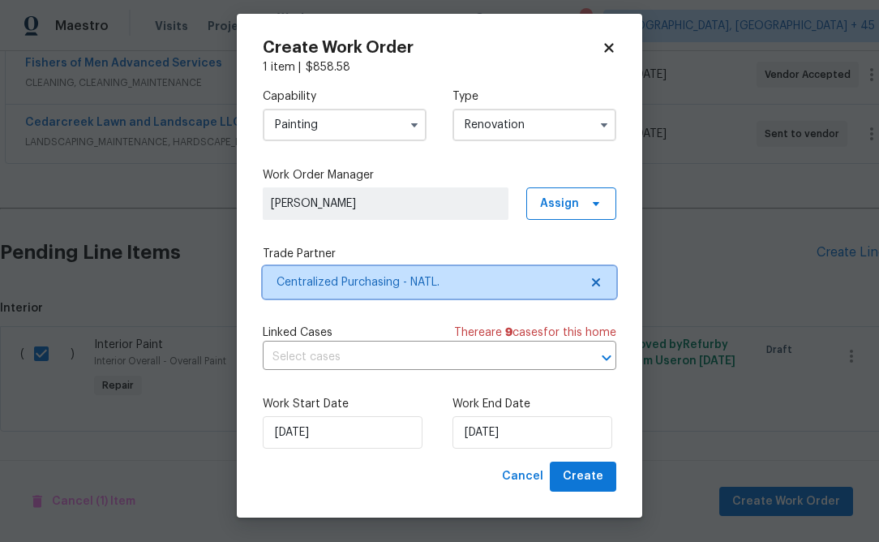
scroll to position [0, 0]
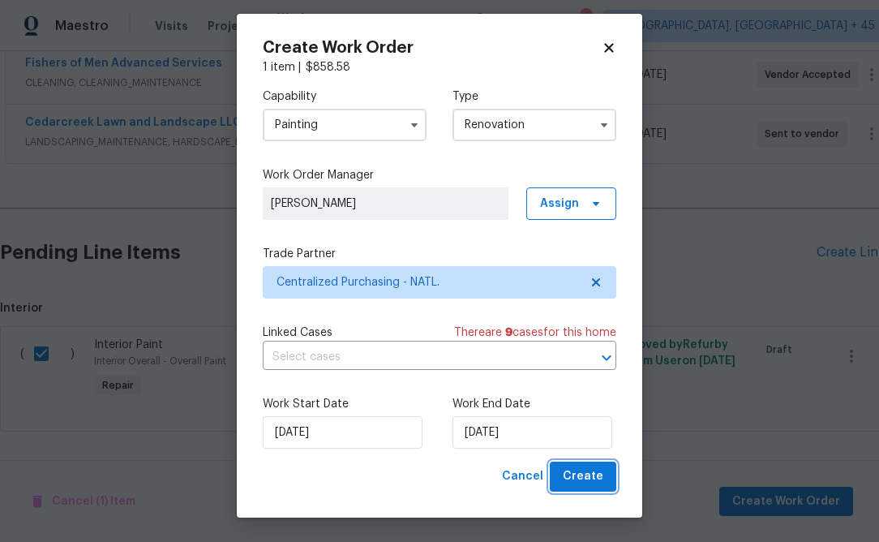
click at [570, 474] on span "Create" at bounding box center [583, 476] width 41 height 20
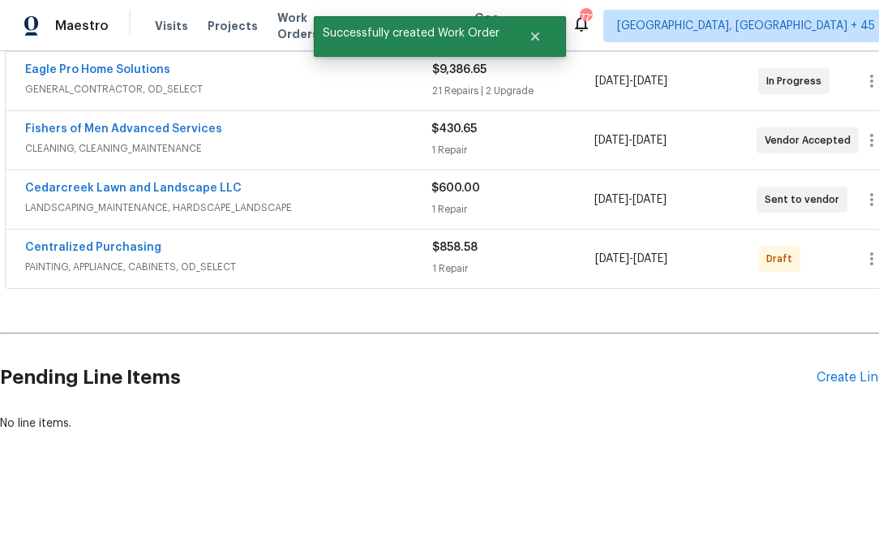
scroll to position [370, 0]
click at [118, 251] on link "Centralized Purchasing" at bounding box center [93, 247] width 136 height 11
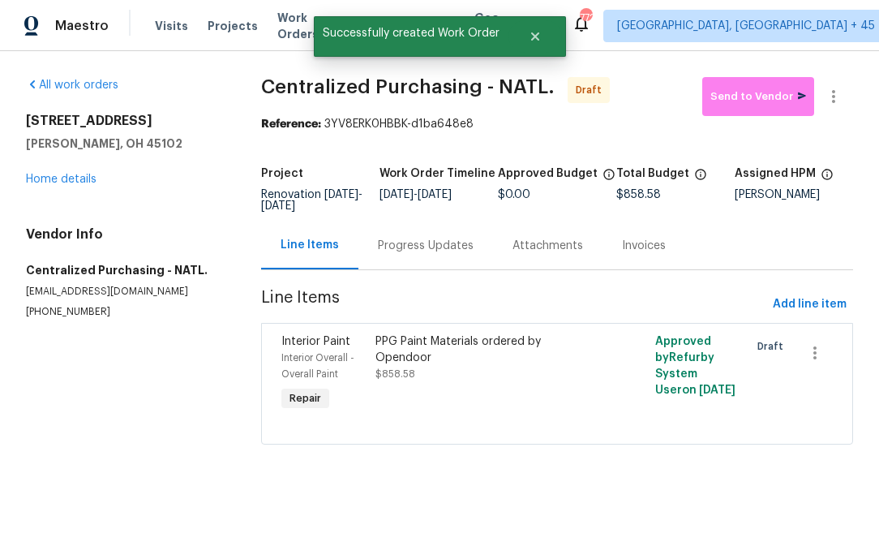
click at [537, 360] on div "PPG Paint Materials ordered by Opendoor $858.58" at bounding box center [487, 357] width 224 height 49
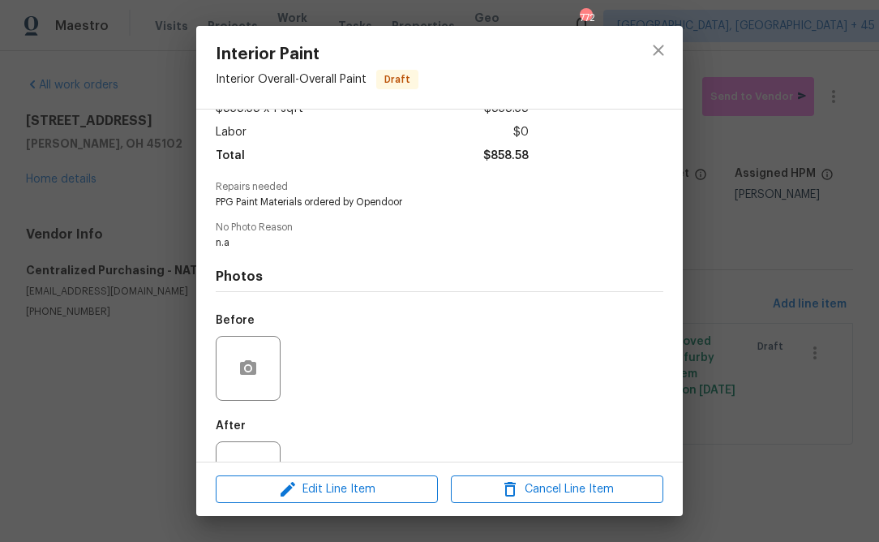
scroll to position [164, 0]
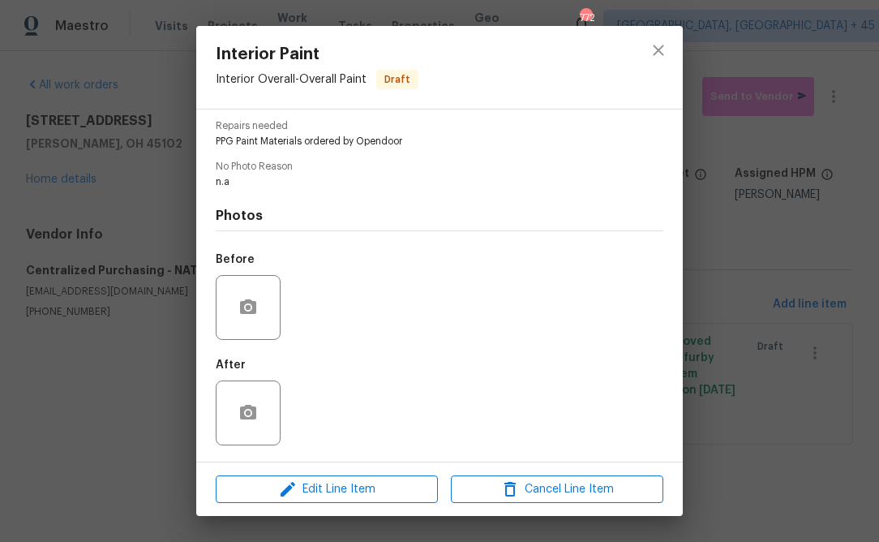
click at [699, 48] on div "Interior Paint Interior Overall - Overall Paint Draft Vendor Centralized Purcha…" at bounding box center [439, 271] width 879 height 542
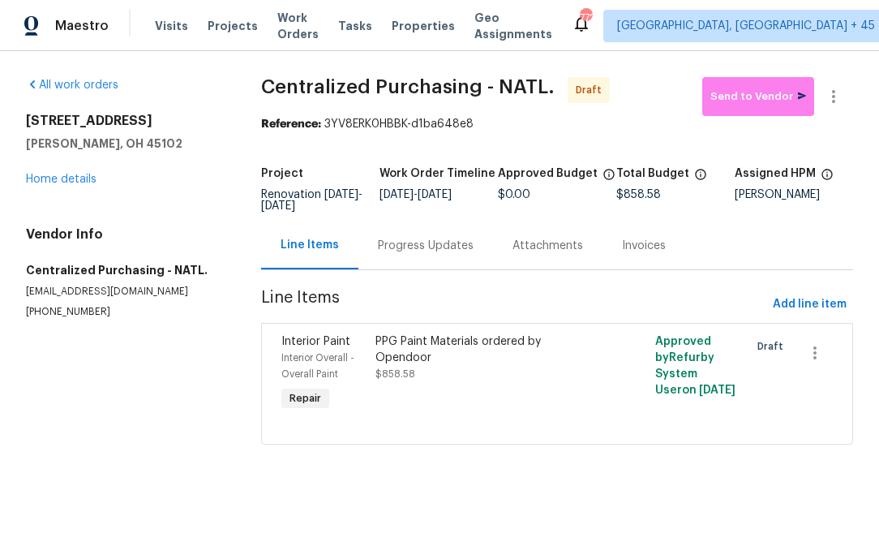
click at [799, 276] on section "Centralized Purchasing - NATL. Draft Send to Vendor Reference: 3YV8ERK0HBBK-d1b…" at bounding box center [557, 270] width 592 height 387
click at [799, 297] on span "Add line item" at bounding box center [810, 304] width 74 height 20
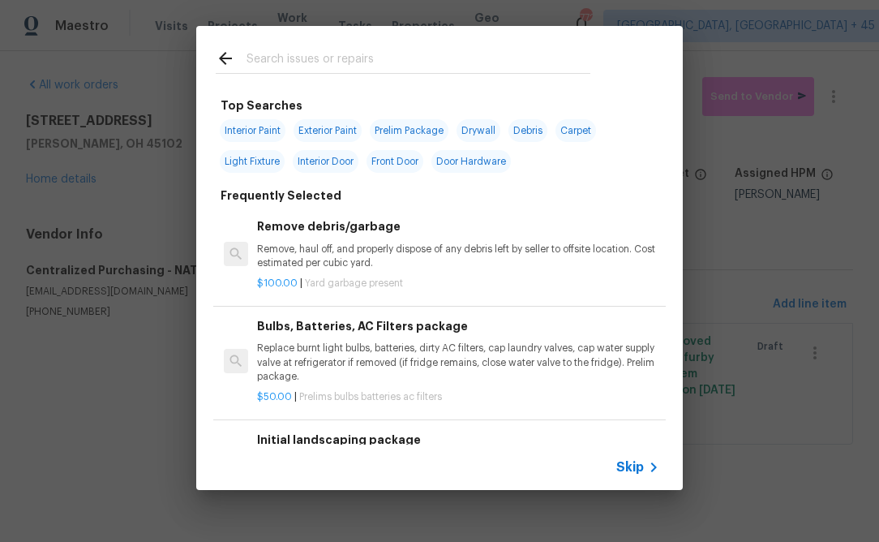
click at [627, 462] on span "Skip" at bounding box center [630, 467] width 28 height 16
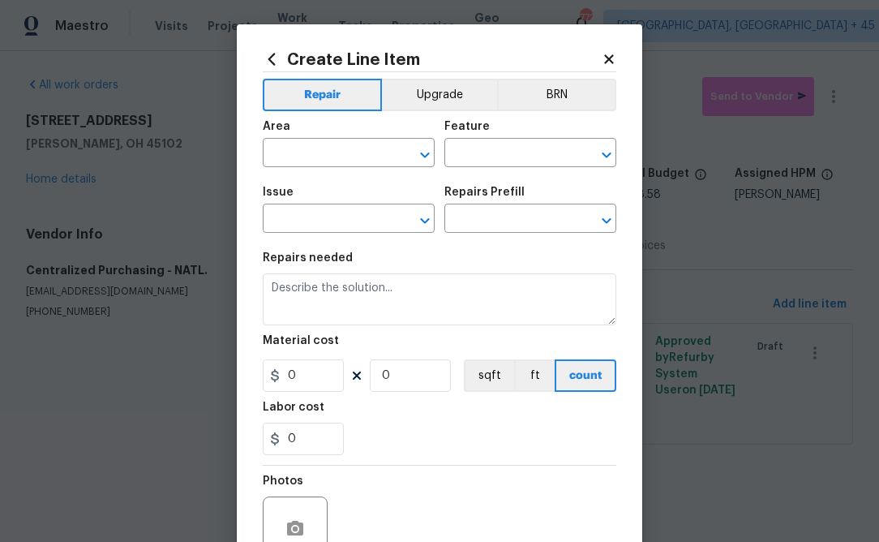
click at [320, 169] on span "Area ​" at bounding box center [349, 144] width 172 height 66
click at [318, 154] on input "text" at bounding box center [326, 154] width 126 height 25
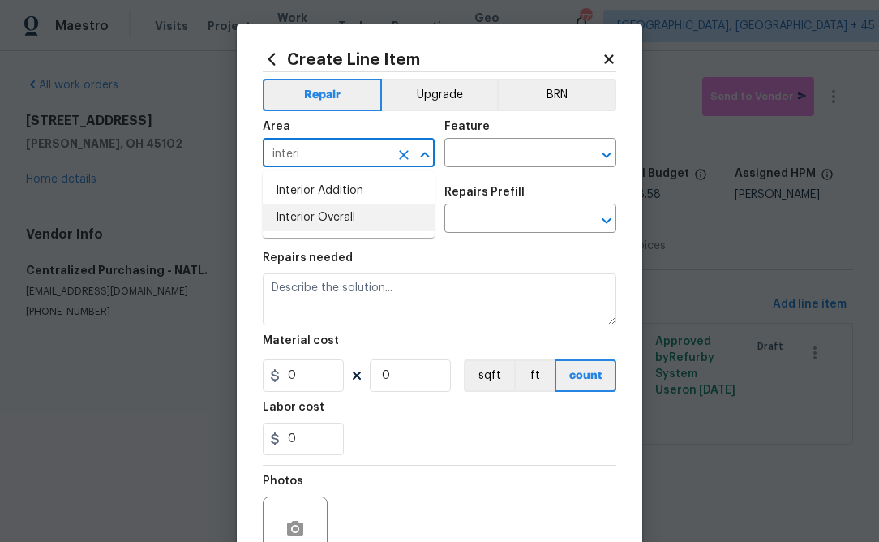
click at [311, 227] on li "Interior Overall" at bounding box center [349, 217] width 172 height 27
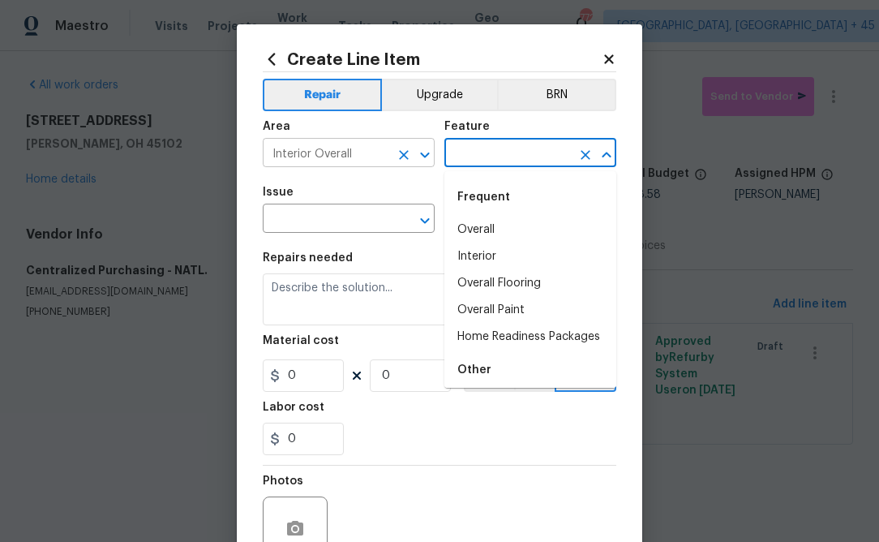
click at [321, 143] on input "Interior Overall" at bounding box center [326, 154] width 126 height 25
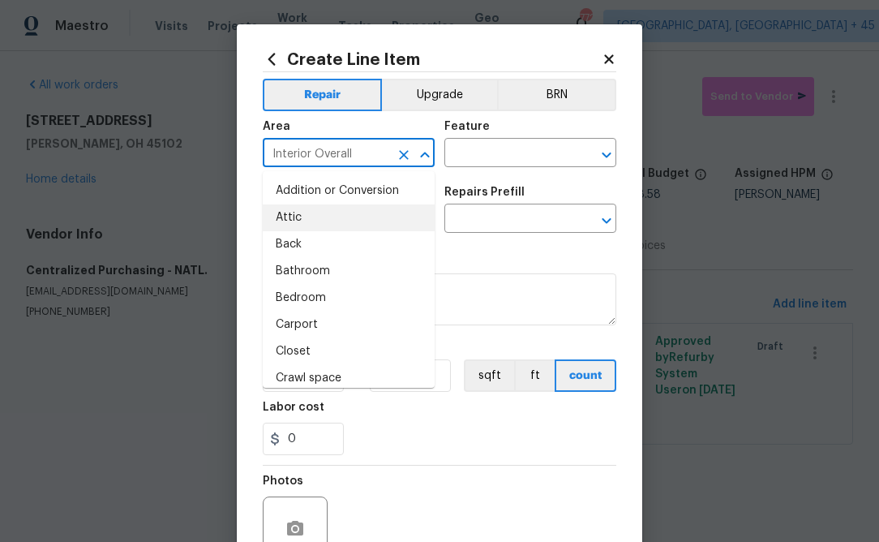
click at [321, 143] on input "Interior Overall" at bounding box center [326, 154] width 126 height 25
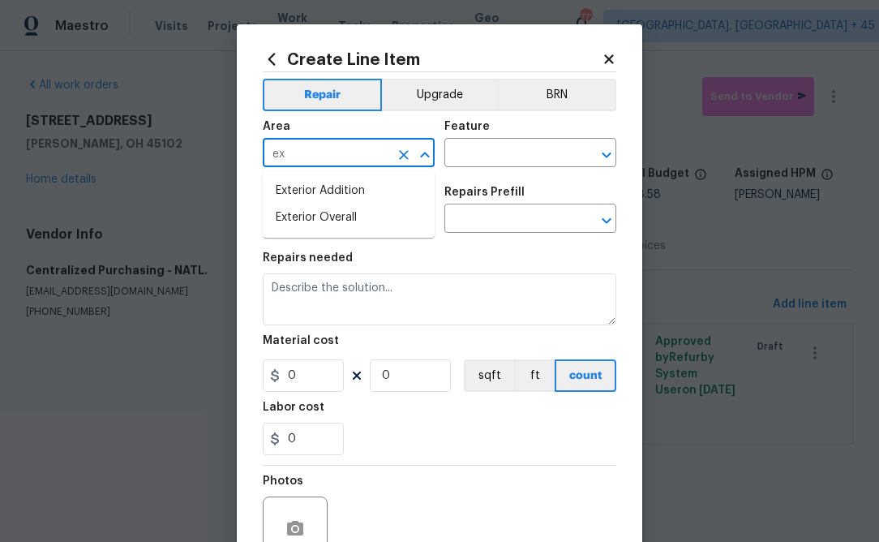
type input "e"
click at [342, 229] on li "Interior Overall" at bounding box center [349, 217] width 172 height 27
type input "Interior Overall"
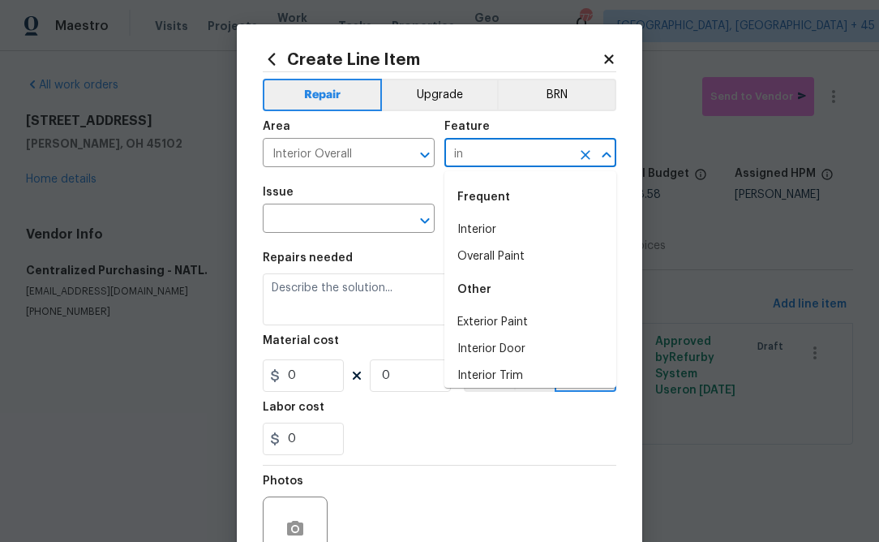
type input "i"
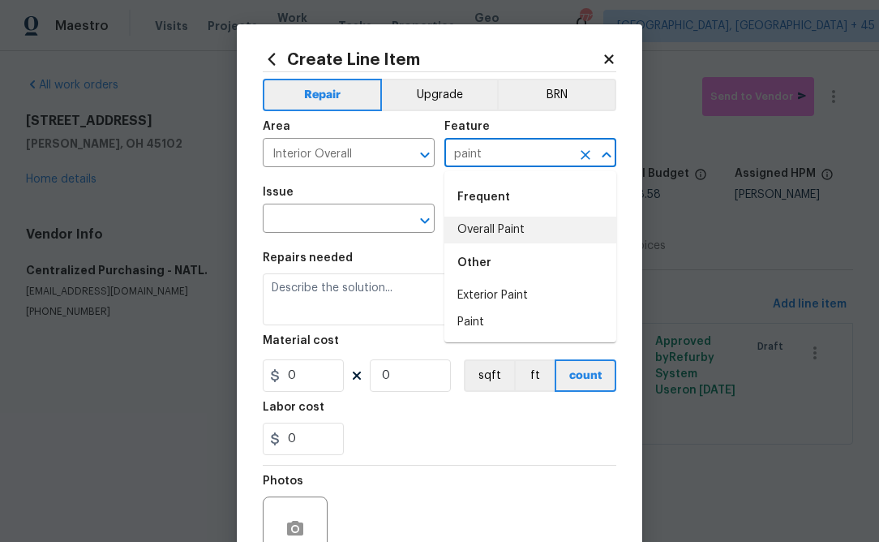
click at [559, 228] on li "Overall Paint" at bounding box center [530, 229] width 172 height 27
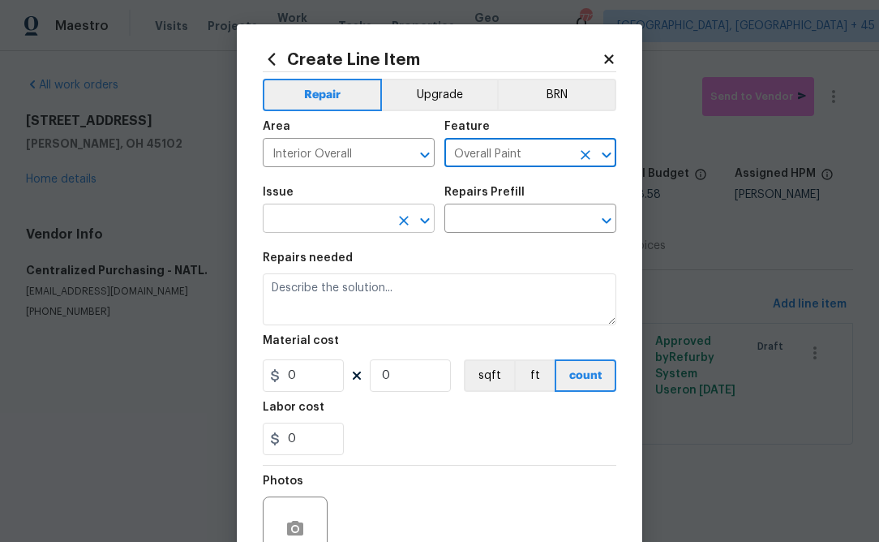
type input "Overall Paint"
click at [332, 219] on input "text" at bounding box center [326, 220] width 126 height 25
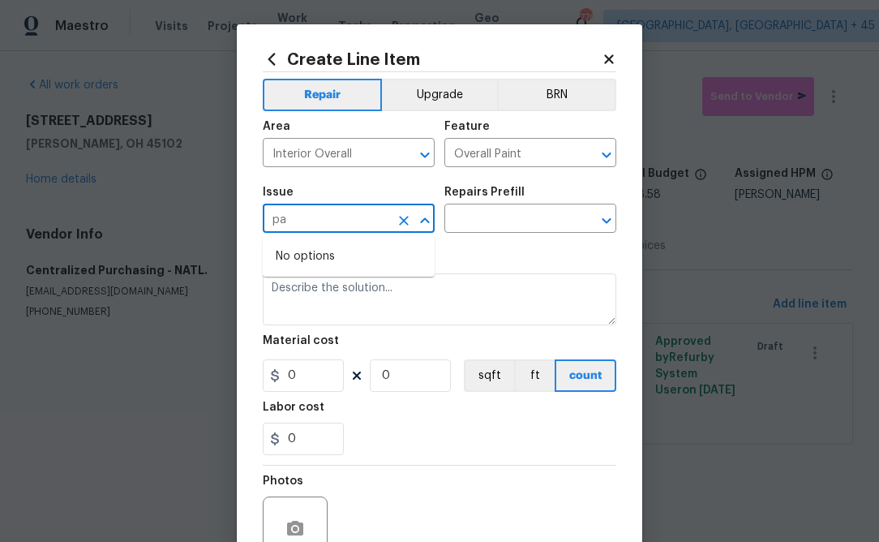
type input "p"
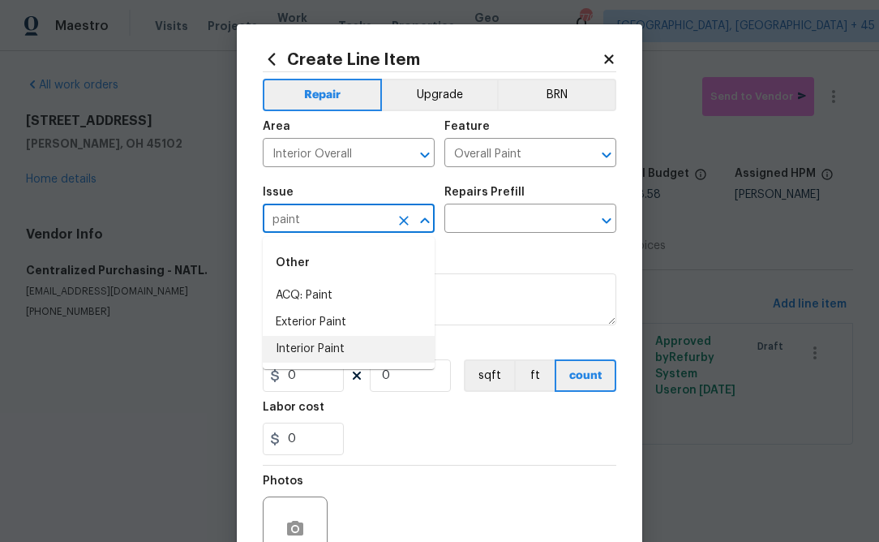
click at [300, 351] on li "Interior Paint" at bounding box center [349, 349] width 172 height 27
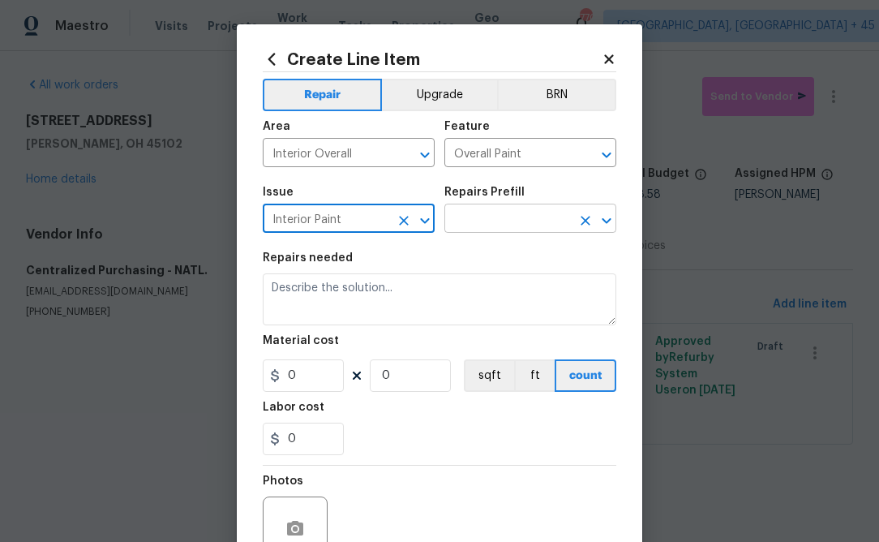
type input "Interior Paint"
click at [510, 210] on input "text" at bounding box center [507, 220] width 126 height 25
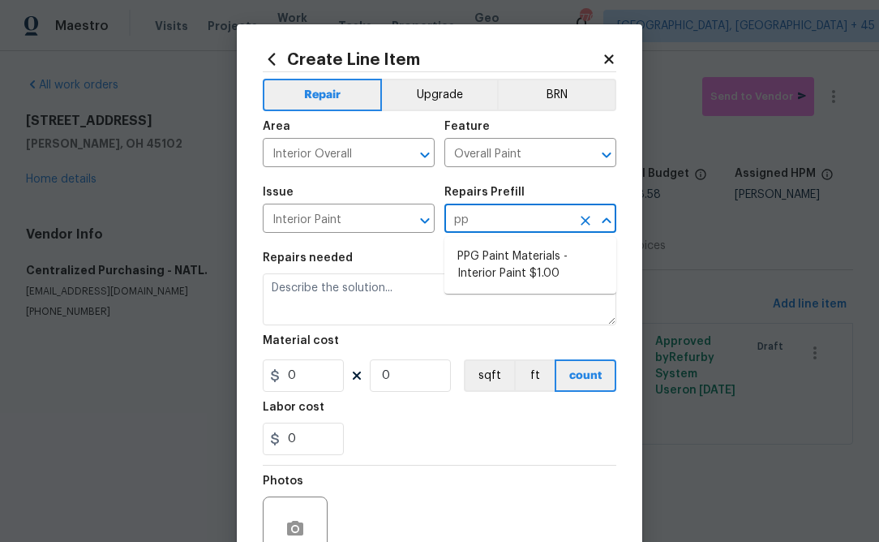
type input "ppg"
click at [542, 270] on li "PPG Paint Materials - Interior Paint $1.00" at bounding box center [530, 265] width 172 height 44
type input "PPG Paint Materials - Interior Paint $1.00"
type textarea "PPG Paint Materials ordered by Opendoor"
type input "1"
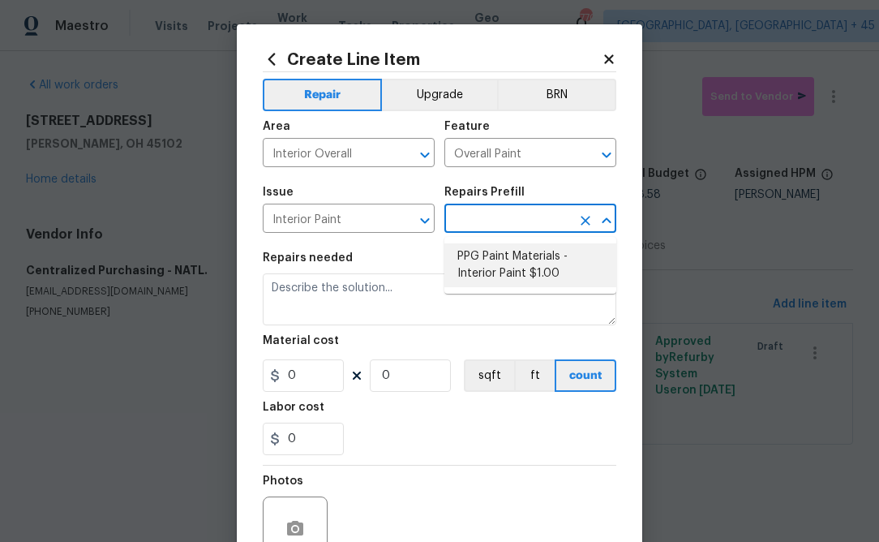
type input "1"
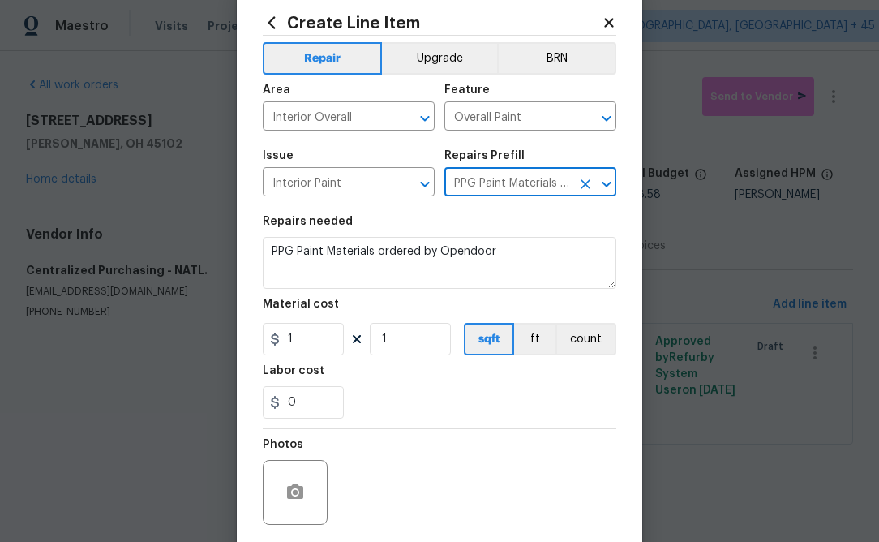
scroll to position [40, 0]
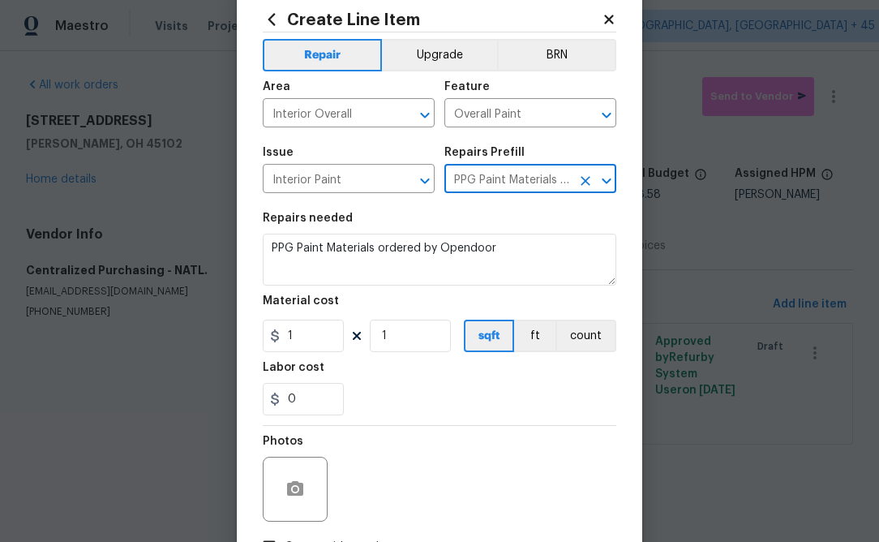
type input "PPG Paint Materials - Interior Paint $1.00"
click at [311, 339] on input "1" at bounding box center [303, 335] width 81 height 32
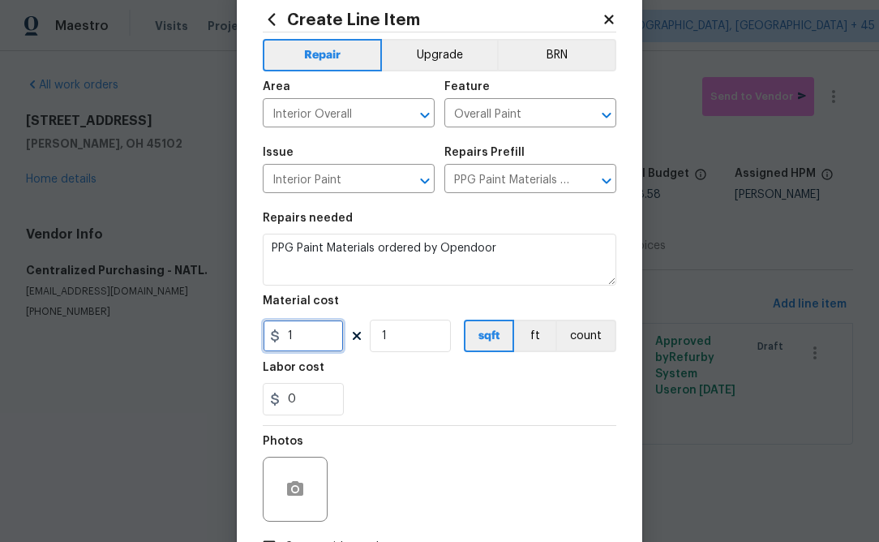
click at [311, 339] on input "1" at bounding box center [303, 335] width 81 height 32
paste input "68.82"
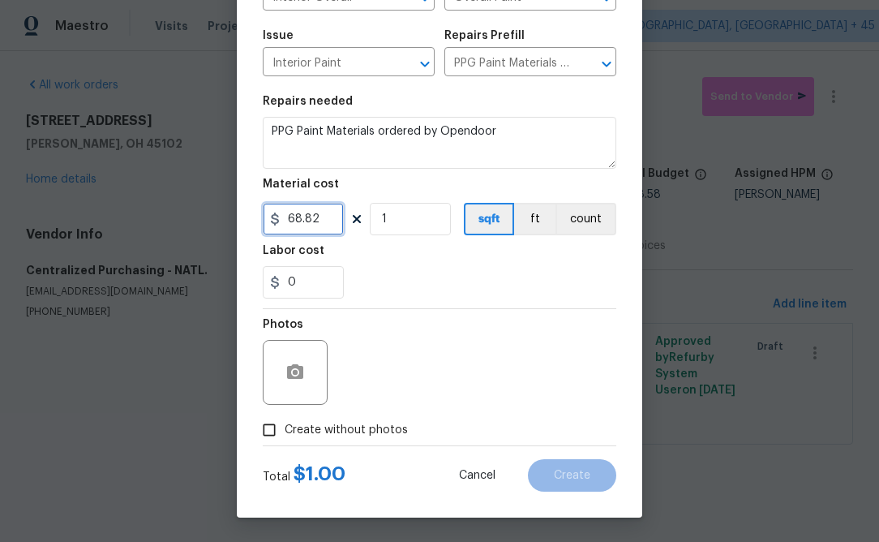
type input "68.82"
click at [386, 417] on label "Create without photos" at bounding box center [331, 429] width 154 height 31
click at [285, 417] on input "Create without photos" at bounding box center [269, 429] width 31 height 31
checkbox input "true"
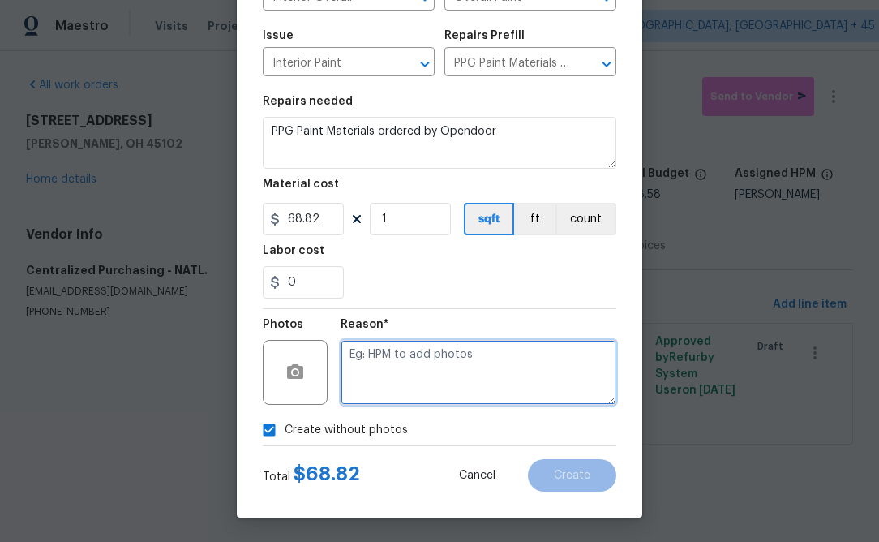
click at [445, 361] on textarea at bounding box center [479, 372] width 276 height 65
type textarea "n.a"
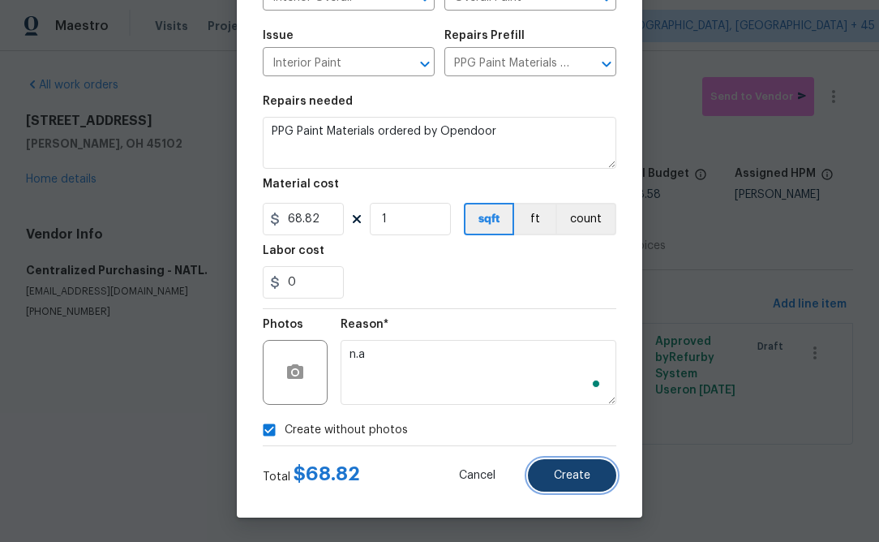
click at [576, 478] on span "Create" at bounding box center [572, 475] width 36 height 12
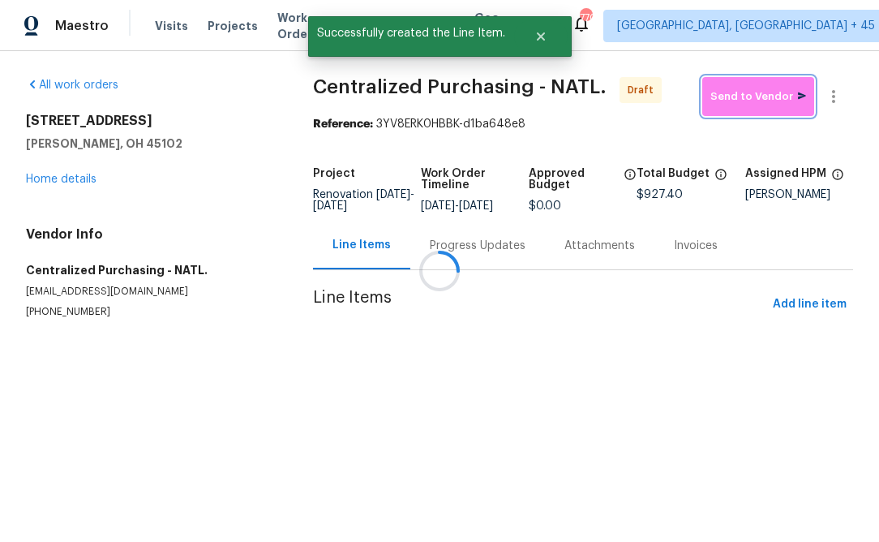
click at [748, 97] on span "Send to Vendor" at bounding box center [758, 97] width 96 height 19
